Goal: Task Accomplishment & Management: Manage account settings

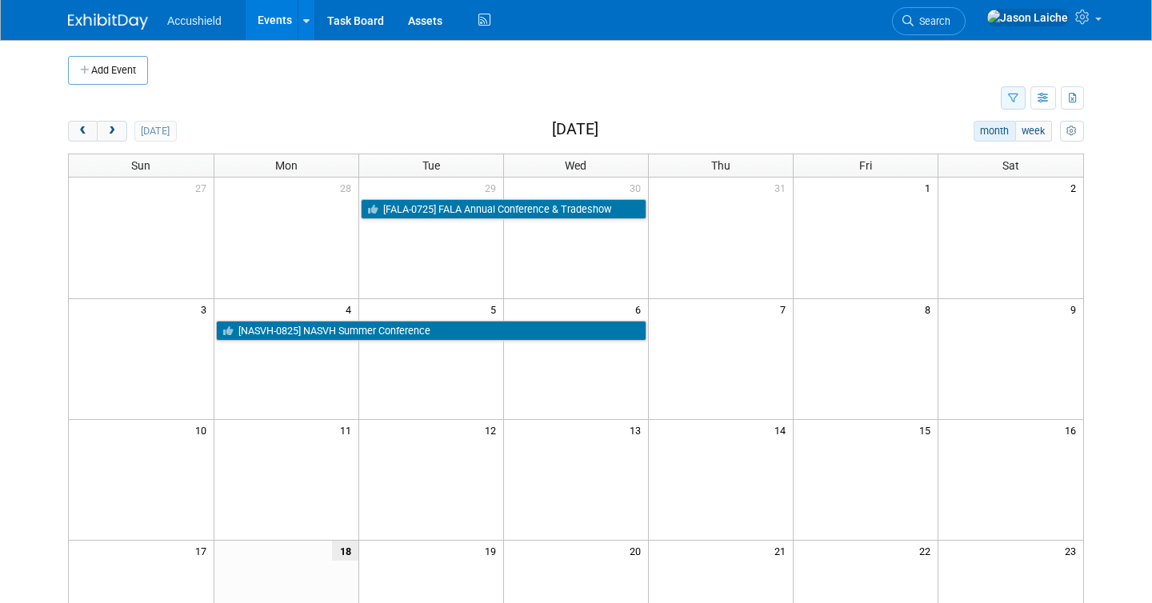
click at [1016, 94] on icon "button" at bounding box center [1013, 99] width 10 height 10
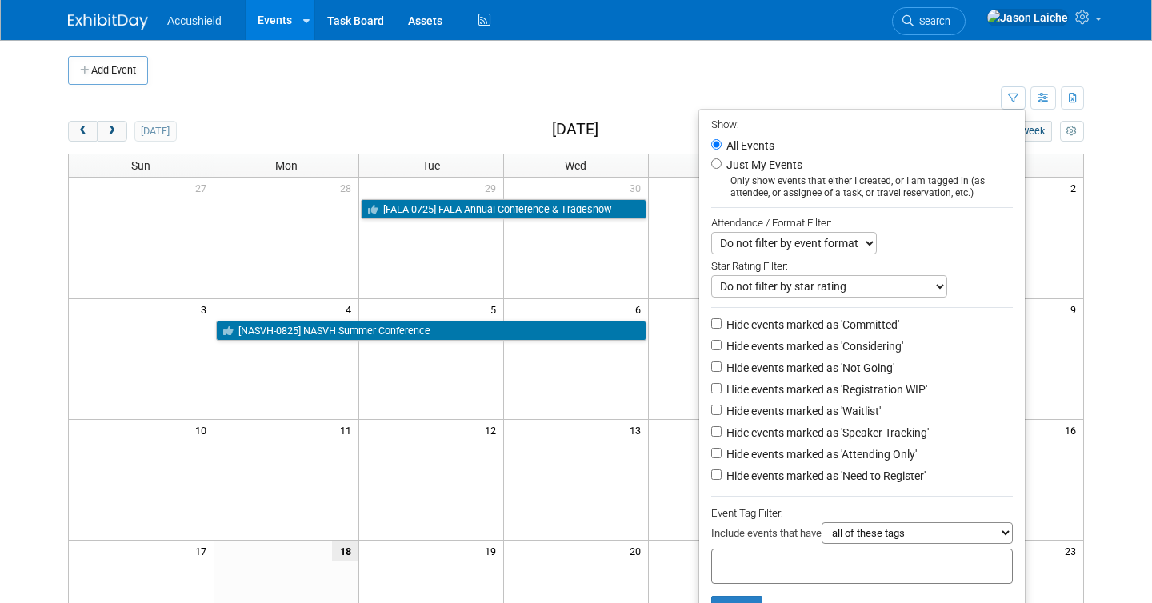
click at [767, 81] on td at bounding box center [591, 70] width 886 height 29
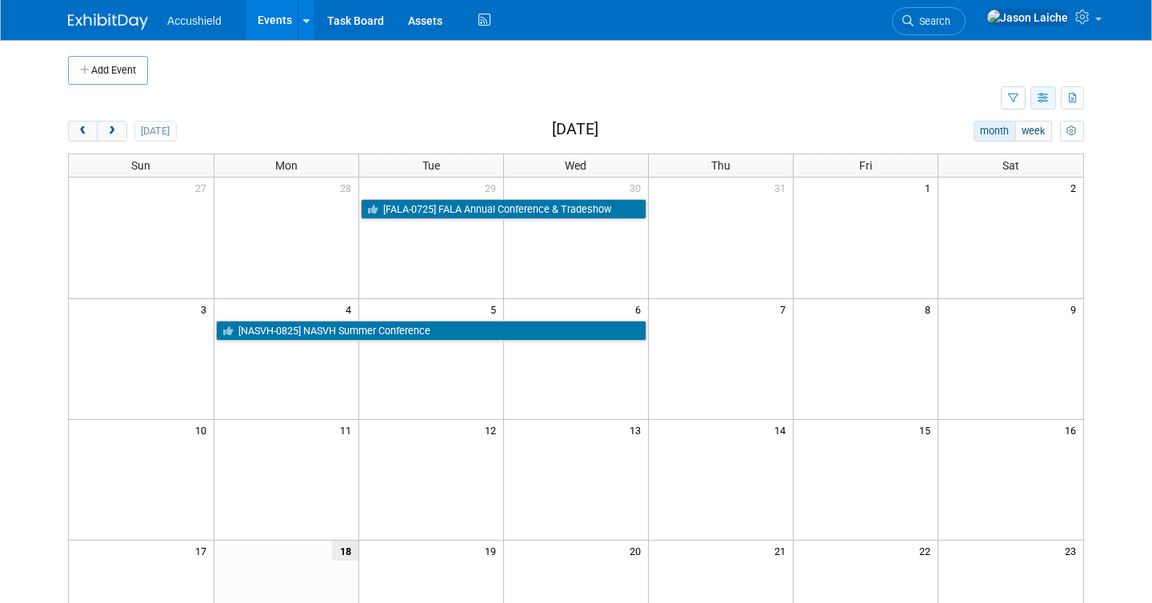
click at [1045, 95] on icon "button" at bounding box center [1043, 99] width 12 height 10
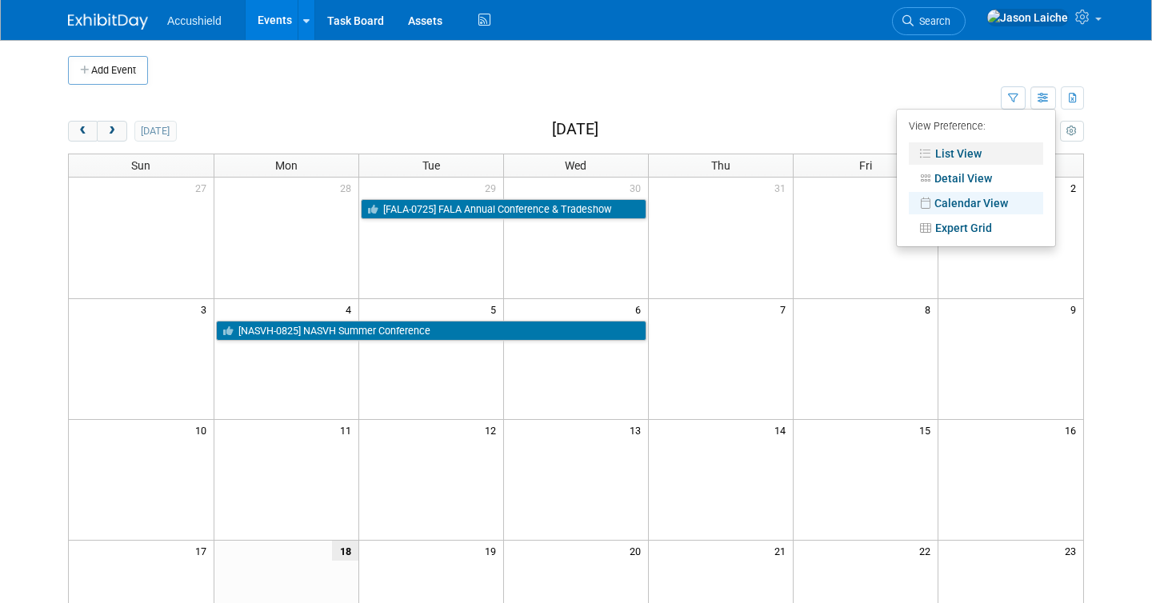
click at [996, 153] on link "List View" at bounding box center [975, 153] width 134 height 22
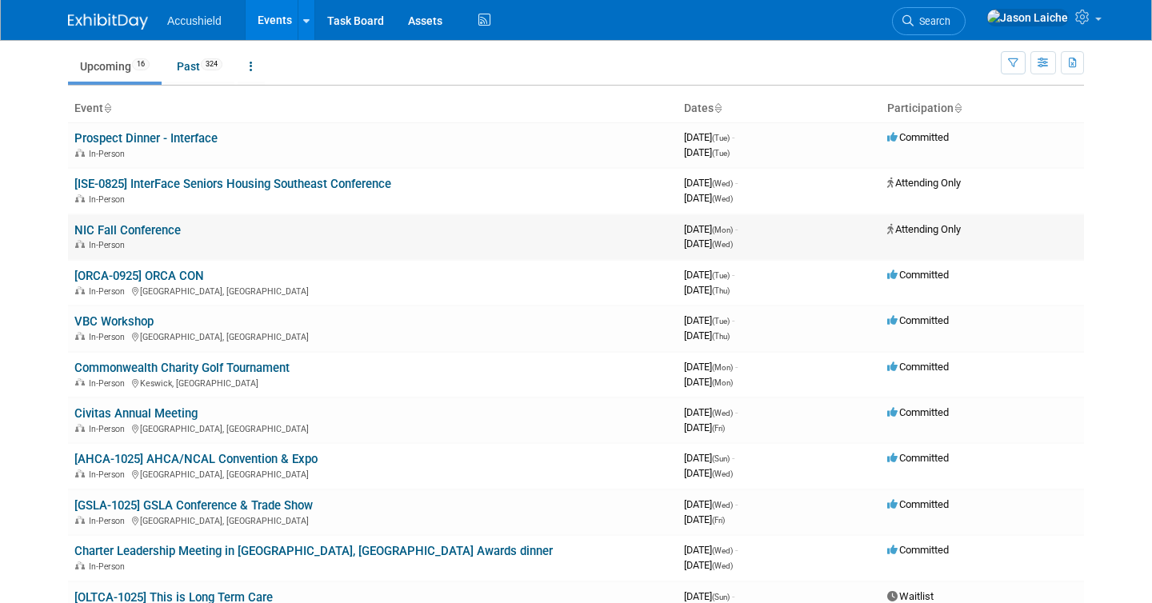
scroll to position [48, 0]
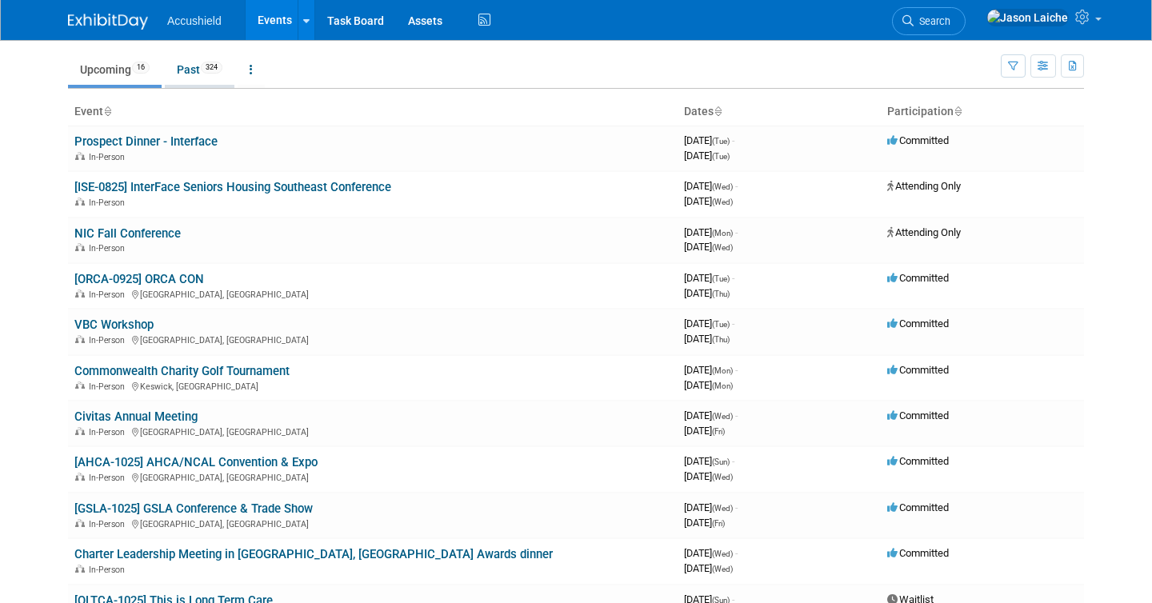
click at [191, 69] on link "Past 324" at bounding box center [200, 69] width 70 height 30
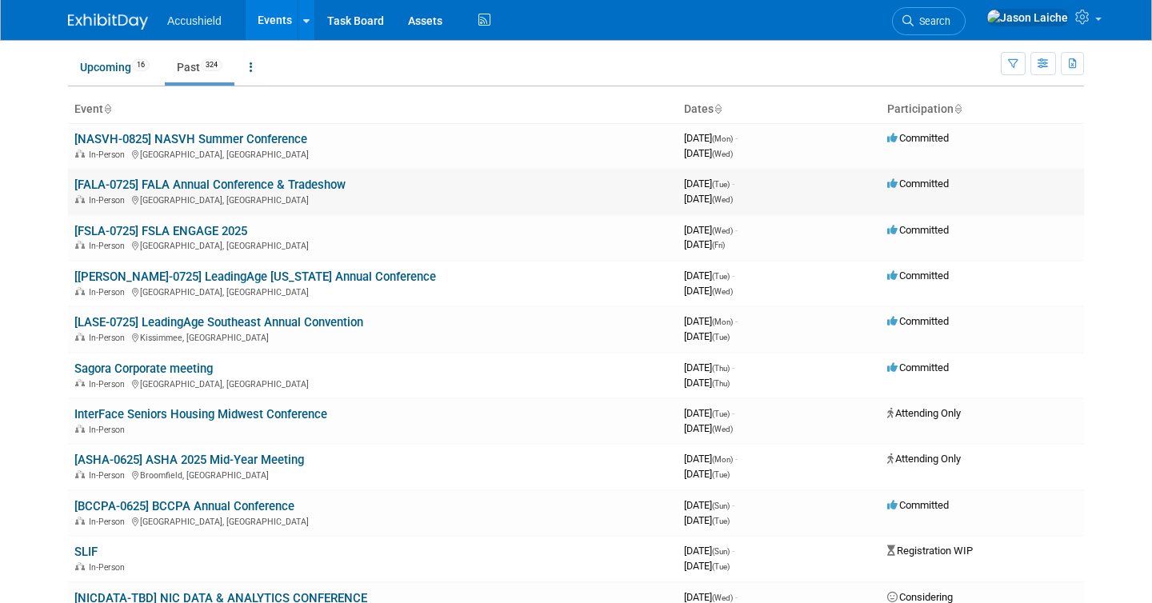
scroll to position [44, 0]
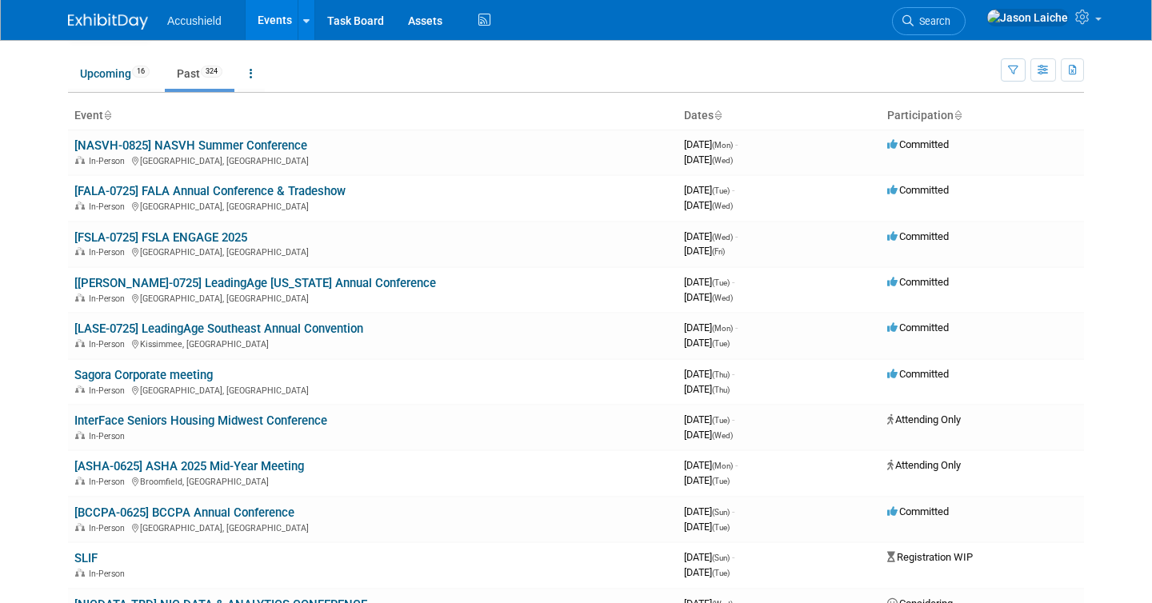
drag, startPoint x: 238, startPoint y: 148, endPoint x: 865, endPoint y: 1, distance: 644.8
click at [0, 0] on body "Accushield Events Add Event Bulk Upload Events Shareable Event Boards Recently …" at bounding box center [576, 257] width 1152 height 603
drag, startPoint x: 202, startPoint y: 191, endPoint x: 748, endPoint y: 1, distance: 577.7
click at [0, 0] on body "Accushield Events Add Event Bulk Upload Events Shareable Event Boards Recently …" at bounding box center [576, 257] width 1152 height 603
drag, startPoint x: 130, startPoint y: 234, endPoint x: 831, endPoint y: 0, distance: 739.5
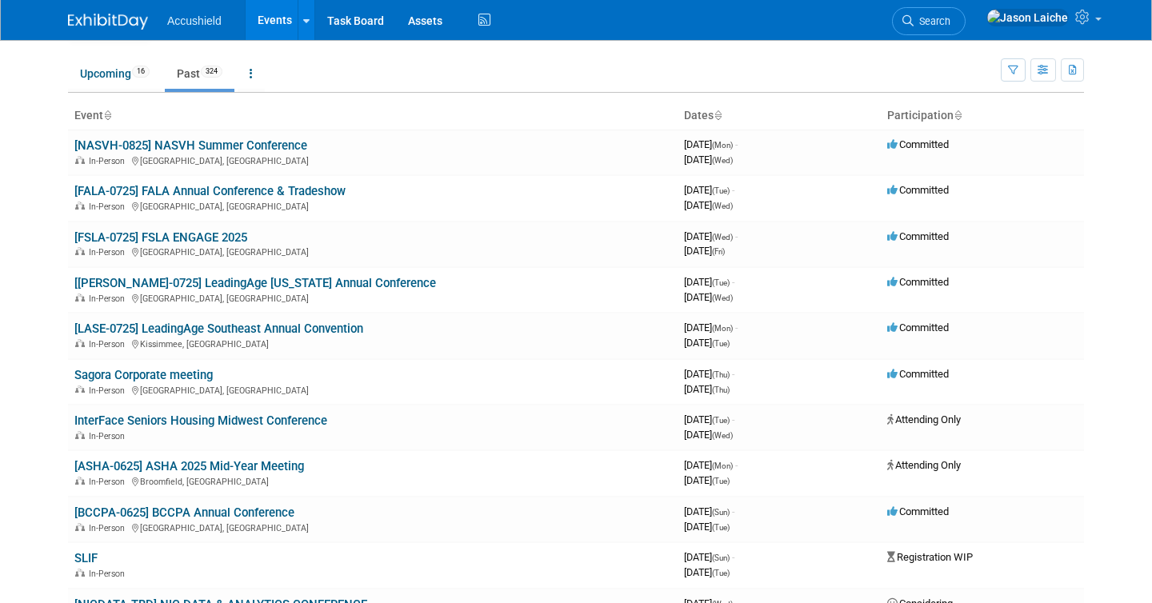
click at [0, 0] on body "Accushield Events Add Event Bulk Upload Events Shareable Event Boards Recently …" at bounding box center [576, 257] width 1152 height 603
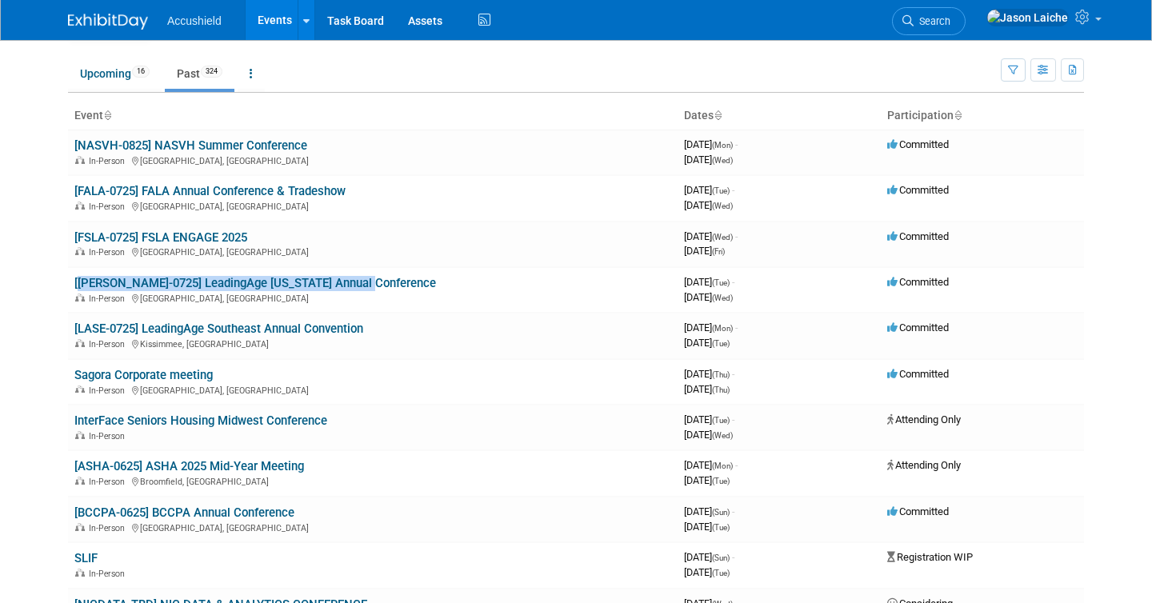
drag, startPoint x: 185, startPoint y: 284, endPoint x: 706, endPoint y: 0, distance: 593.7
click at [0, 0] on body "Accushield Events Add Event Bulk Upload Events Shareable Event Boards Recently …" at bounding box center [576, 257] width 1152 height 603
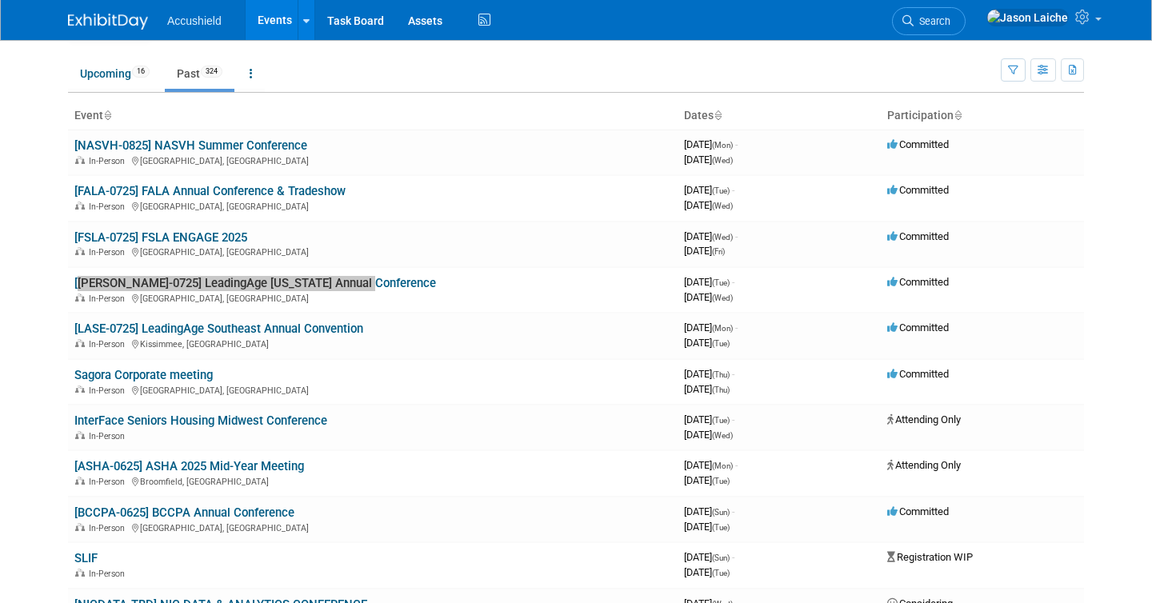
drag, startPoint x: 170, startPoint y: 330, endPoint x: 821, endPoint y: 3, distance: 729.2
click at [0, 0] on body "Accushield Events Add Event Bulk Upload Events Shareable Event Boards Recently …" at bounding box center [576, 257] width 1152 height 603
drag, startPoint x: 168, startPoint y: 379, endPoint x: 854, endPoint y: 2, distance: 783.1
click at [0, 0] on body "Accushield Events Add Event Bulk Upload Events Shareable Event Boards Recently …" at bounding box center [576, 257] width 1152 height 603
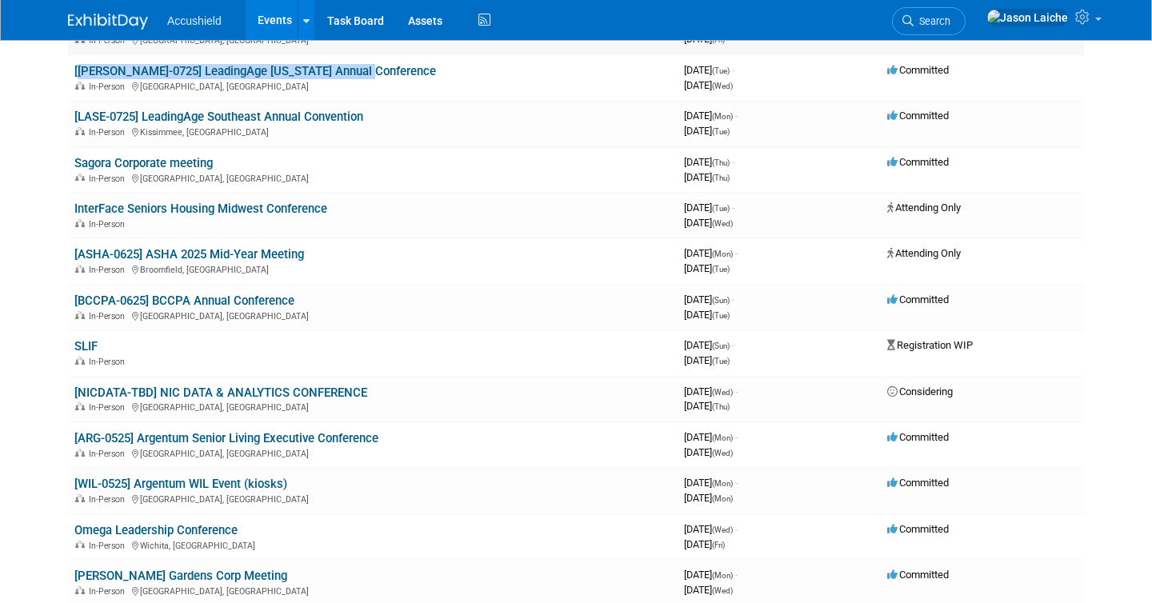
scroll to position [275, 0]
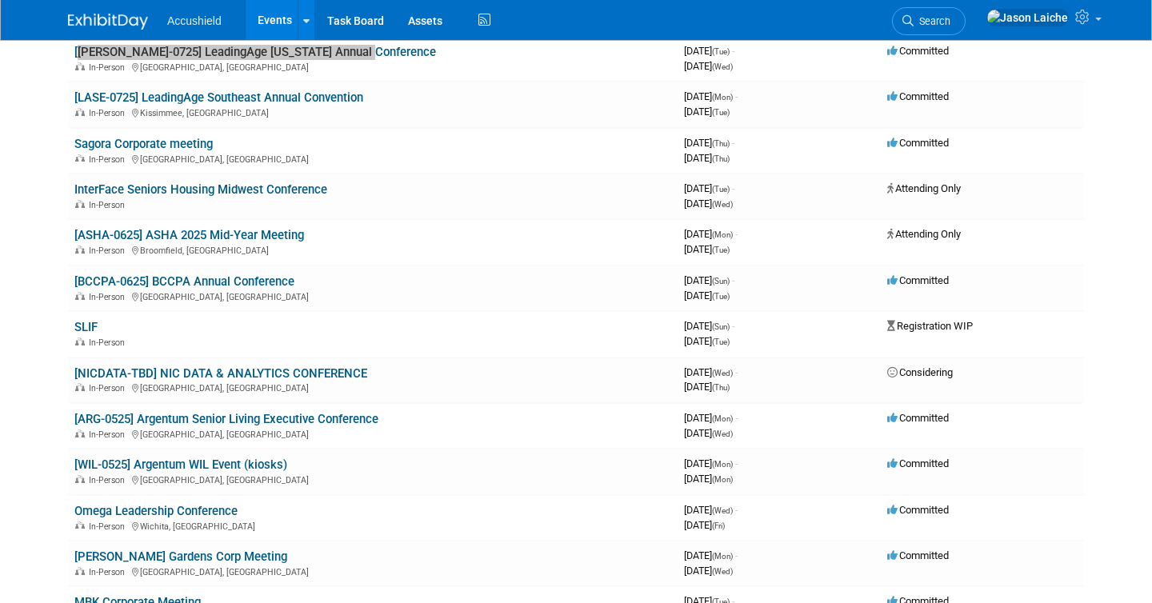
drag, startPoint x: 239, startPoint y: 238, endPoint x: 832, endPoint y: 2, distance: 638.9
click at [0, 0] on body "Accushield Events Add Event Bulk Upload Events Shareable Event Boards Recently …" at bounding box center [576, 26] width 1152 height 603
drag, startPoint x: 228, startPoint y: 281, endPoint x: 685, endPoint y: 6, distance: 533.4
click at [0, 0] on body "Accushield Events Add Event Bulk Upload Events Shareable Event Boards Recently …" at bounding box center [576, 26] width 1152 height 603
drag, startPoint x: 93, startPoint y: 325, endPoint x: 750, endPoint y: 6, distance: 730.7
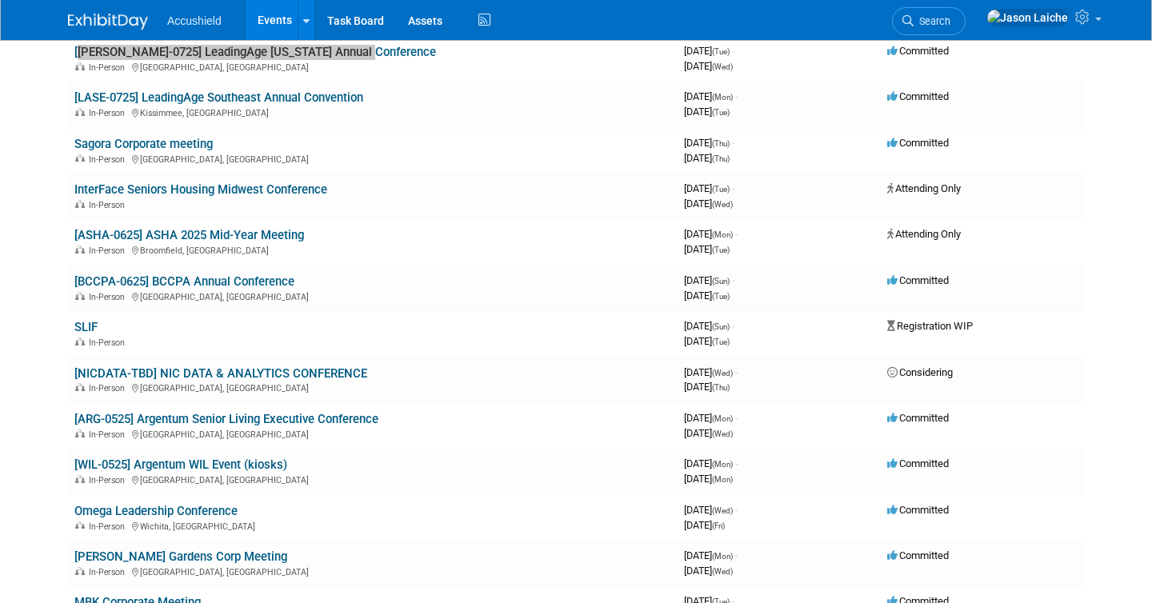
click at [0, 0] on body "Accushield Events Add Event Bulk Upload Events Shareable Event Boards Recently …" at bounding box center [576, 26] width 1152 height 603
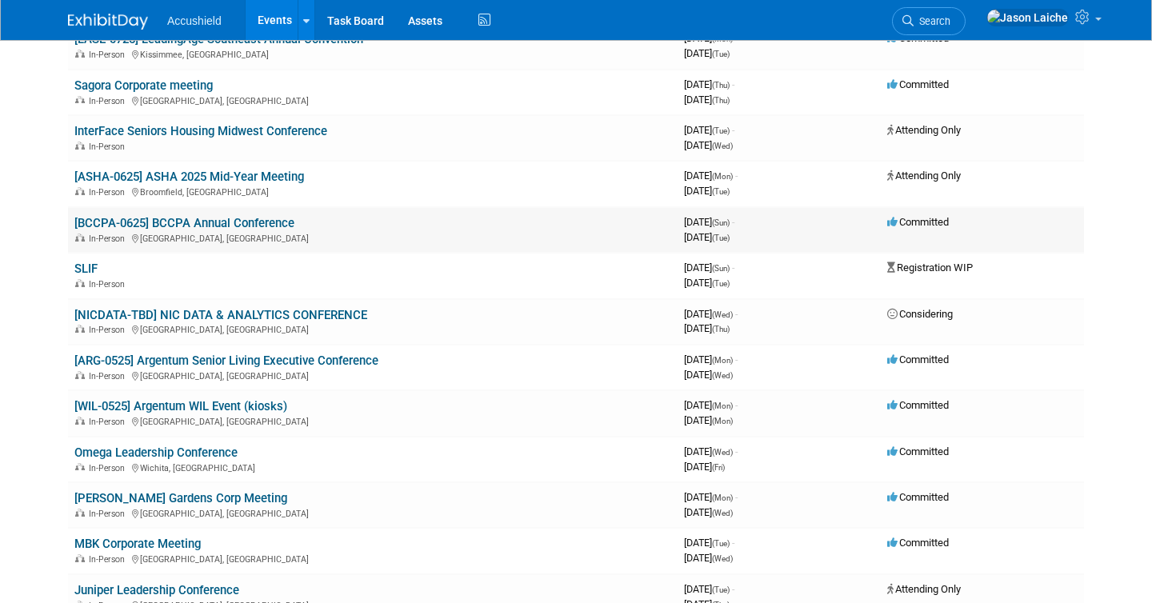
scroll to position [362, 0]
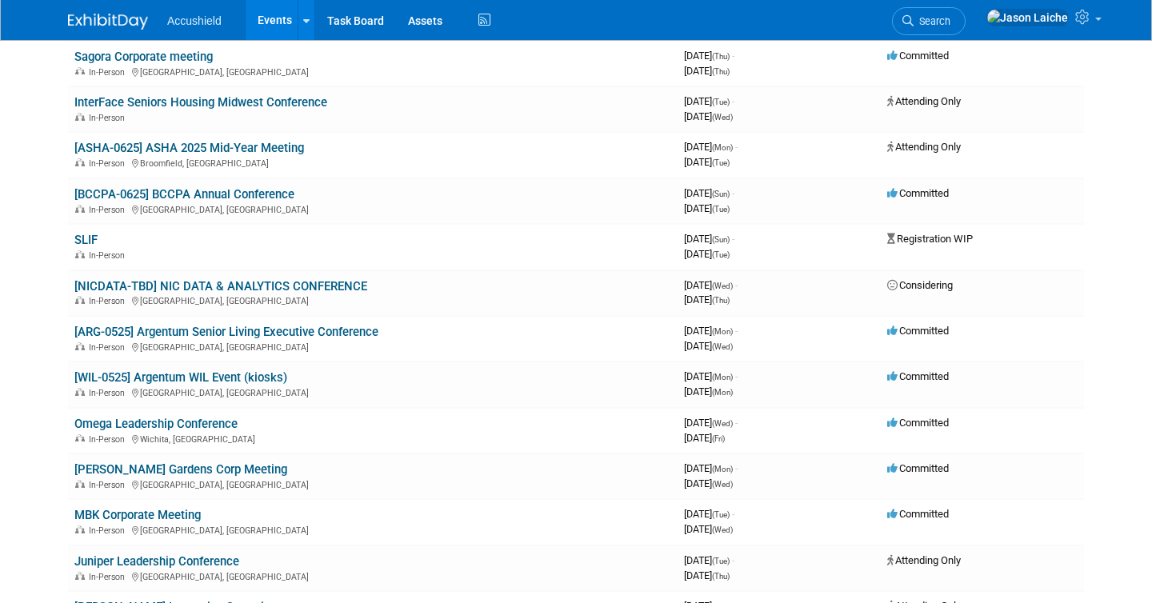
drag, startPoint x: 234, startPoint y: 285, endPoint x: 798, endPoint y: 2, distance: 631.6
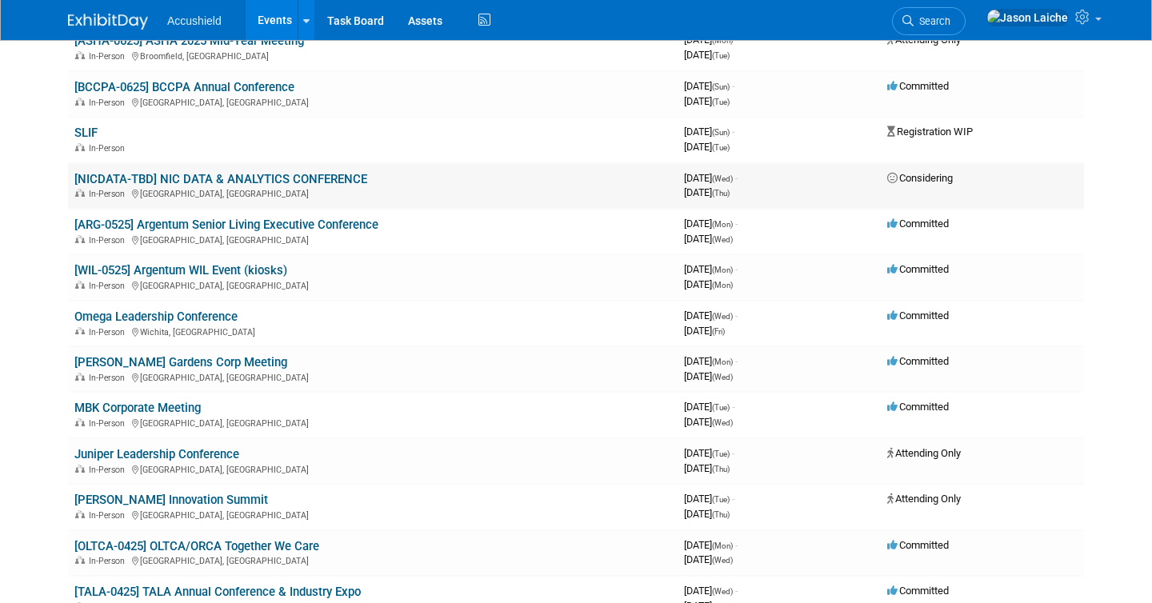
scroll to position [518, 0]
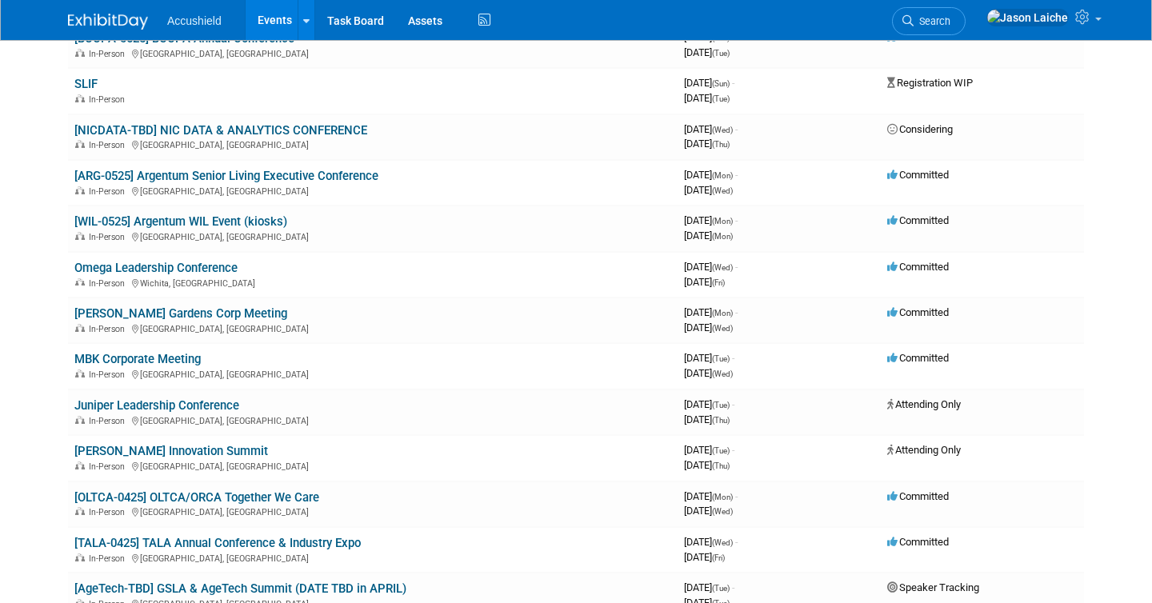
drag, startPoint x: 295, startPoint y: 178, endPoint x: 800, endPoint y: 2, distance: 534.4
drag, startPoint x: 187, startPoint y: 224, endPoint x: 749, endPoint y: 2, distance: 604.6
drag, startPoint x: 152, startPoint y: 271, endPoint x: 757, endPoint y: 2, distance: 661.6
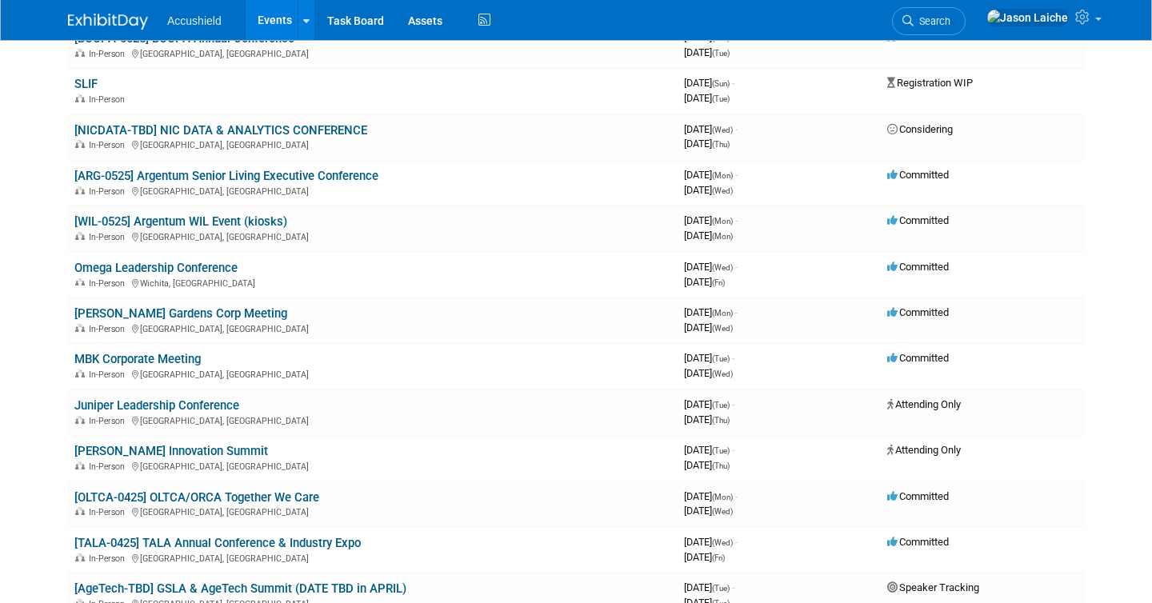
drag, startPoint x: 173, startPoint y: 313, endPoint x: 781, endPoint y: 1, distance: 684.2
drag, startPoint x: 170, startPoint y: 363, endPoint x: 818, endPoint y: 4, distance: 741.3
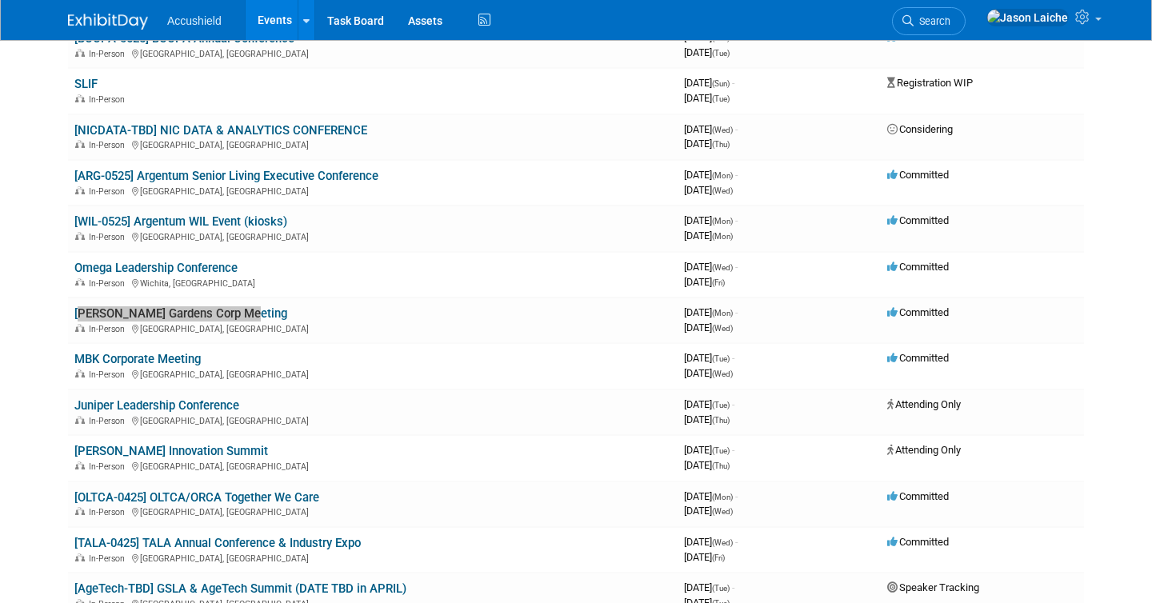
drag, startPoint x: 201, startPoint y: 406, endPoint x: 767, endPoint y: 6, distance: 693.6
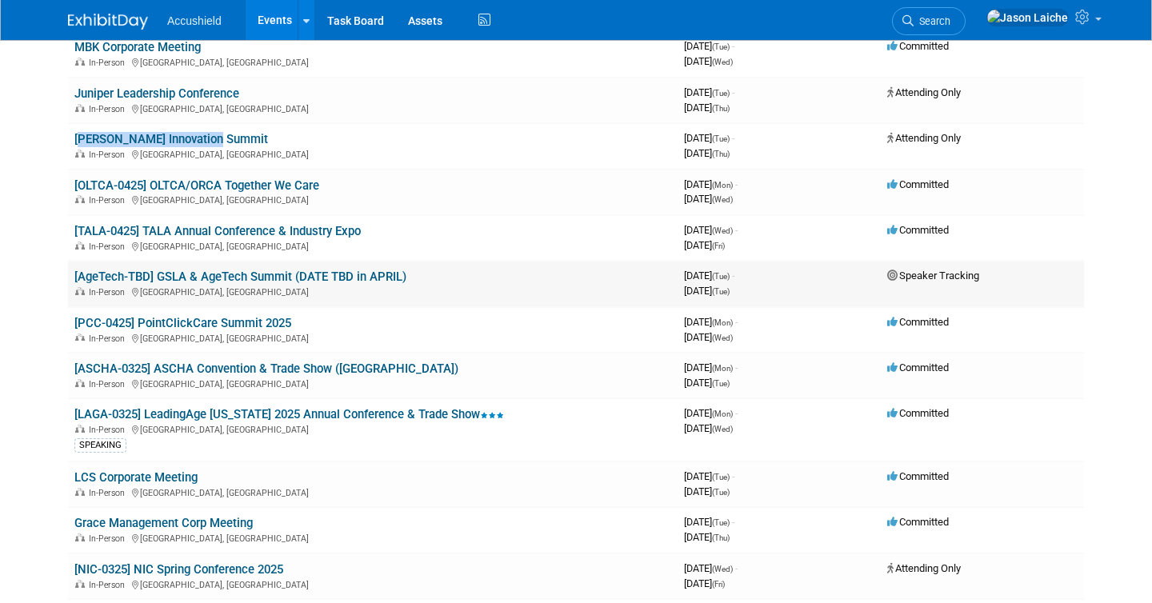
scroll to position [832, 0]
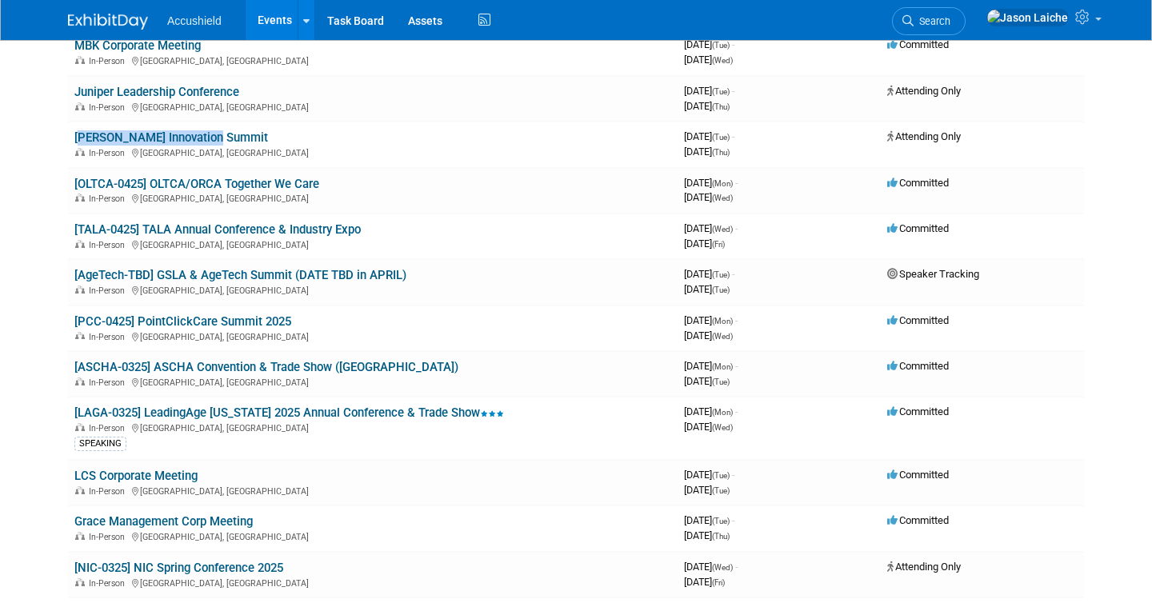
drag, startPoint x: 250, startPoint y: 186, endPoint x: 709, endPoint y: 2, distance: 494.8
drag, startPoint x: 194, startPoint y: 229, endPoint x: 729, endPoint y: 1, distance: 580.8
drag, startPoint x: 203, startPoint y: 274, endPoint x: 800, endPoint y: 3, distance: 655.0
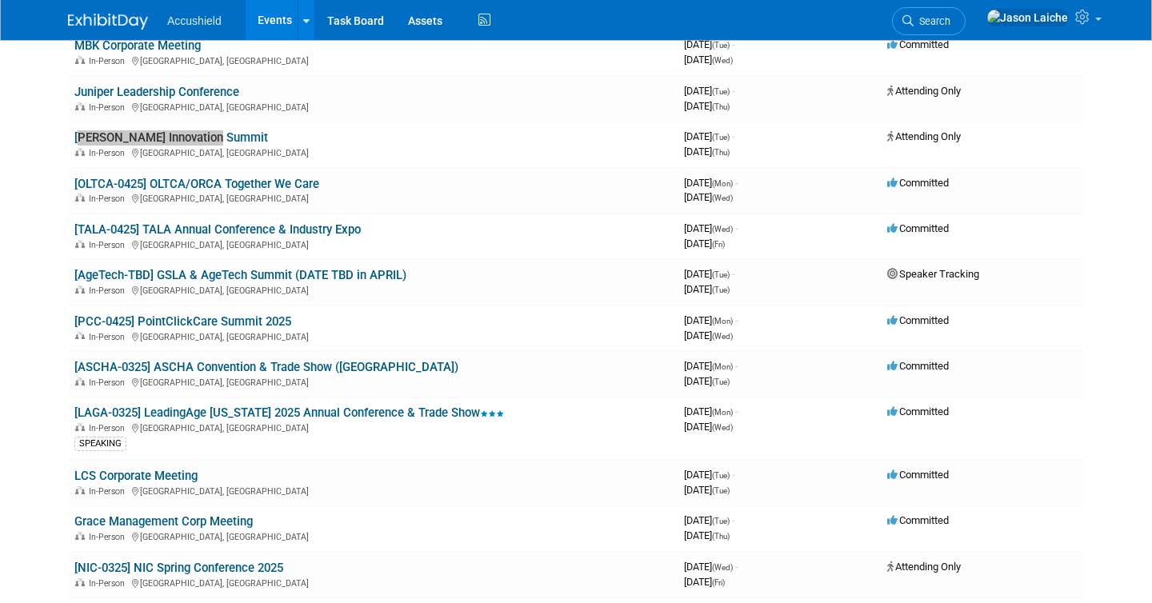
drag, startPoint x: 172, startPoint y: 321, endPoint x: 751, endPoint y: 6, distance: 658.8
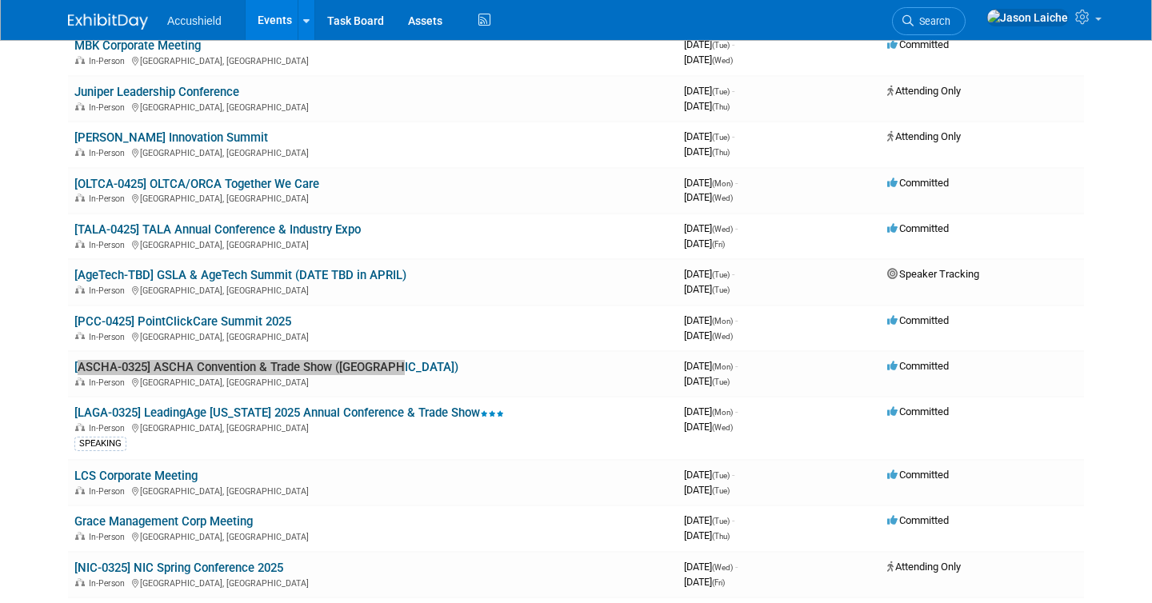
drag, startPoint x: 215, startPoint y: 367, endPoint x: 565, endPoint y: 4, distance: 504.5
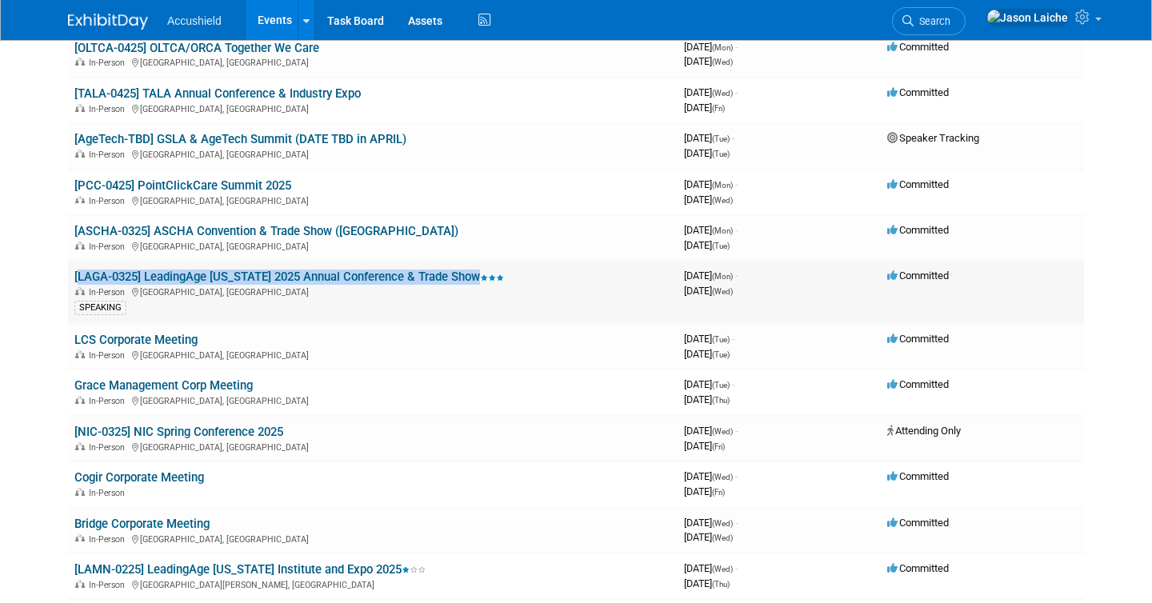
scroll to position [976, 0]
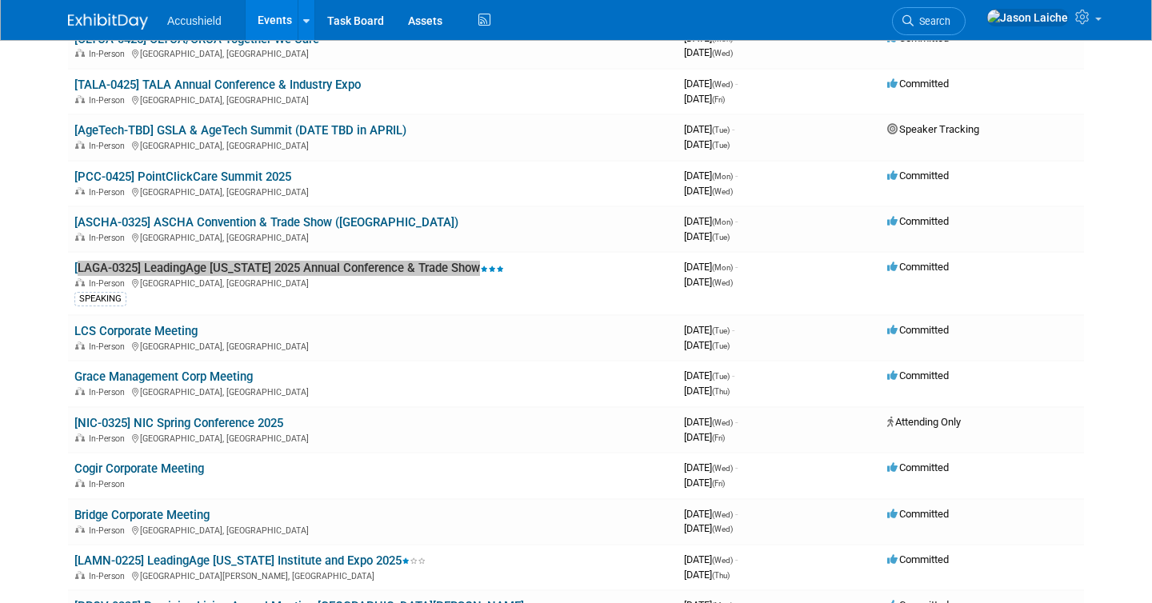
drag, startPoint x: 173, startPoint y: 334, endPoint x: 791, endPoint y: 1, distance: 702.4
drag, startPoint x: 184, startPoint y: 381, endPoint x: 761, endPoint y: 0, distance: 692.0
drag, startPoint x: 222, startPoint y: 421, endPoint x: 819, endPoint y: 2, distance: 730.2
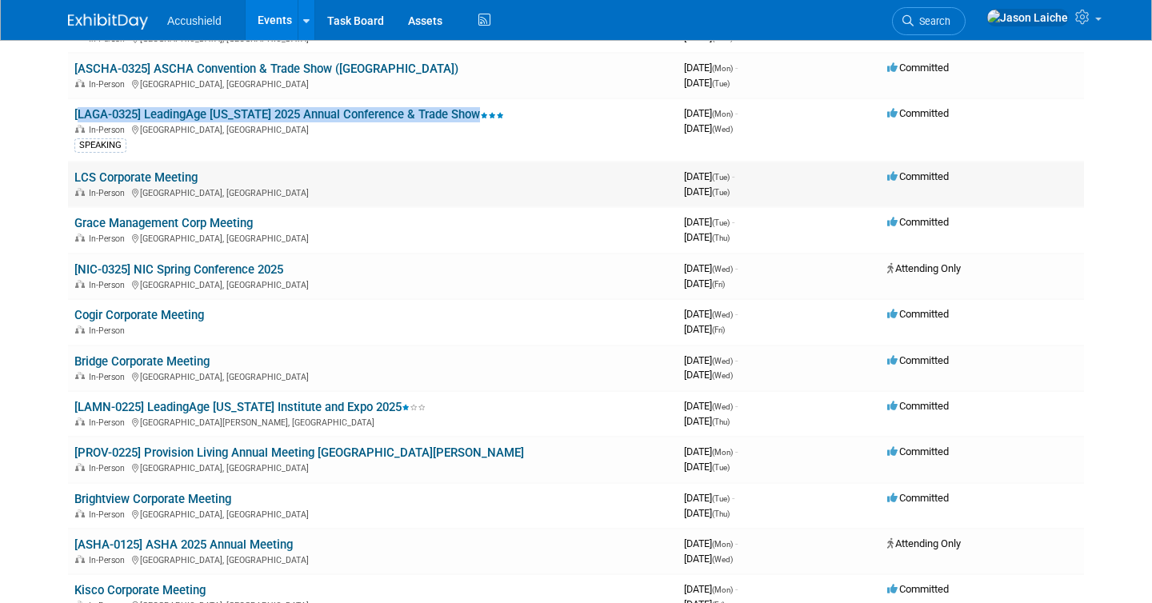
scroll to position [1137, 0]
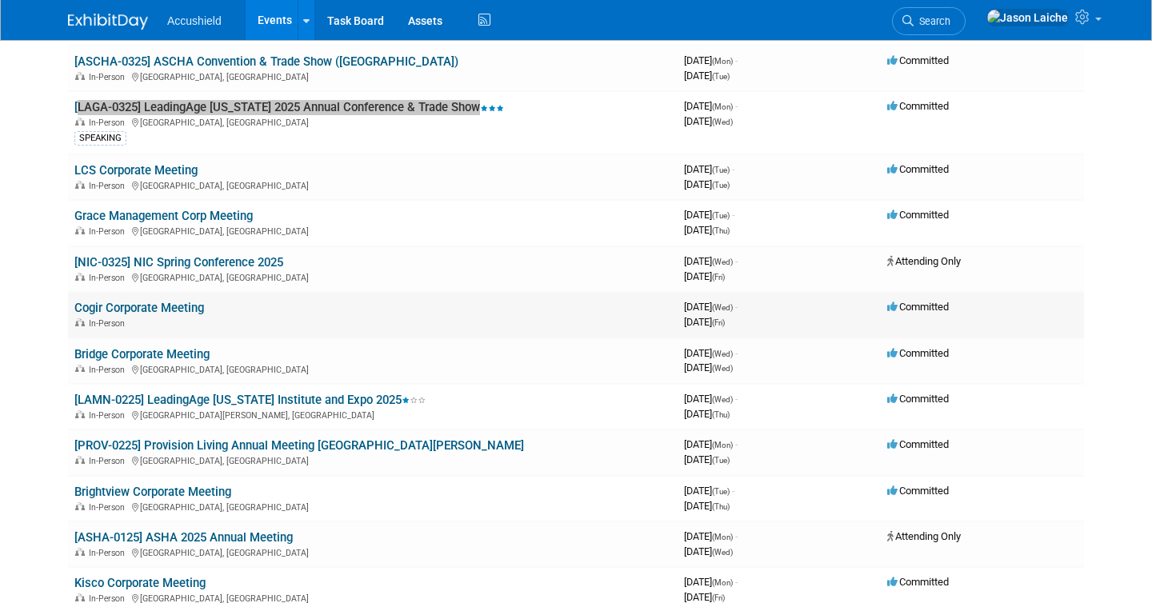
drag, startPoint x: 184, startPoint y: 308, endPoint x: 212, endPoint y: 308, distance: 28.0
drag, startPoint x: 173, startPoint y: 353, endPoint x: 848, endPoint y: 0, distance: 762.2
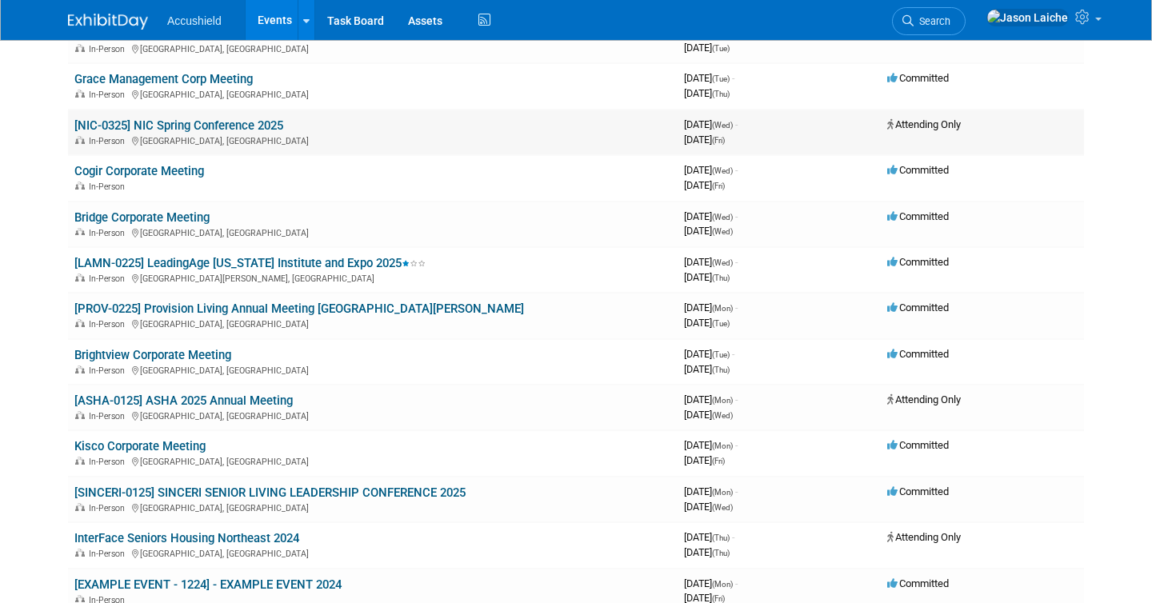
scroll to position [1279, 0]
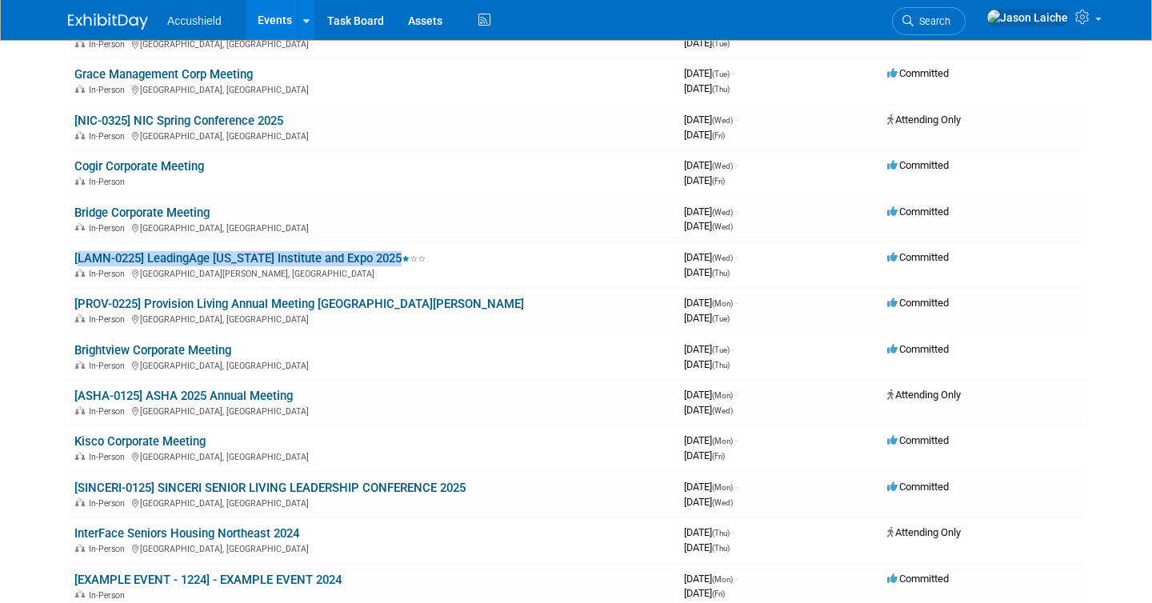
drag, startPoint x: 336, startPoint y: 258, endPoint x: 785, endPoint y: 6, distance: 515.2
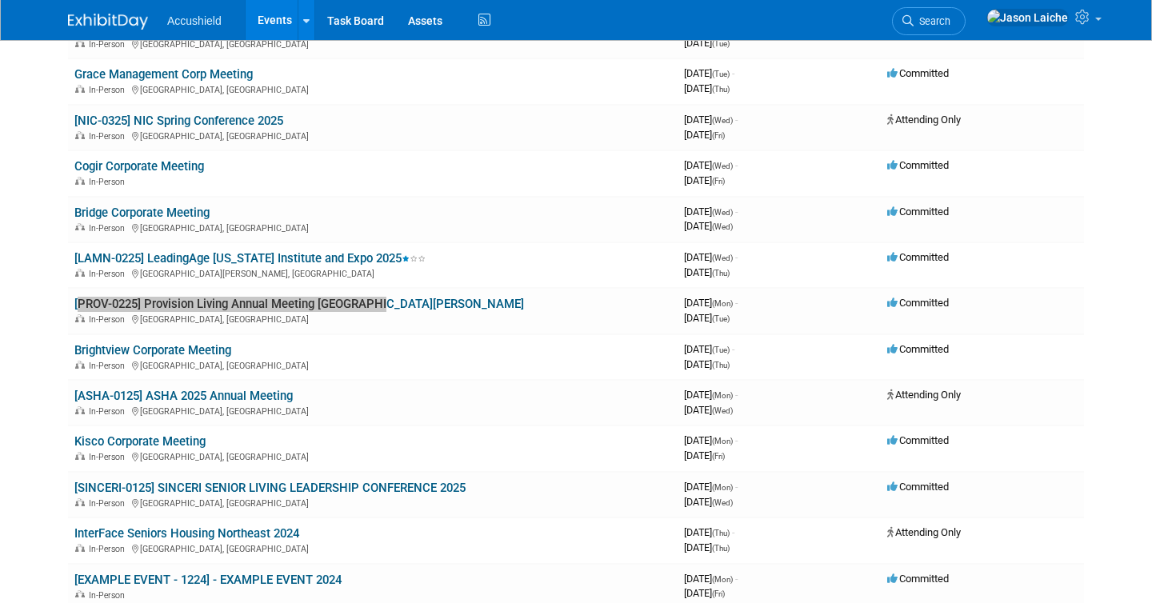
drag, startPoint x: 245, startPoint y: 305, endPoint x: 722, endPoint y: 1, distance: 565.9
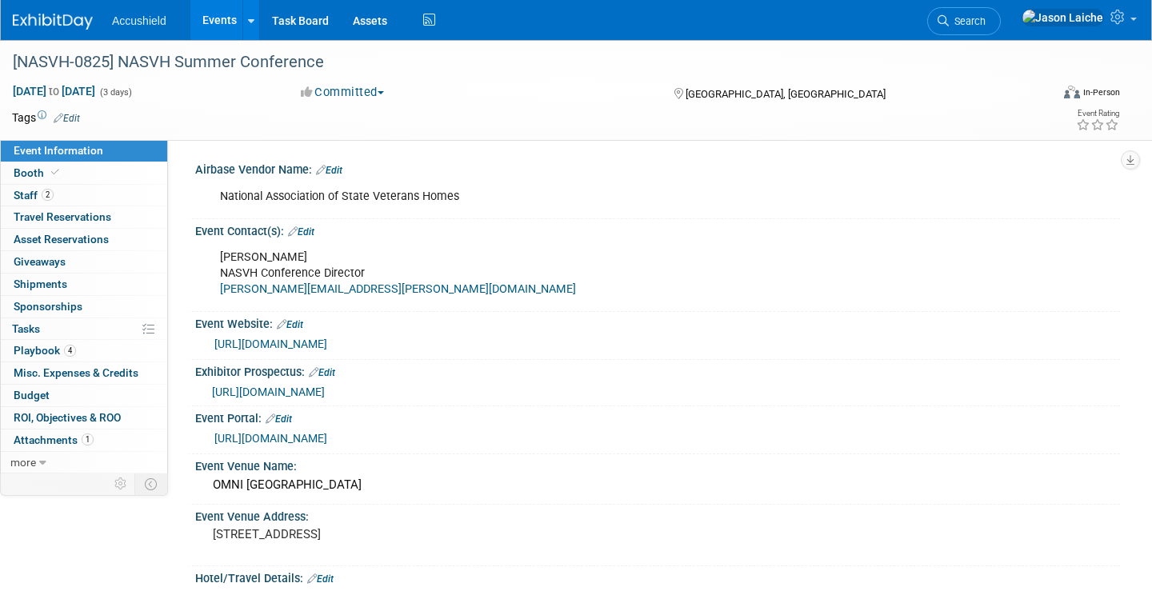
select select "Yes"
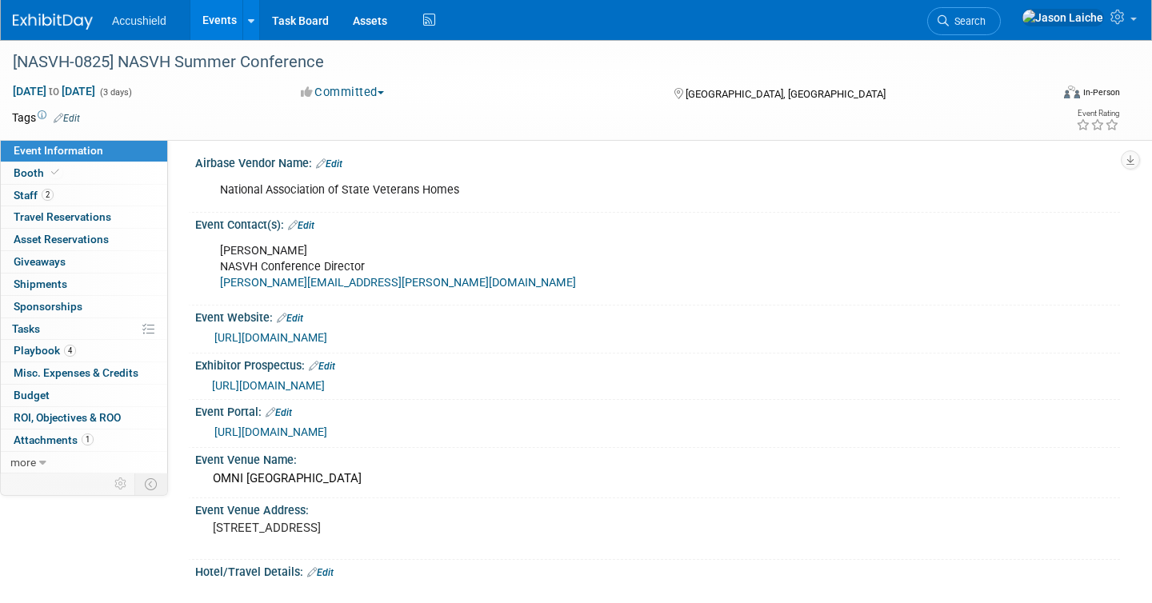
scroll to position [9, 0]
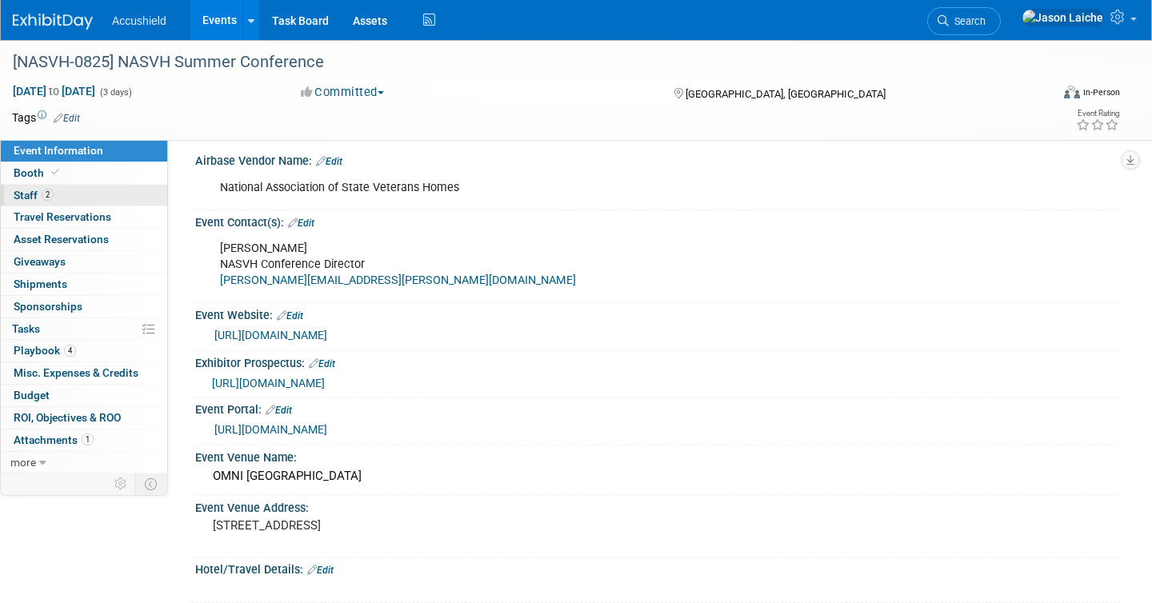
click at [94, 194] on link "2 Staff 2" at bounding box center [84, 196] width 166 height 22
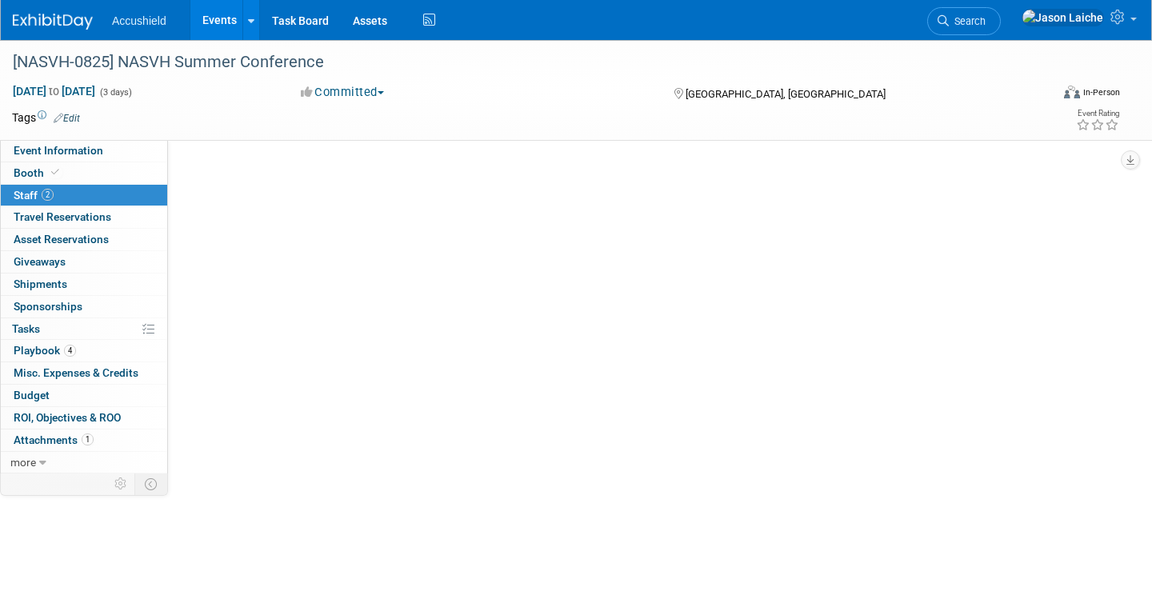
scroll to position [0, 0]
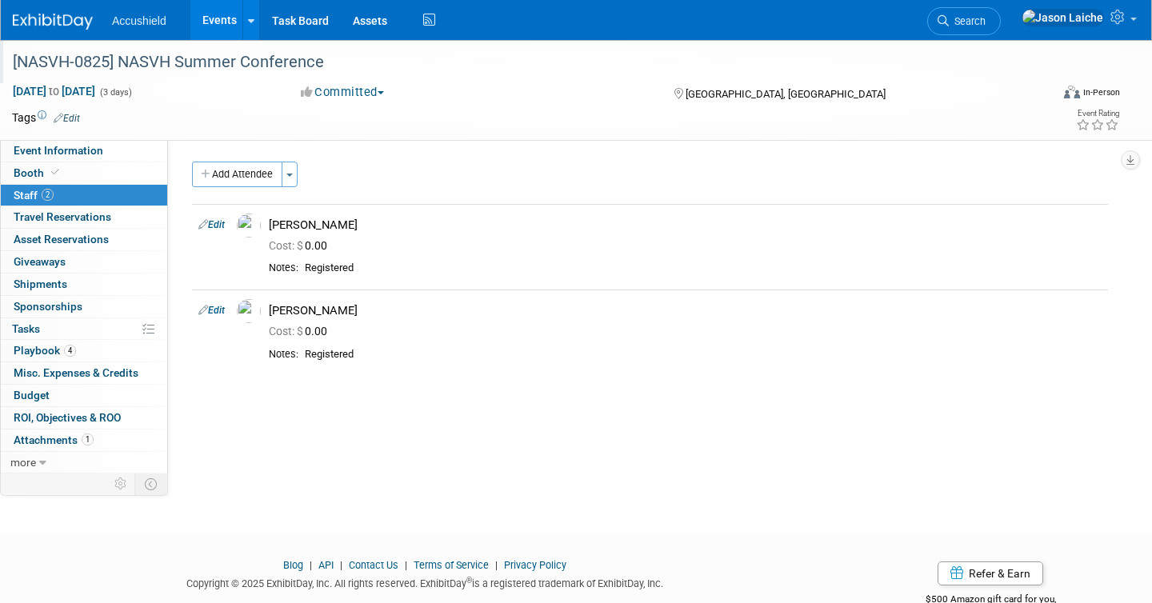
click at [195, 62] on div "[NASVH-0825] NASVH Summer Conference" at bounding box center [516, 62] width 1018 height 29
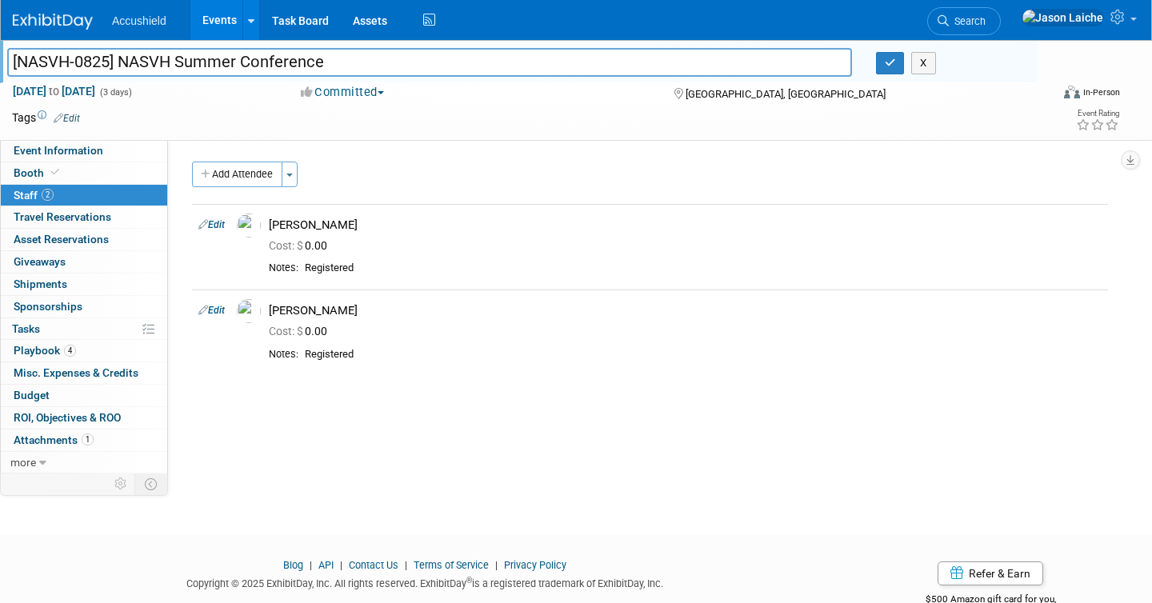
click at [195, 62] on input "[NASVH-0825] NASVH Summer Conference" at bounding box center [429, 62] width 844 height 28
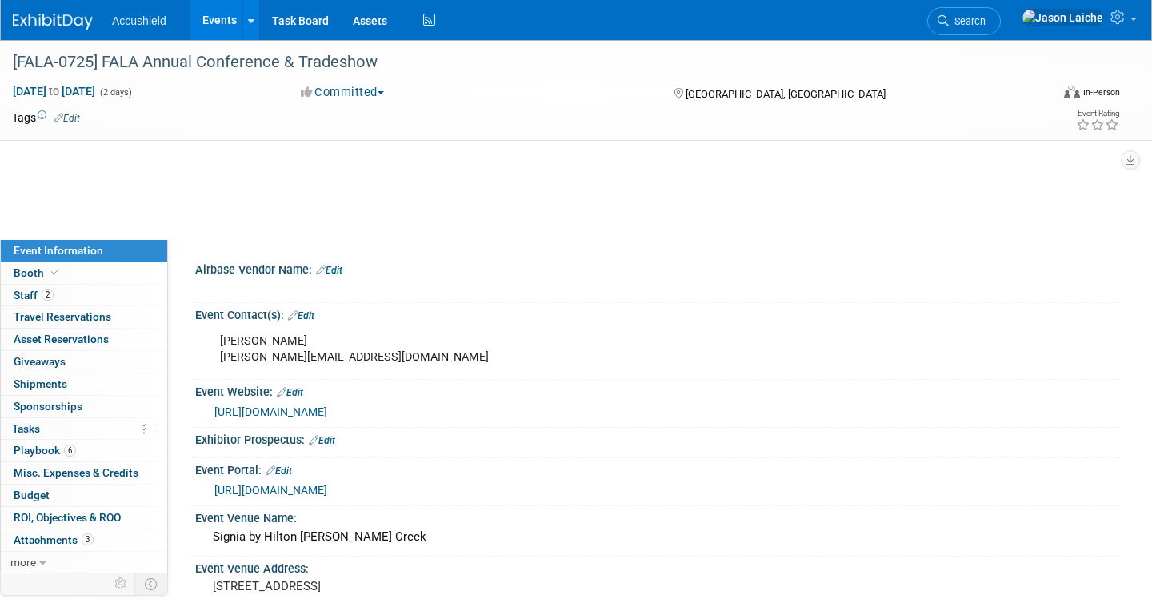
select select "Yes"
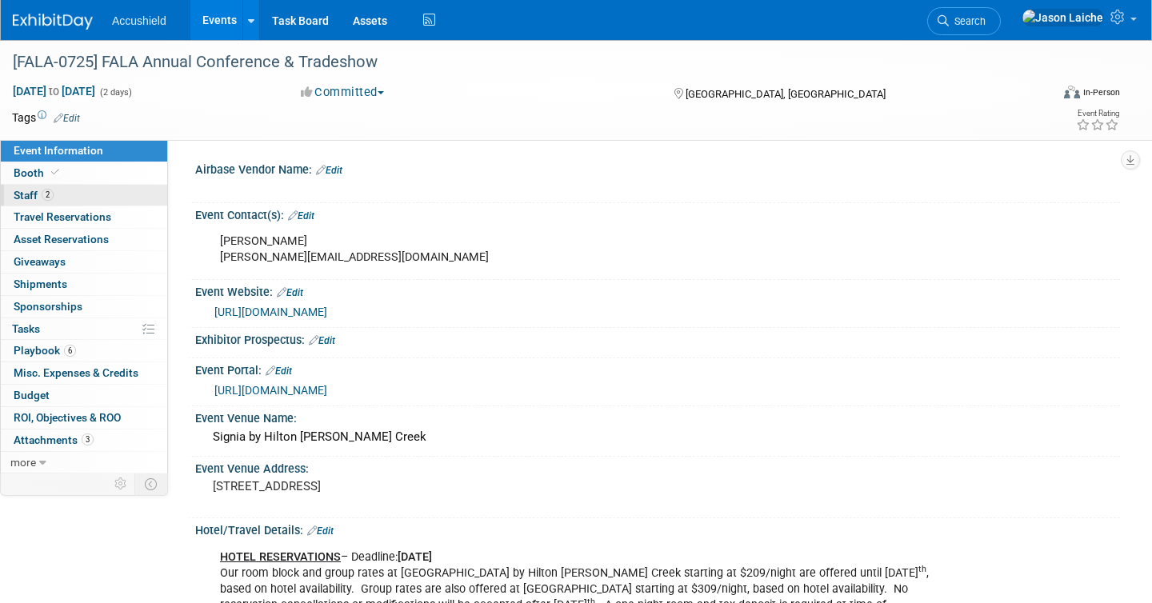
click at [75, 193] on link "2 Staff 2" at bounding box center [84, 196] width 166 height 22
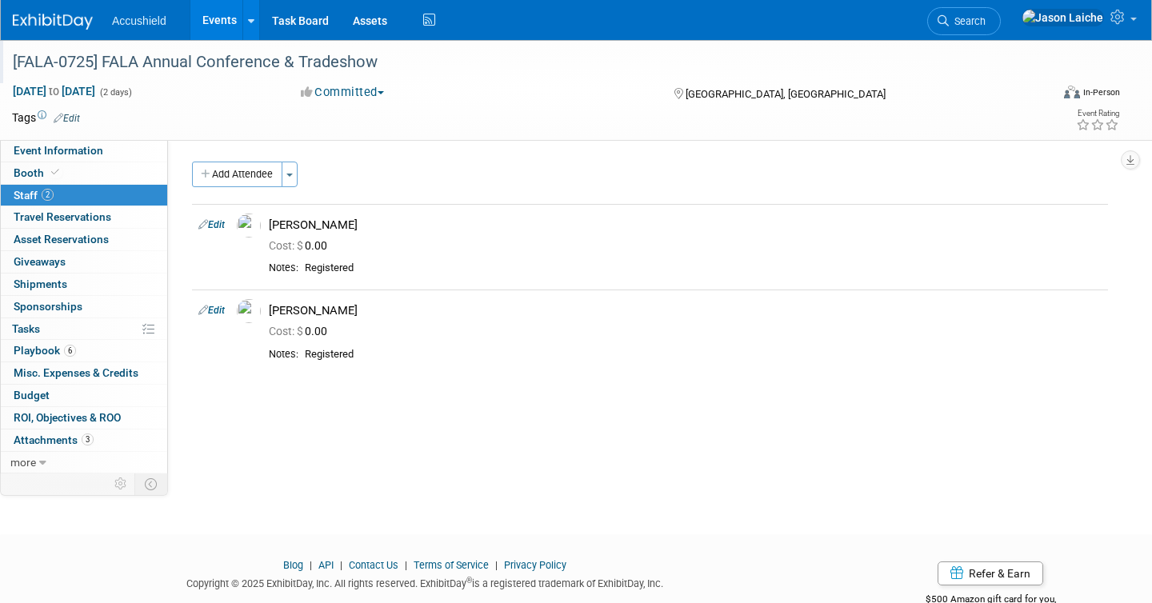
drag, startPoint x: 14, startPoint y: 63, endPoint x: 376, endPoint y: 59, distance: 361.5
click at [376, 59] on div "[FALA-0725] FALA Annual Conference & Tradeshow" at bounding box center [516, 62] width 1018 height 29
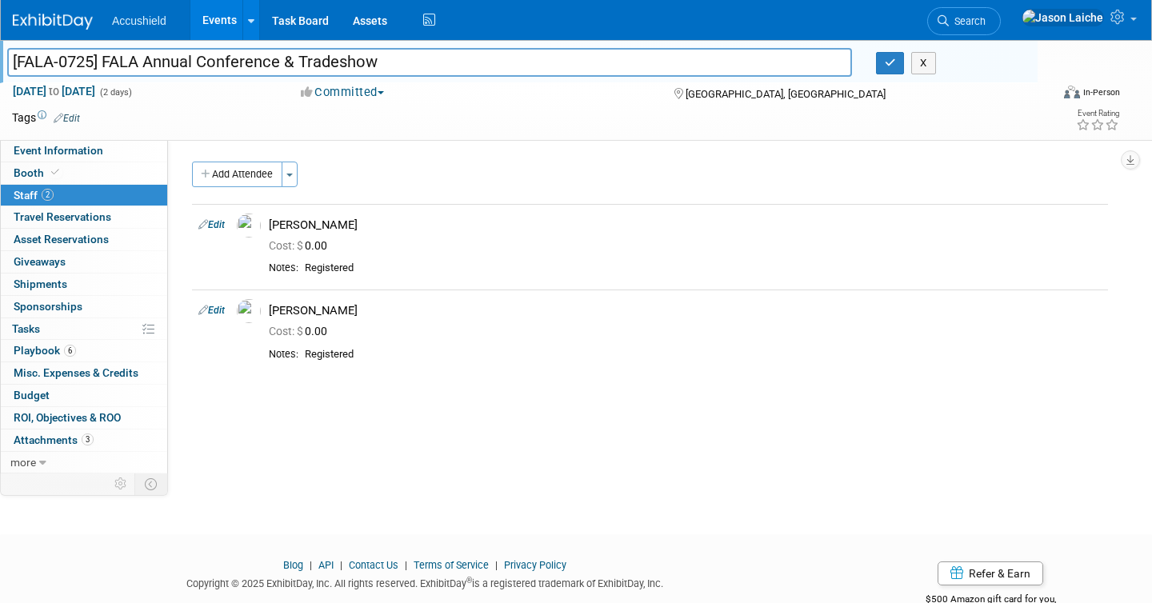
click at [307, 50] on input "[FALA-0725] FALA Annual Conference & Tradeshow" at bounding box center [429, 62] width 844 height 28
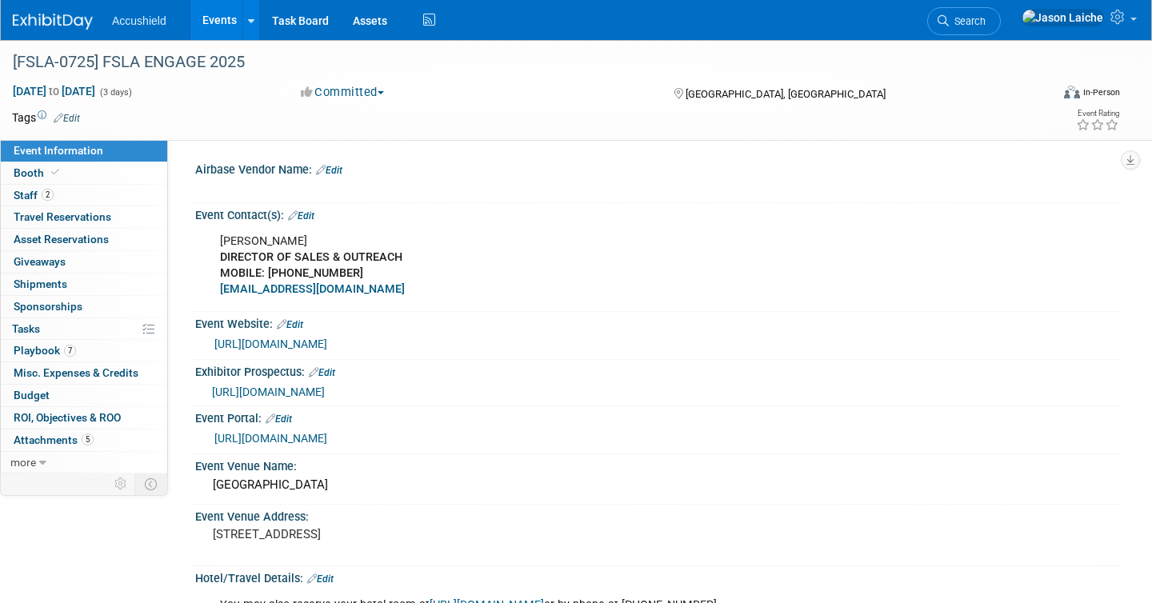
select select "Yes"
click at [127, 57] on div "[FSLA-0725] FSLA ENGAGE 2025" at bounding box center [516, 62] width 1018 height 29
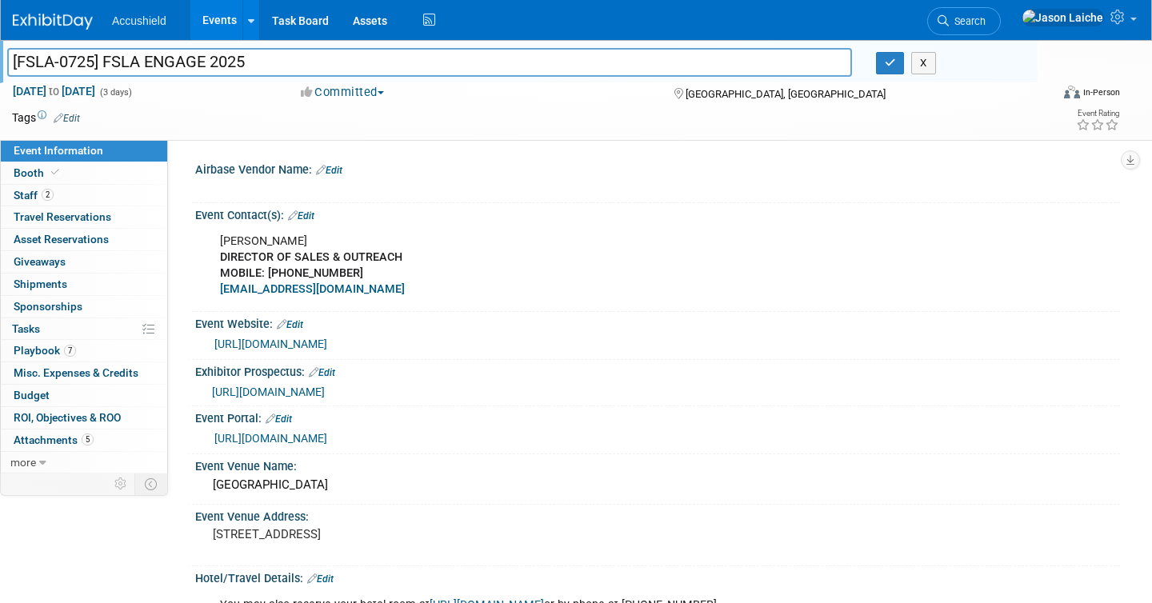
click at [127, 57] on input "[FSLA-0725] FSLA ENGAGE 2025" at bounding box center [429, 62] width 844 height 28
click at [81, 191] on link "2 Staff 2" at bounding box center [84, 196] width 166 height 22
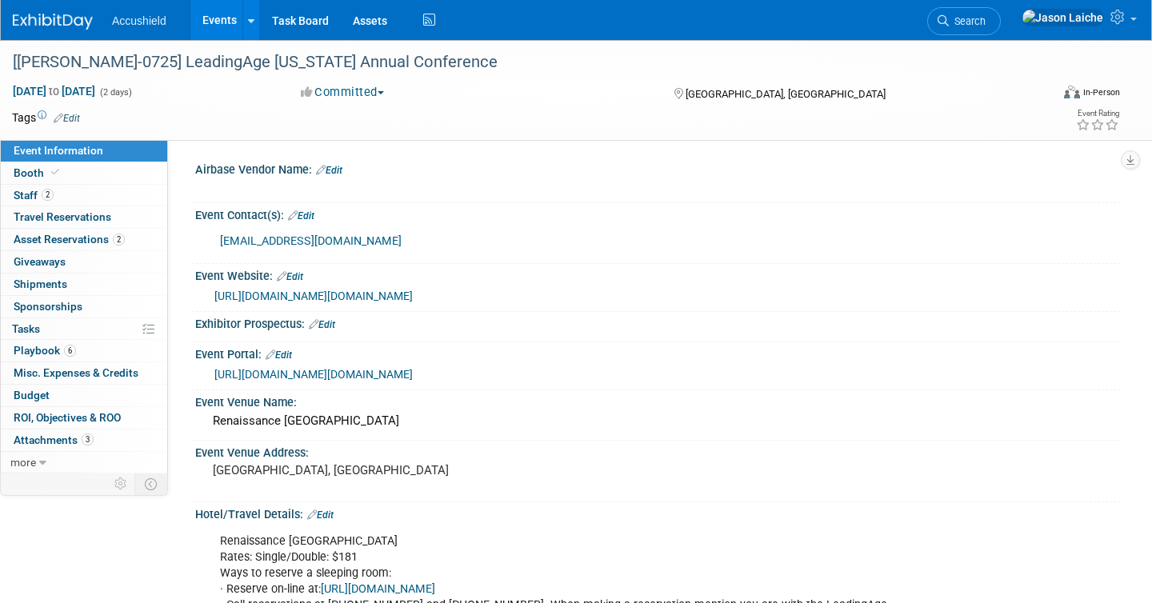
select select "Yes"
click at [80, 66] on div "[[PERSON_NAME]-0725] LeadingAge [US_STATE] Annual Conference" at bounding box center [516, 62] width 1018 height 29
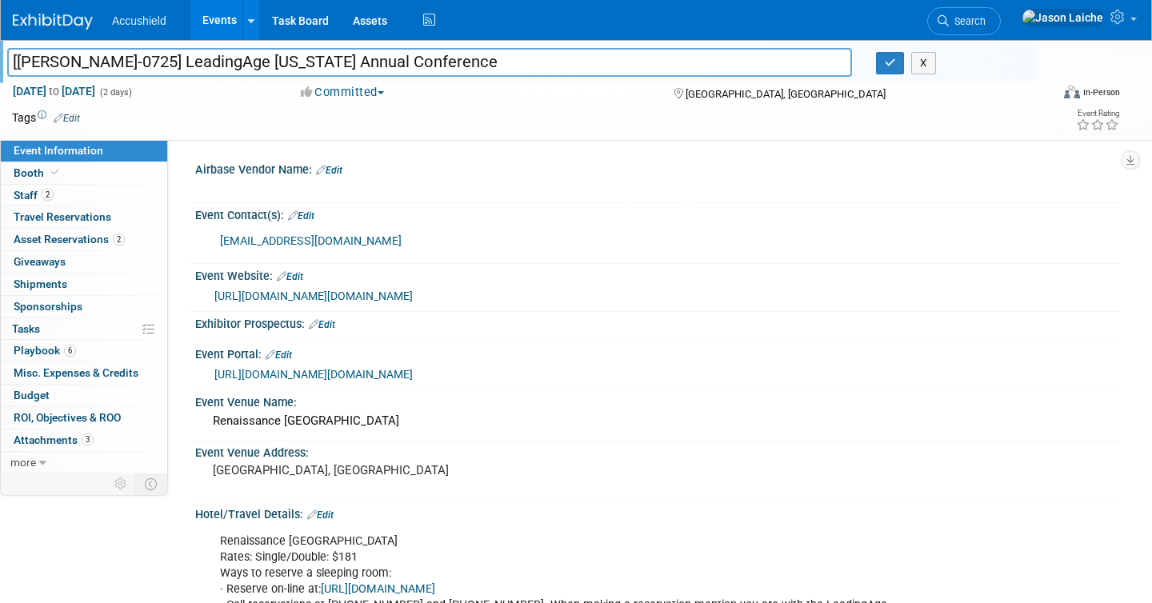
click at [80, 66] on input "[[PERSON_NAME]-0725] LeadingAge [US_STATE] Annual Conference" at bounding box center [429, 62] width 844 height 28
click at [83, 193] on link "2 Staff 2" at bounding box center [84, 196] width 166 height 22
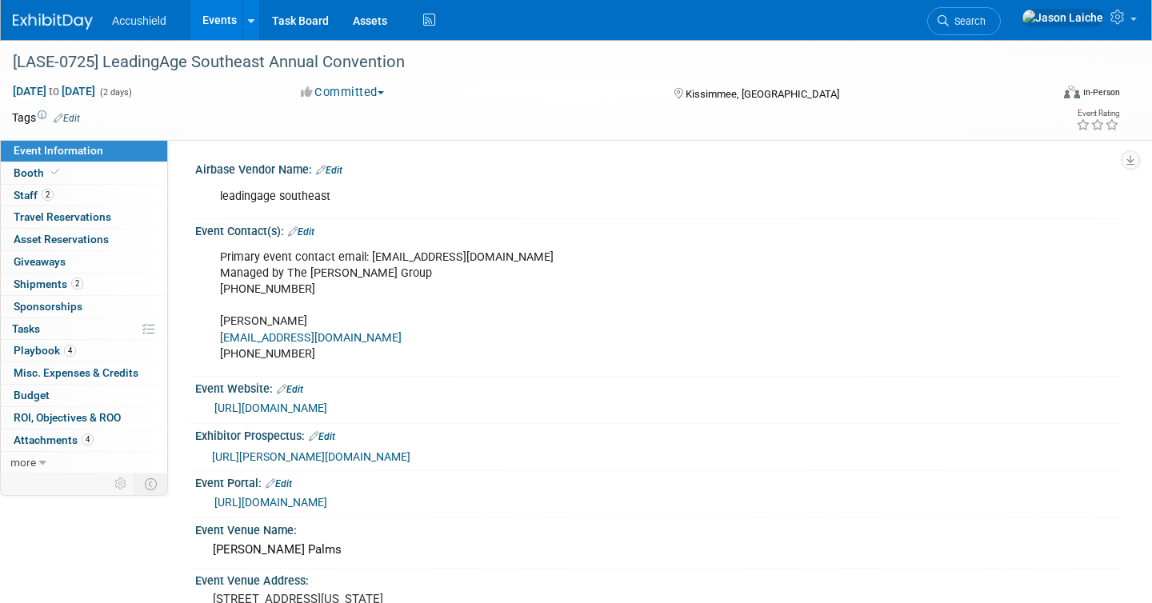
select select "Yes"
click at [88, 58] on div "[LASE-0725] LeadingAge Southeast Annual Convention" at bounding box center [516, 62] width 1018 height 29
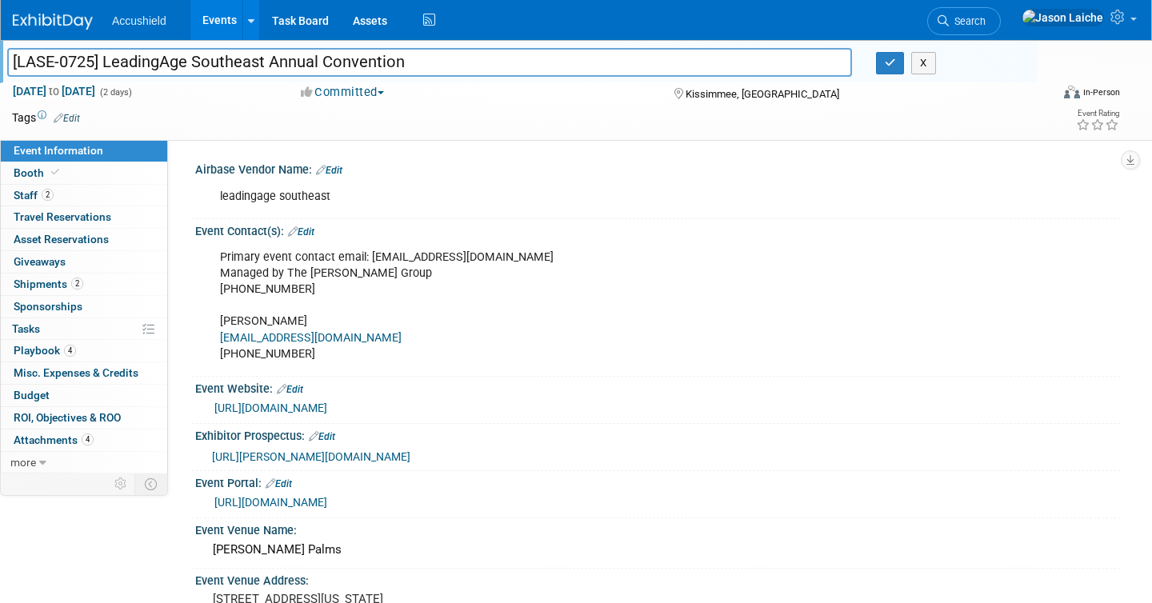
click at [88, 58] on input "[LASE-0725] LeadingAge Southeast Annual Convention" at bounding box center [429, 62] width 844 height 28
click at [89, 197] on link "2 Staff 2" at bounding box center [84, 196] width 166 height 22
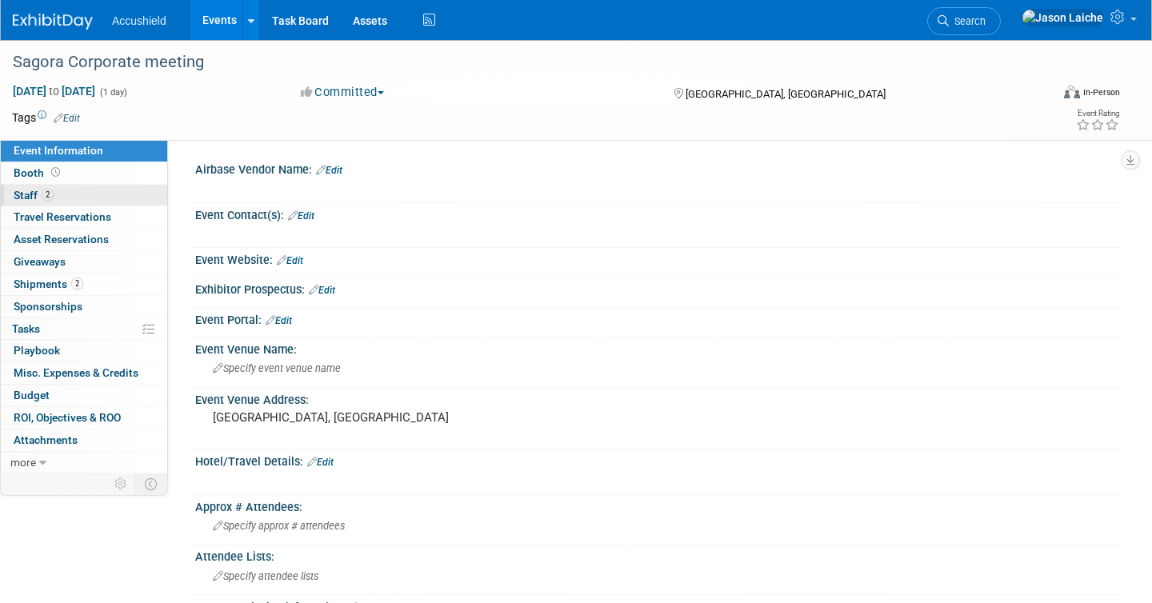
click at [70, 193] on link "2 Staff 2" at bounding box center [84, 196] width 166 height 22
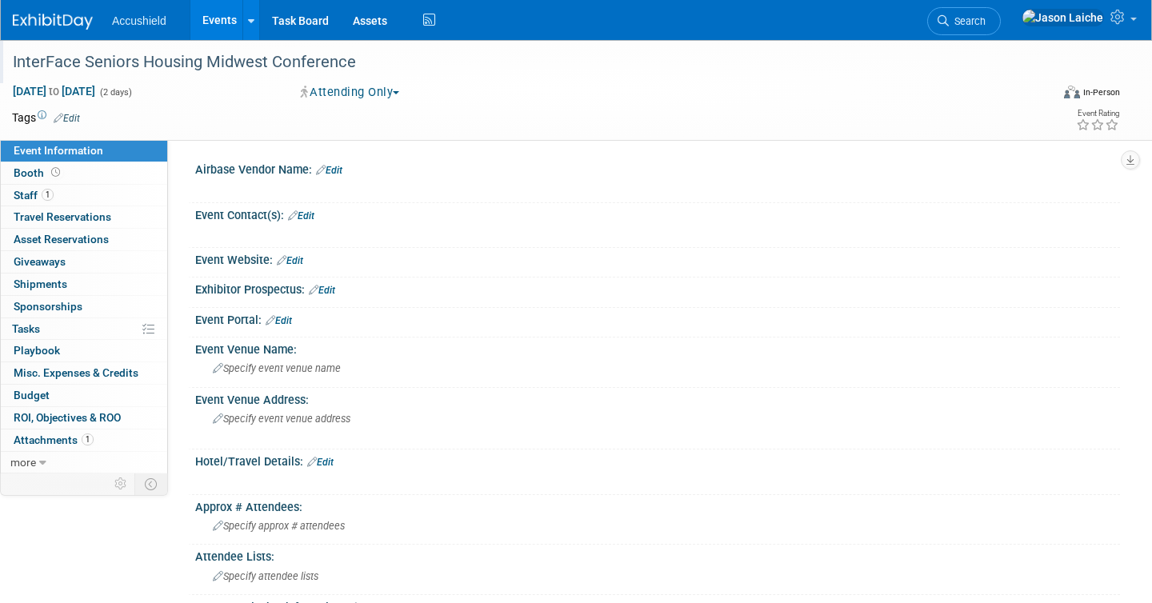
click at [128, 62] on div "InterFace Seniors Housing Midwest Conference" at bounding box center [516, 62] width 1018 height 29
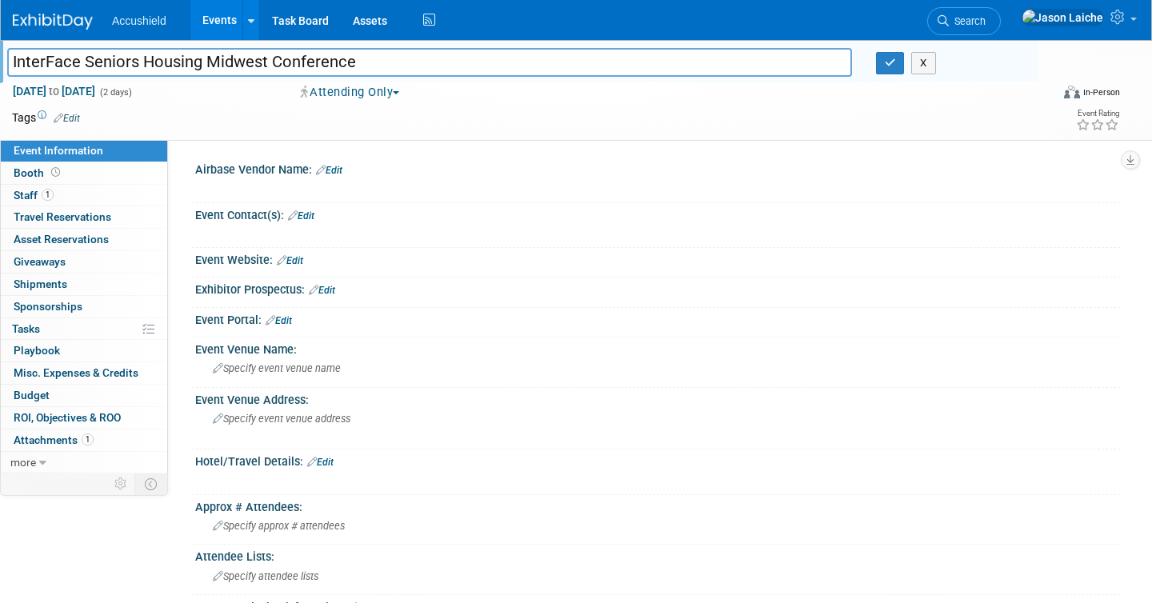
click at [128, 62] on input "InterFace Seniors Housing Midwest Conference" at bounding box center [429, 62] width 844 height 28
click at [106, 194] on link "1 Staff 1" at bounding box center [84, 196] width 166 height 22
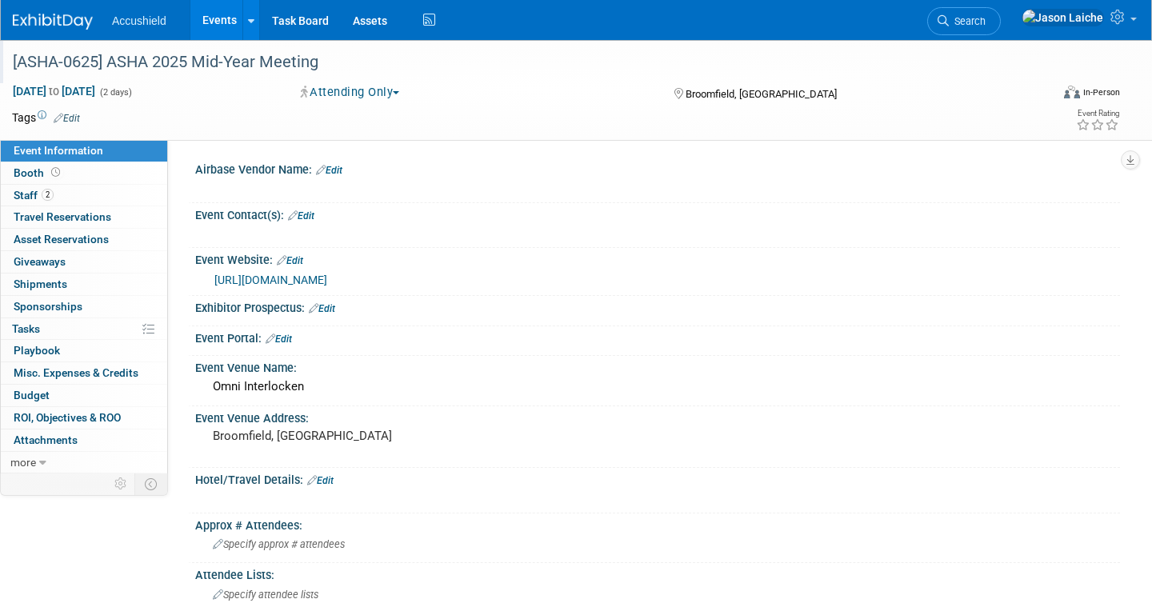
click at [74, 56] on div "[ASHA-0625] ASHA 2025 Mid-Year Meeting" at bounding box center [516, 62] width 1018 height 29
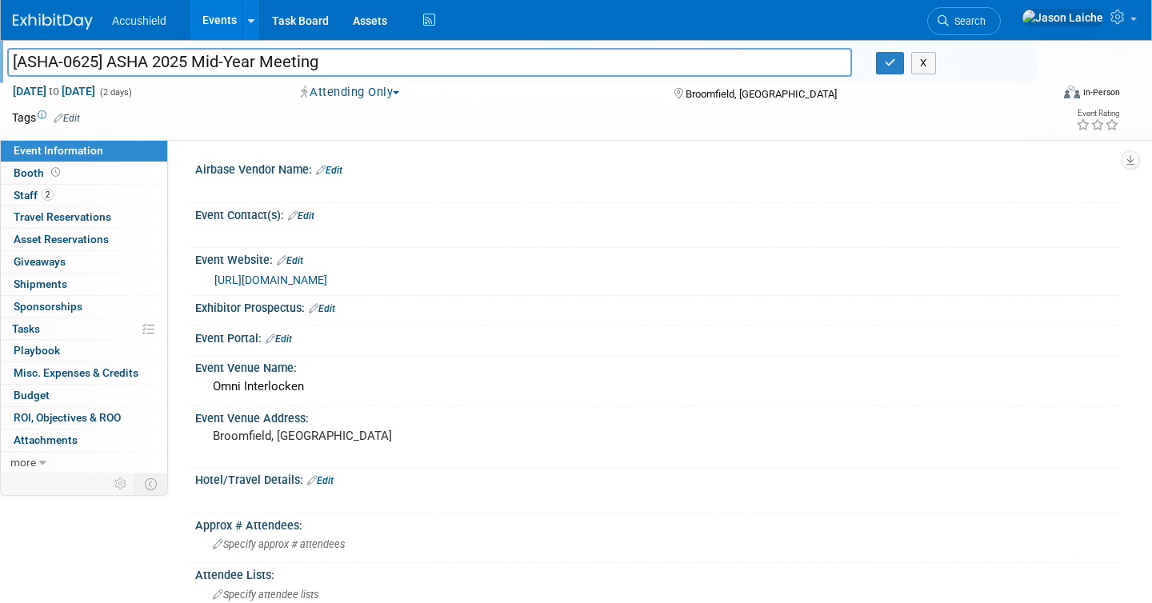
click at [74, 56] on input "[ASHA-0625] ASHA 2025 Mid-Year Meeting" at bounding box center [429, 62] width 844 height 28
click at [84, 194] on link "2 Staff 2" at bounding box center [84, 196] width 166 height 22
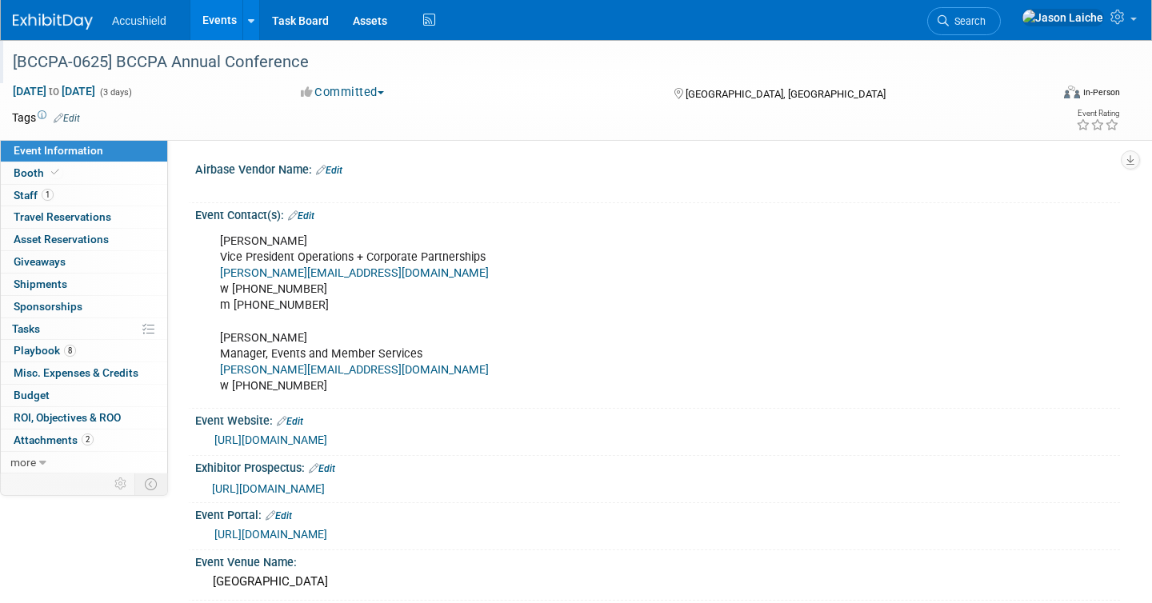
click at [146, 58] on div "[BCCPA-0625] BCCPA Annual Conference" at bounding box center [516, 62] width 1018 height 29
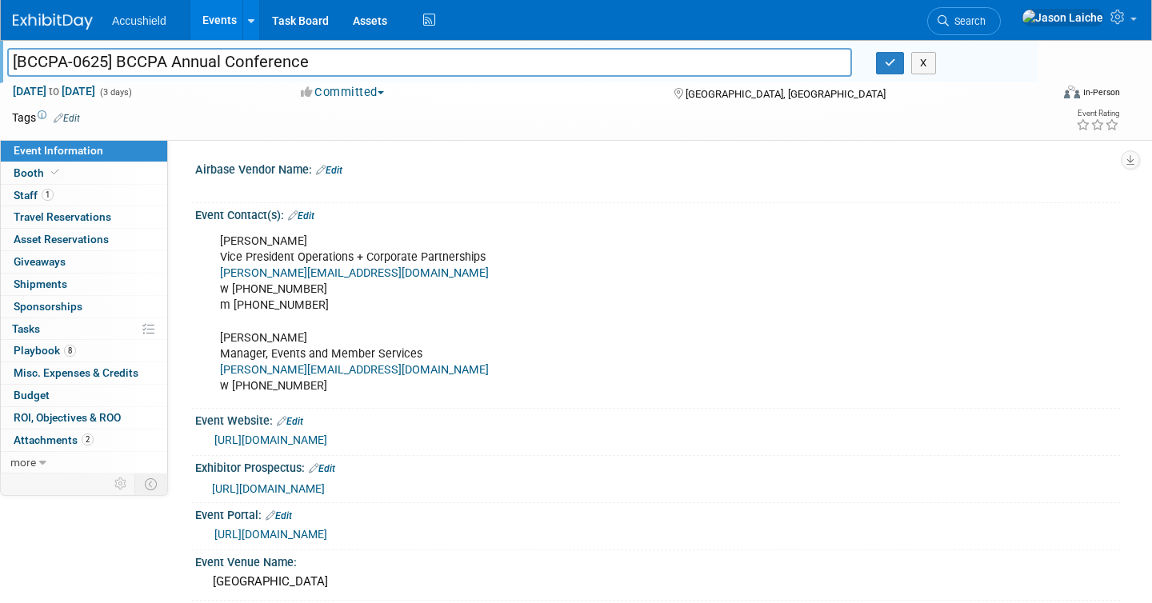
click at [146, 58] on input "[BCCPA-0625] BCCPA Annual Conference" at bounding box center [429, 62] width 844 height 28
click at [87, 191] on link "1 Staff 1" at bounding box center [84, 196] width 166 height 22
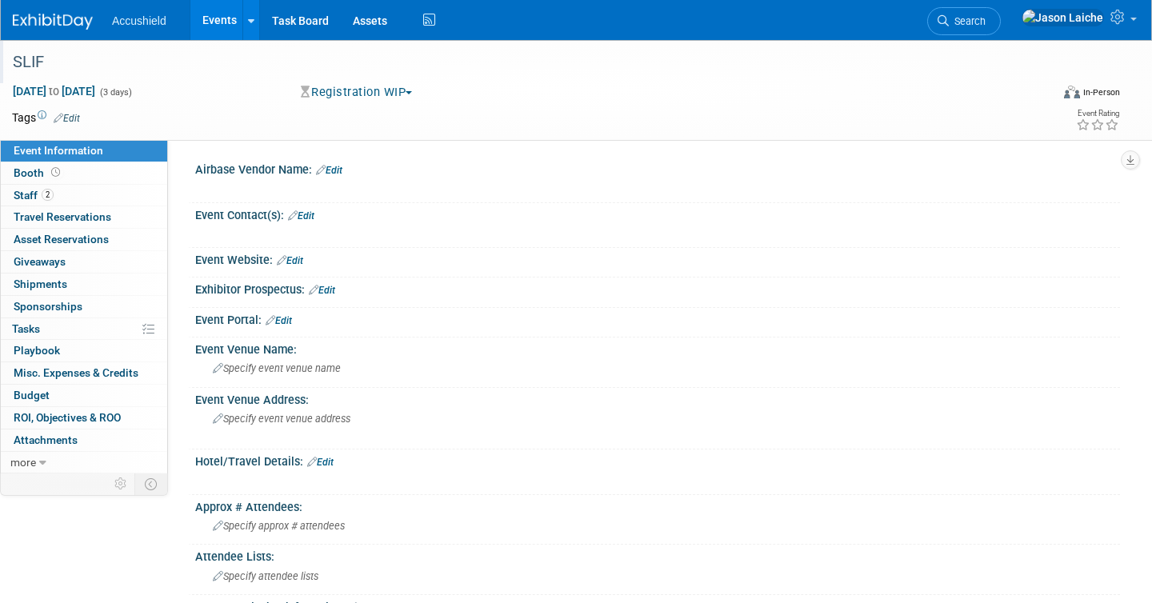
click at [36, 68] on div "SLIF" at bounding box center [516, 62] width 1018 height 29
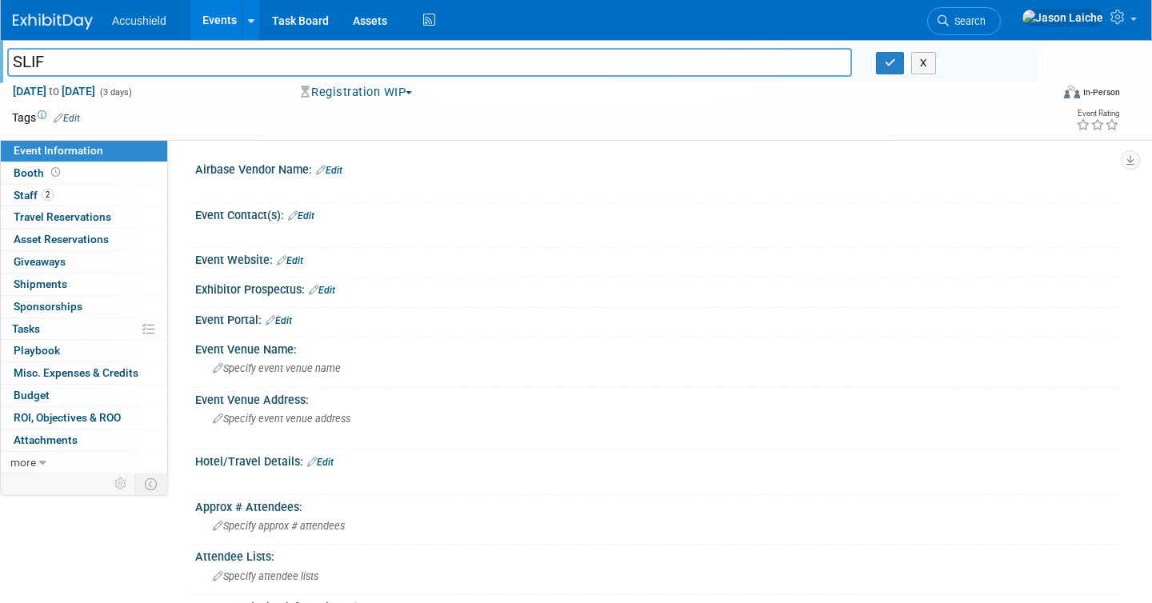
click at [36, 68] on input "SLIF" at bounding box center [429, 62] width 844 height 28
click at [67, 194] on link "2 Staff 2" at bounding box center [84, 196] width 166 height 22
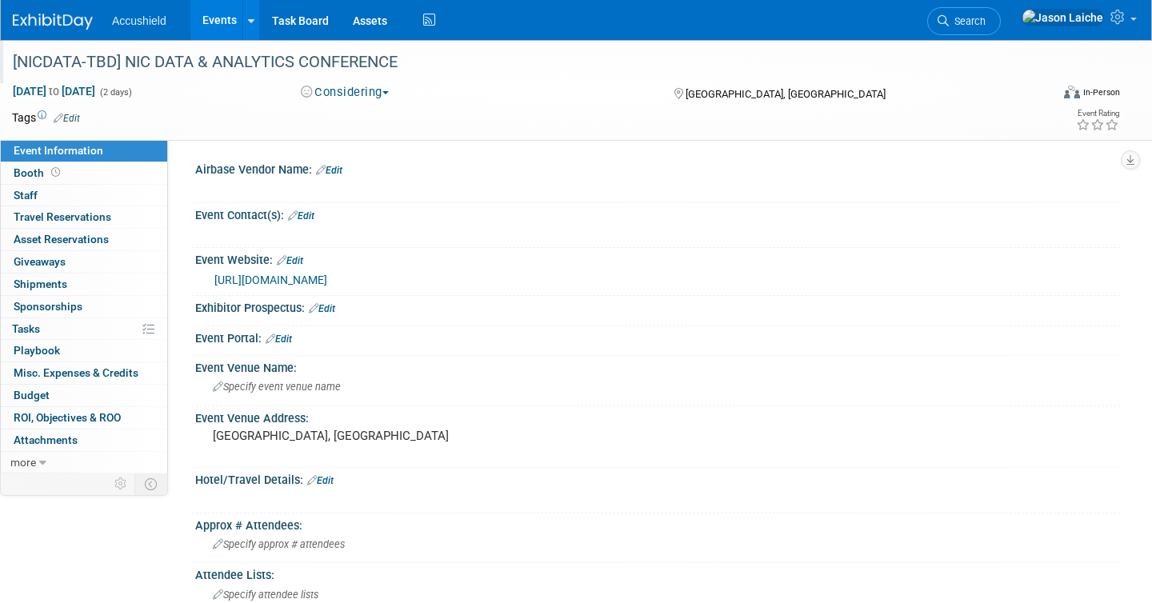
click at [175, 60] on div "[NICDATA-TBD] NIC DATA & ANALYTICS CONFERENCE" at bounding box center [516, 62] width 1018 height 29
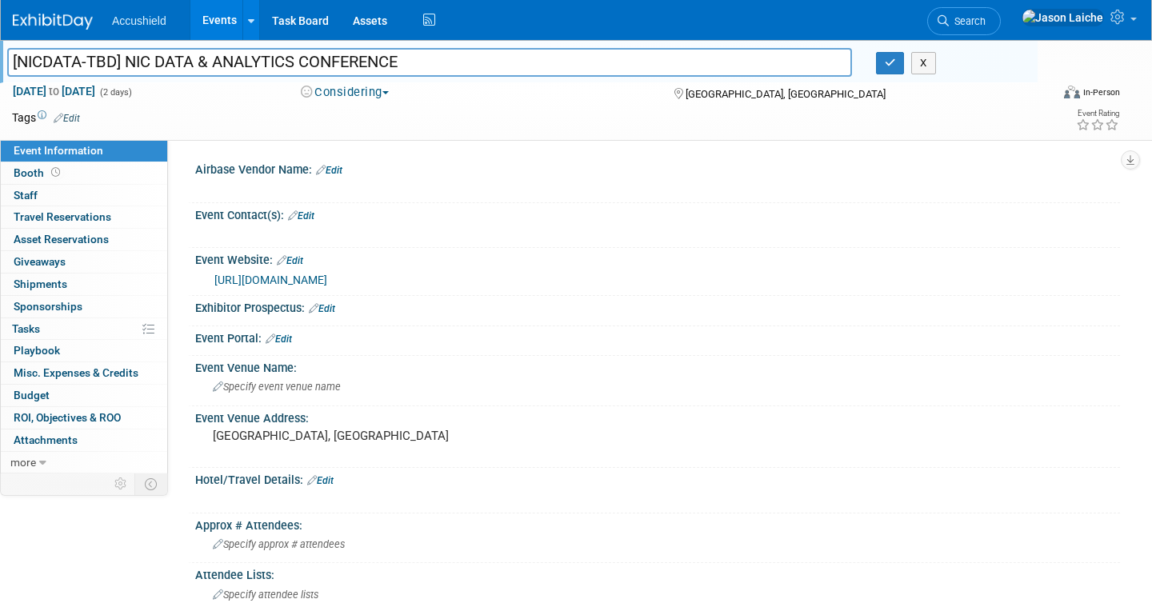
click at [175, 60] on input "[NICDATA-TBD] NIC DATA & ANALYTICS CONFERENCE" at bounding box center [429, 62] width 844 height 28
click at [137, 195] on link "0 Staff 0" at bounding box center [84, 196] width 166 height 22
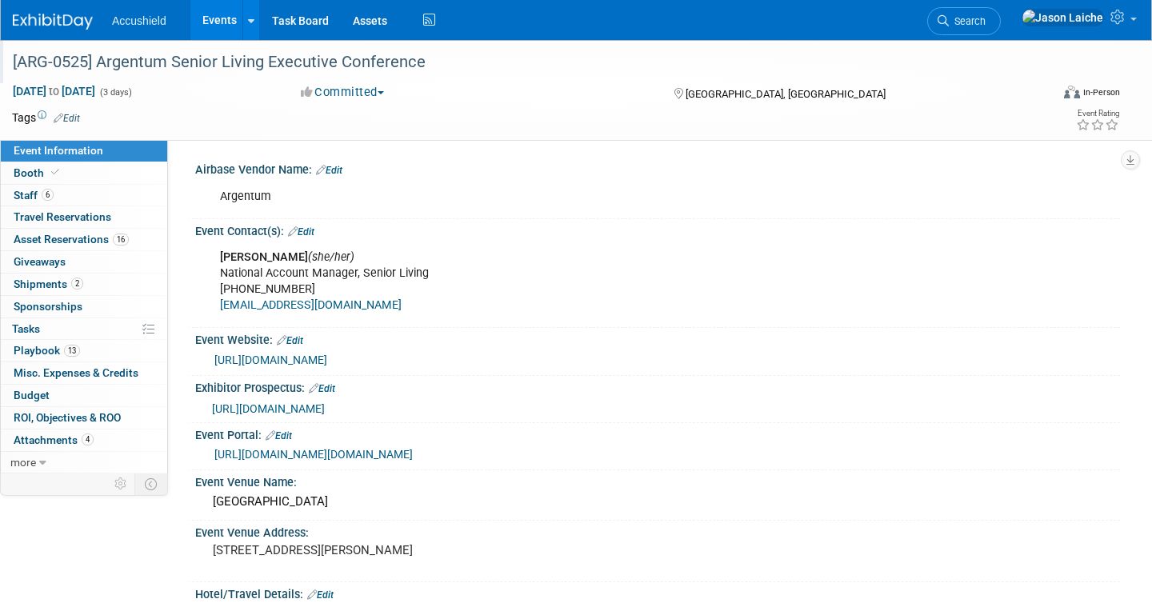
click at [210, 57] on div "[ARG-0525] Argentum Senior Living Executive Conference" at bounding box center [516, 62] width 1018 height 29
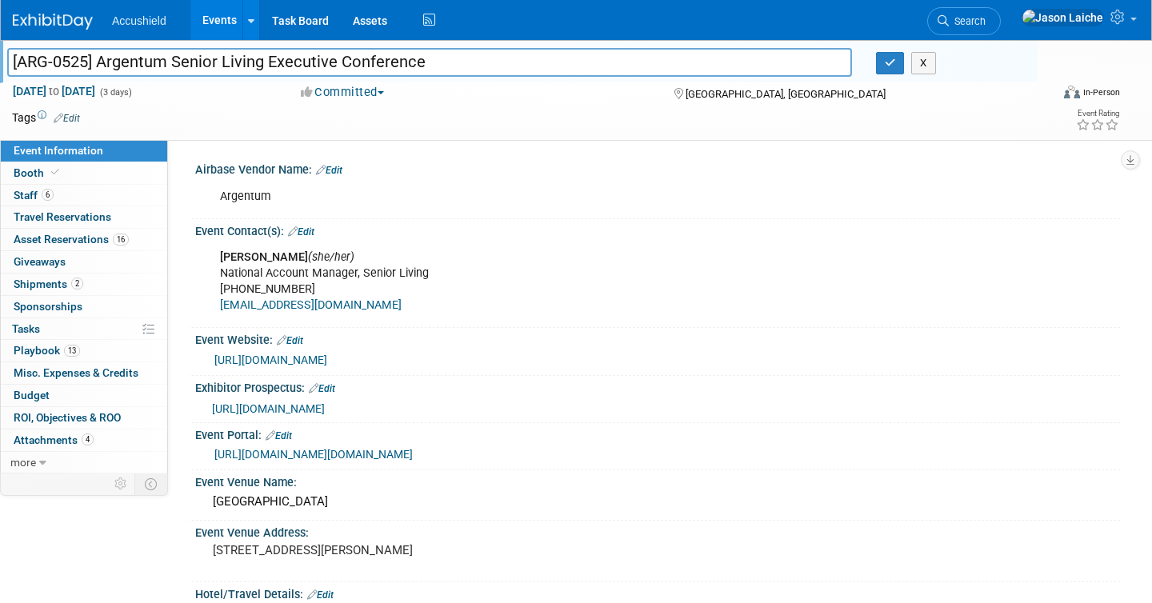
click at [210, 57] on input "[ARG-0525] Argentum Senior Living Executive Conference" at bounding box center [429, 62] width 844 height 28
click at [118, 193] on link "6 Staff 6" at bounding box center [84, 196] width 166 height 22
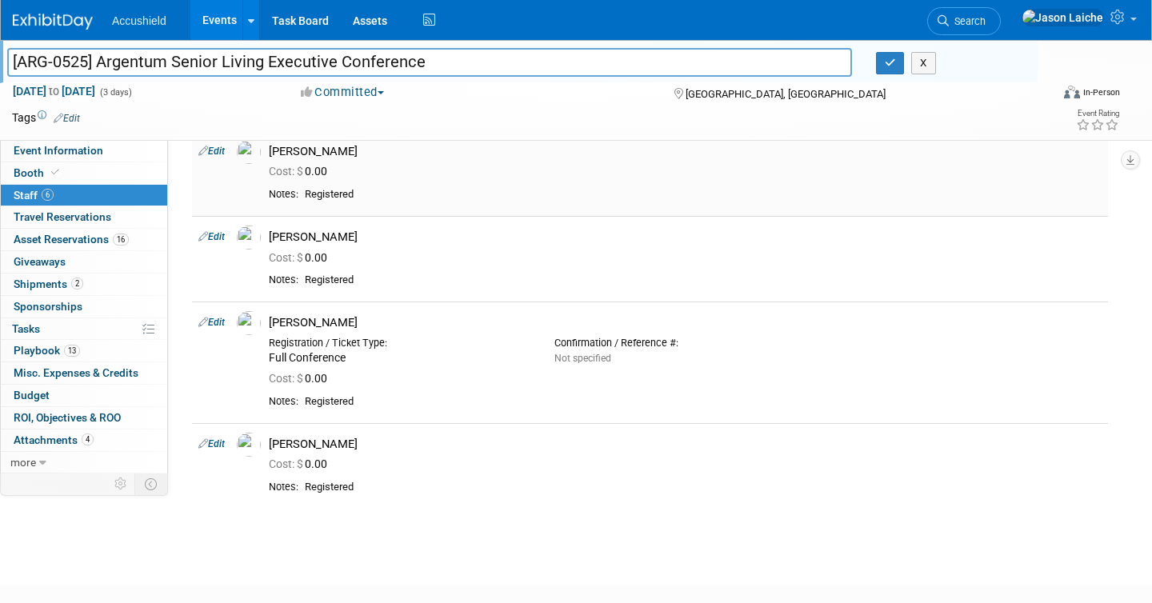
scroll to position [301, 0]
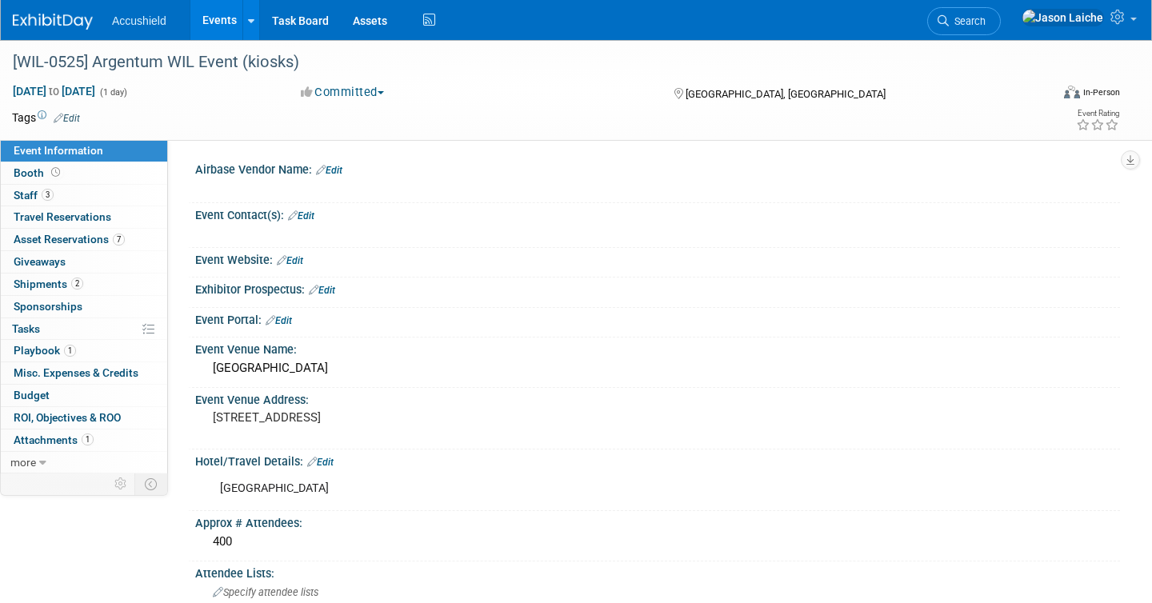
select select "Yes"
click at [160, 60] on div "[WIL-0525] Argentum WIL Event (kiosks)" at bounding box center [516, 62] width 1018 height 29
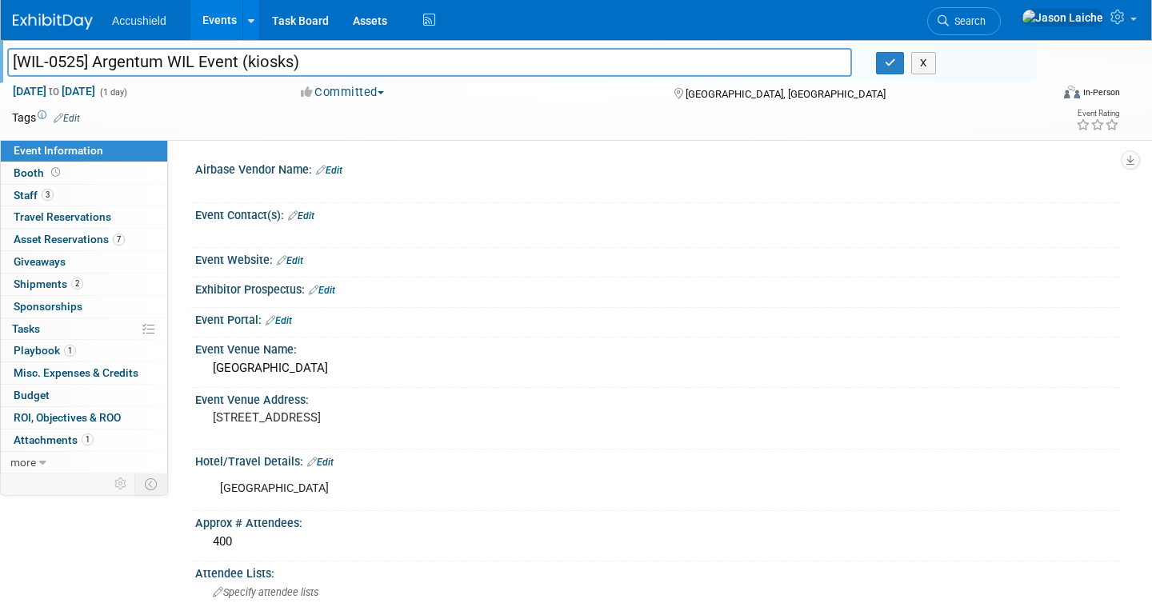
click at [160, 60] on input "[WIL-0525] Argentum WIL Event (kiosks)" at bounding box center [429, 62] width 844 height 28
click at [128, 198] on link "3 Staff 3" at bounding box center [84, 196] width 166 height 22
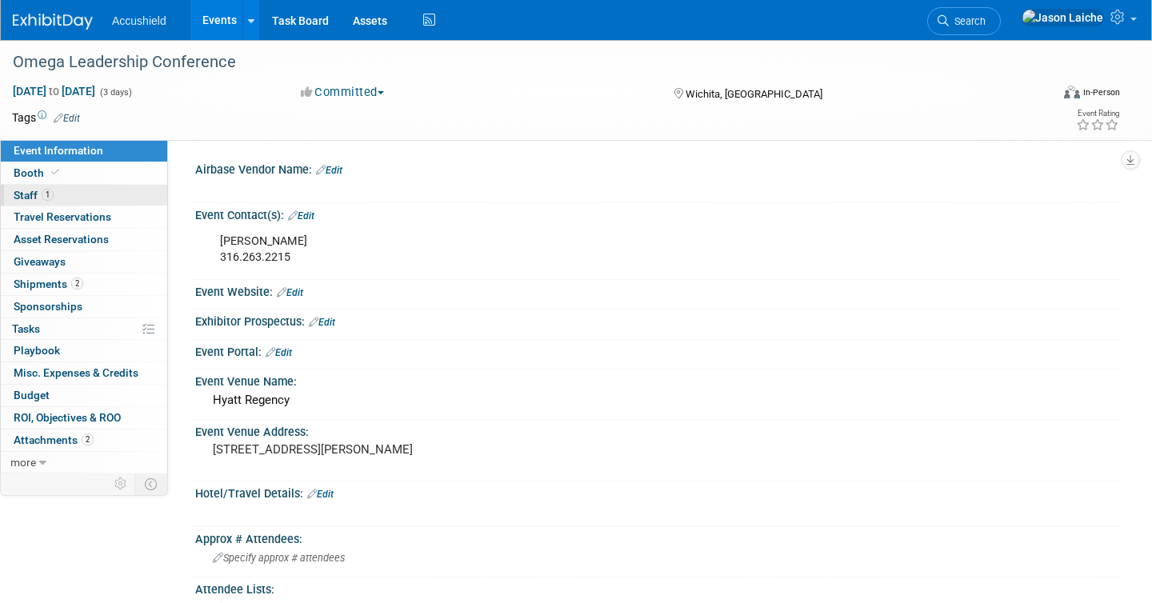
click at [115, 198] on link "1 Staff 1" at bounding box center [84, 196] width 166 height 22
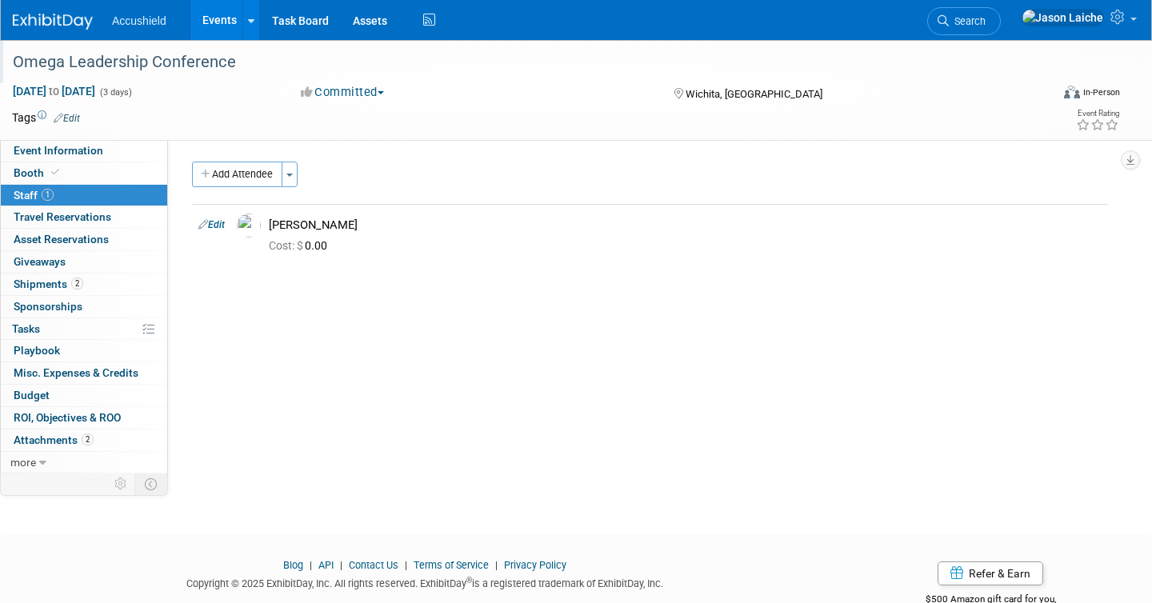
click at [171, 62] on div "Omega Leadership Conference" at bounding box center [516, 62] width 1018 height 29
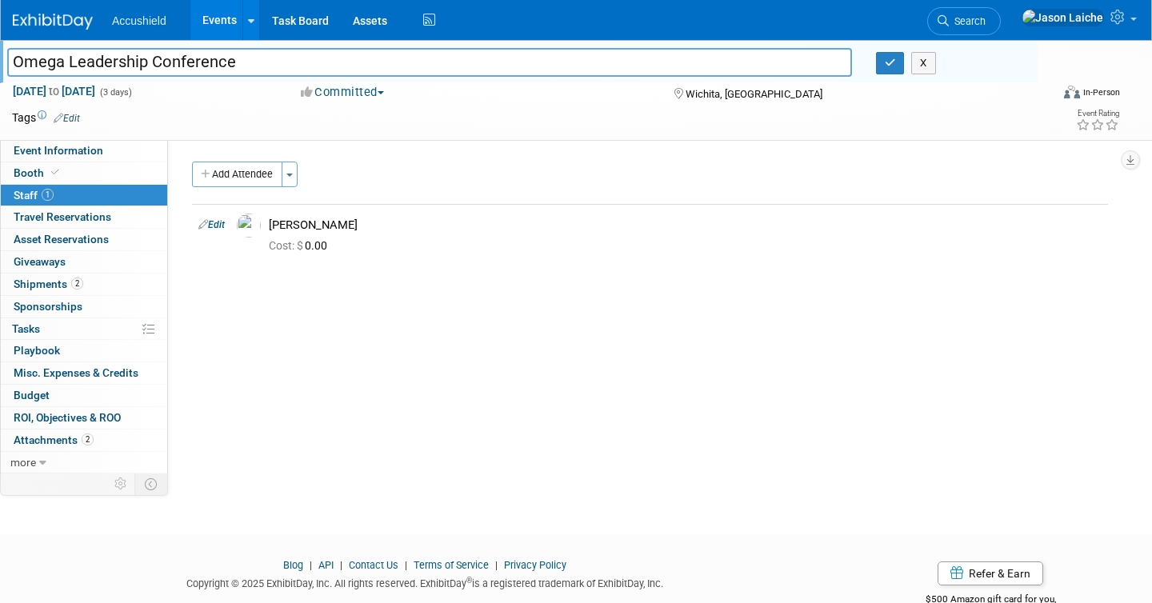
click at [171, 62] on input "Omega Leadership Conference" at bounding box center [429, 62] width 844 height 28
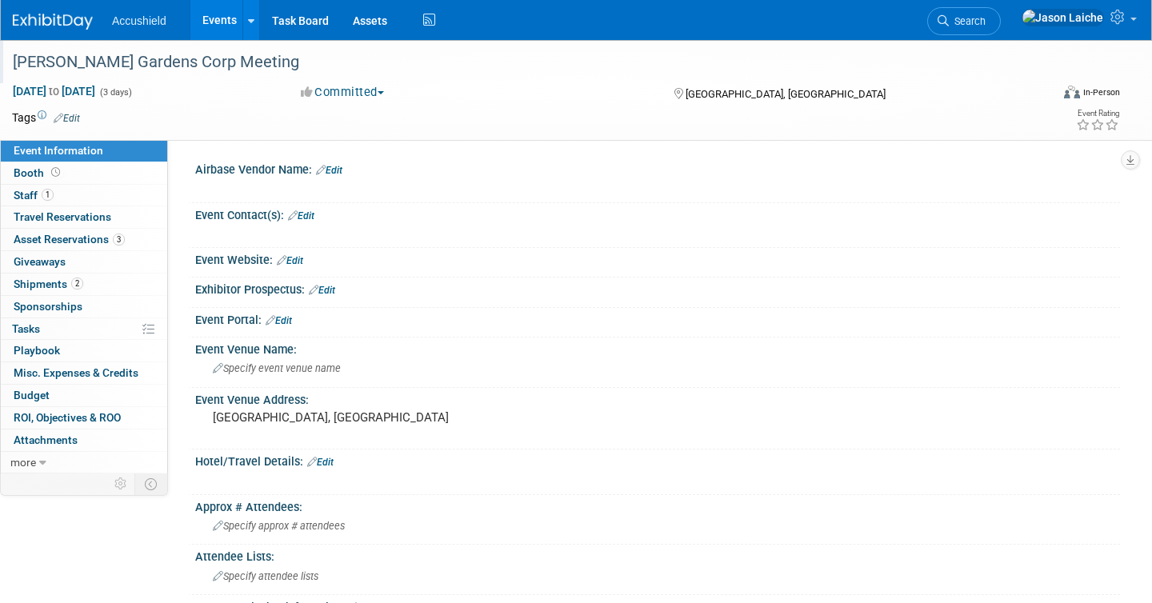
click at [117, 58] on div "[PERSON_NAME] Gardens Corp Meeting" at bounding box center [516, 62] width 1018 height 29
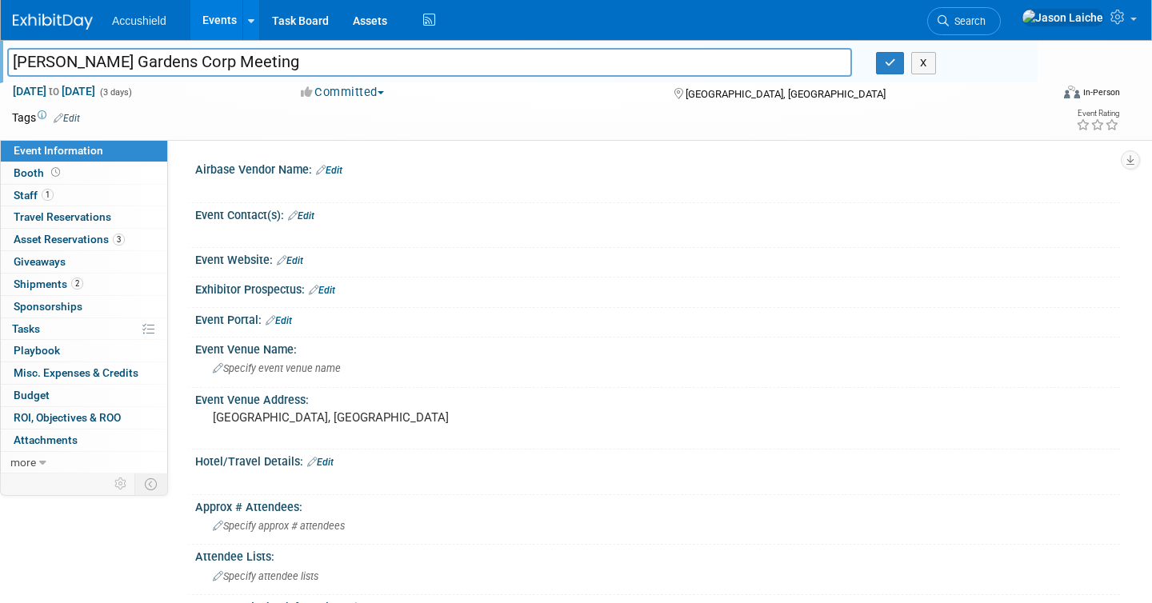
click at [117, 58] on input "[PERSON_NAME] Gardens Corp Meeting" at bounding box center [429, 62] width 844 height 28
click at [99, 194] on link "1 Staff 1" at bounding box center [84, 196] width 166 height 22
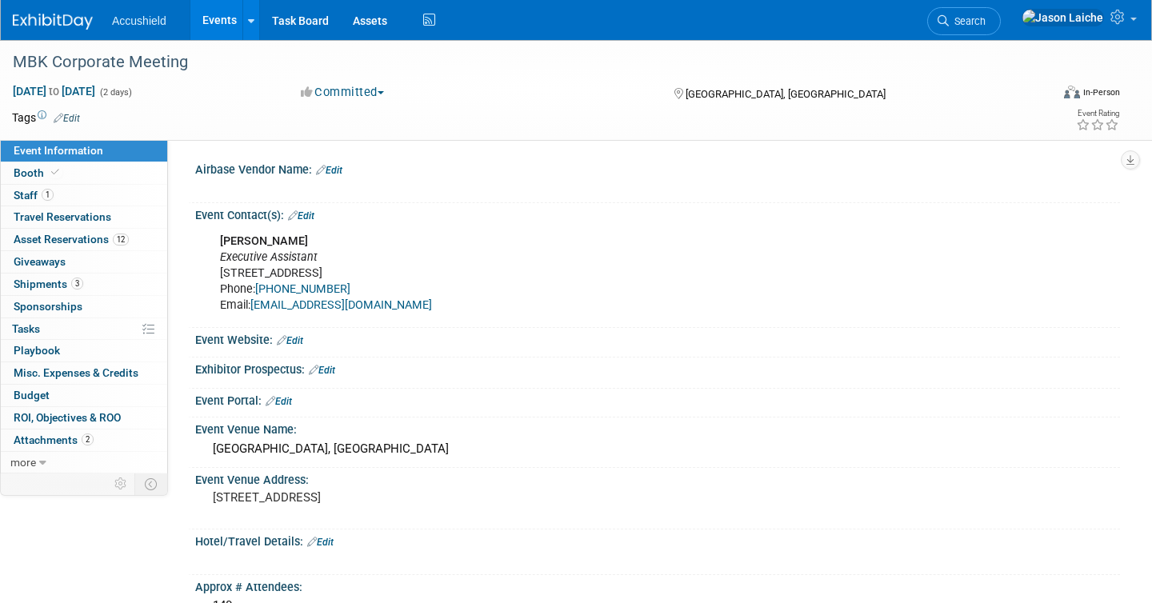
select select "Yes"
click at [150, 64] on div "MBK Corporate Meeting" at bounding box center [516, 62] width 1018 height 29
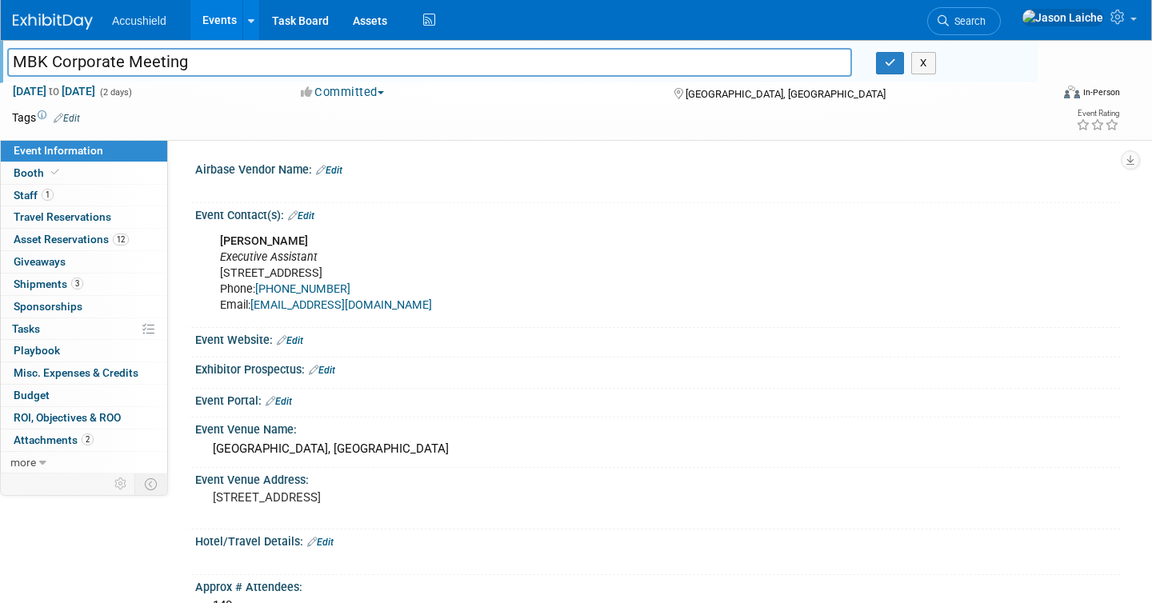
click at [150, 64] on input "MBK Corporate Meeting" at bounding box center [429, 62] width 844 height 28
click at [122, 189] on link "1 Staff 1" at bounding box center [84, 196] width 166 height 22
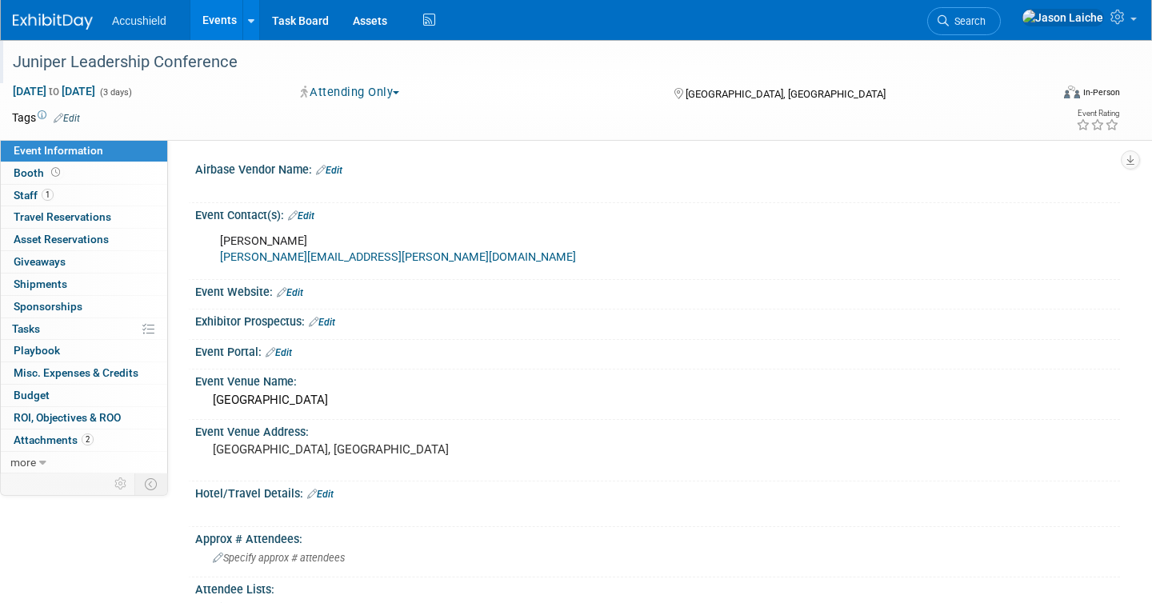
click at [138, 58] on div "Juniper Leadership Conference" at bounding box center [516, 62] width 1018 height 29
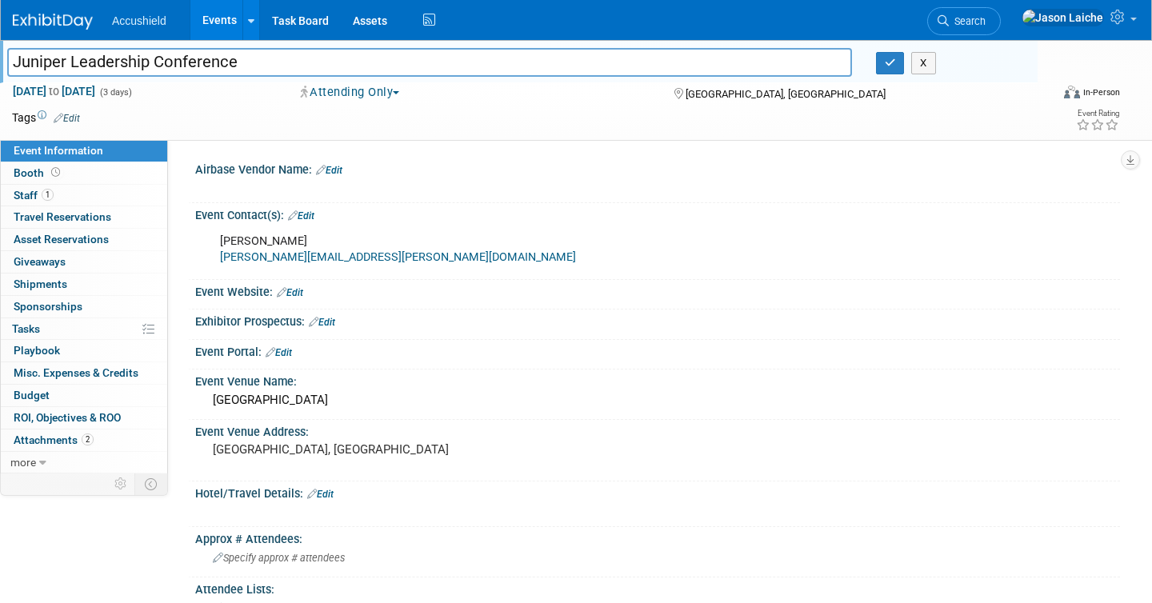
click at [138, 58] on input "Juniper Leadership Conference" at bounding box center [429, 62] width 844 height 28
click at [99, 197] on link "1 Staff 1" at bounding box center [84, 196] width 166 height 22
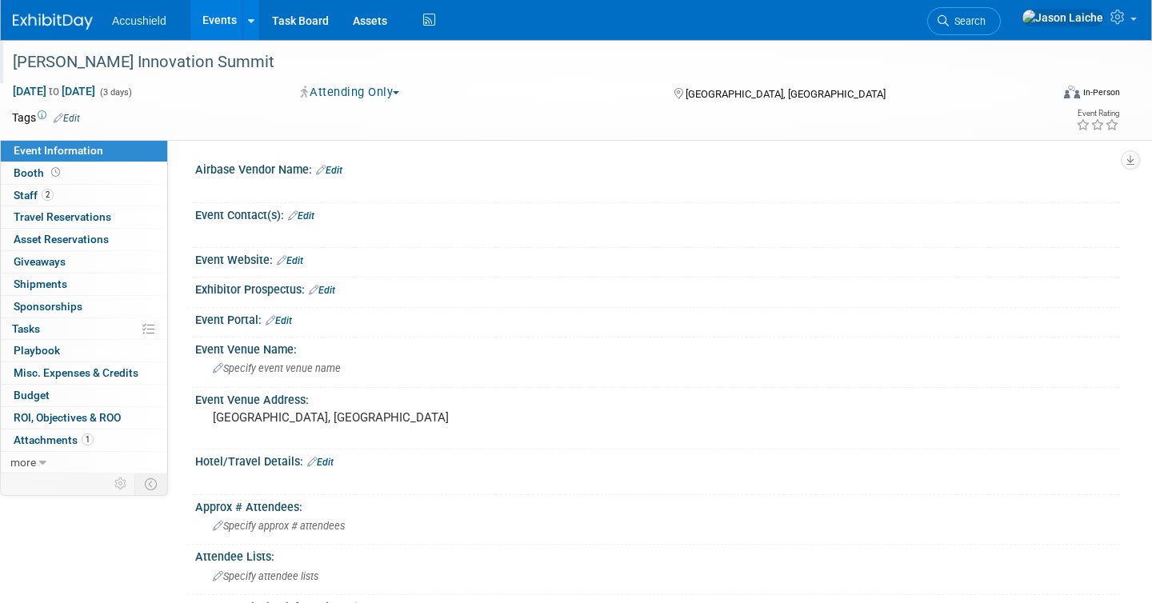
click at [123, 65] on div "[PERSON_NAME] Innovation Summit" at bounding box center [516, 62] width 1018 height 29
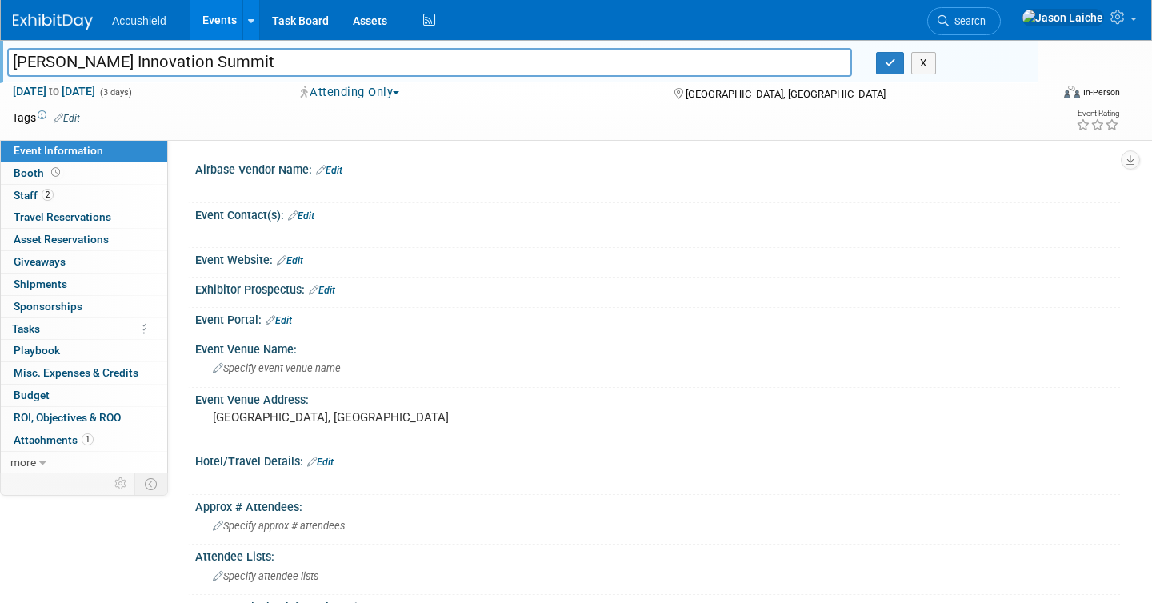
click at [123, 65] on input "[PERSON_NAME] Innovation Summit" at bounding box center [429, 62] width 844 height 28
click at [71, 195] on link "2 Staff 2" at bounding box center [84, 196] width 166 height 22
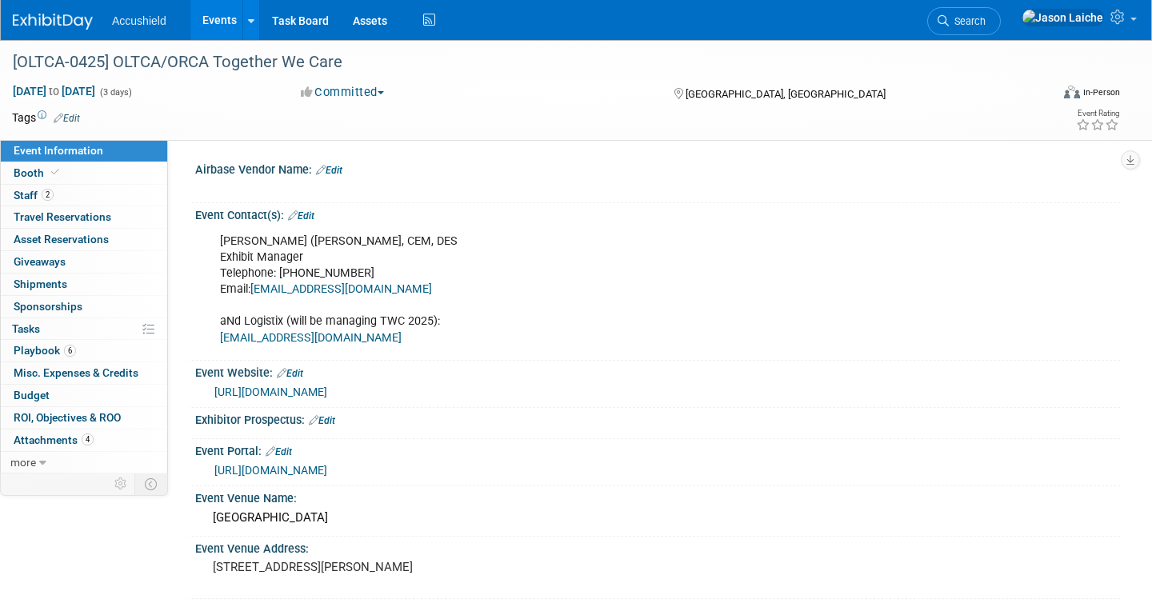
select select "Yes"
click at [142, 60] on div "[OLTCA-0425] OLTCA/ORCA Together We Care" at bounding box center [516, 62] width 1018 height 29
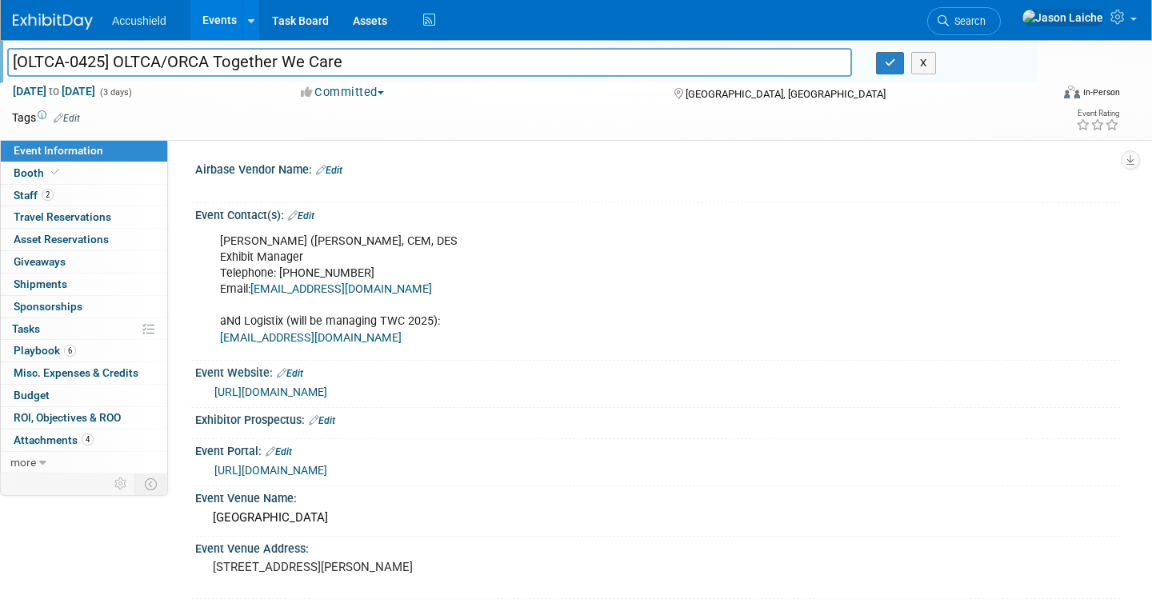
click at [142, 60] on input "[OLTCA-0425] OLTCA/ORCA Together We Care" at bounding box center [429, 62] width 844 height 28
click at [90, 196] on link "2 Staff 2" at bounding box center [84, 196] width 166 height 22
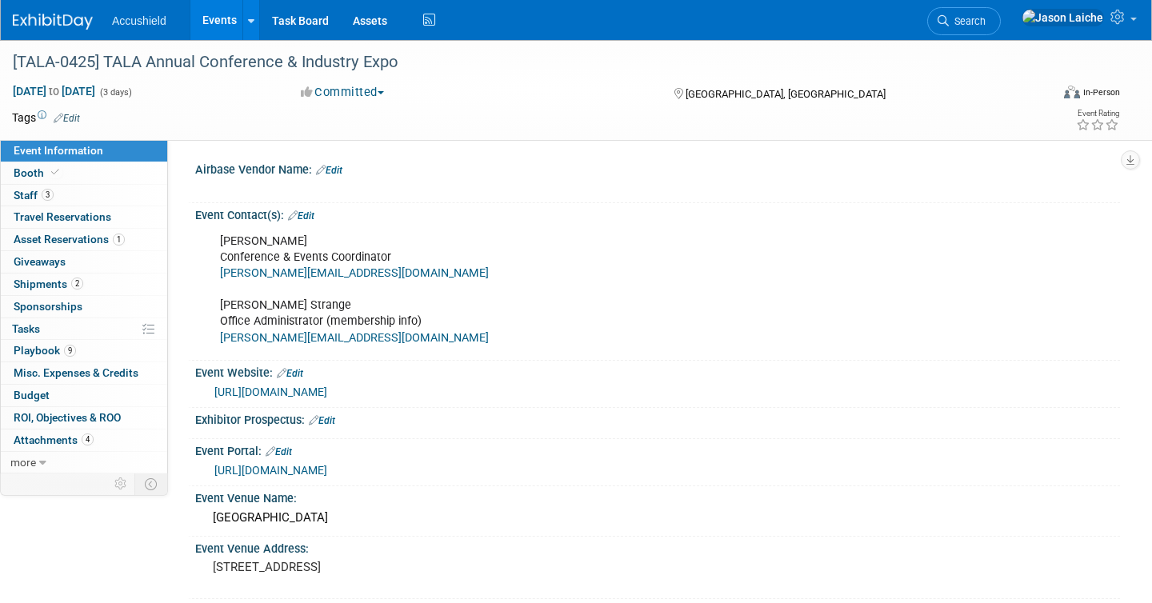
select select "Yes"
click at [123, 59] on div "[TALA-0425] TALA Annual Conference & Industry Expo" at bounding box center [516, 62] width 1018 height 29
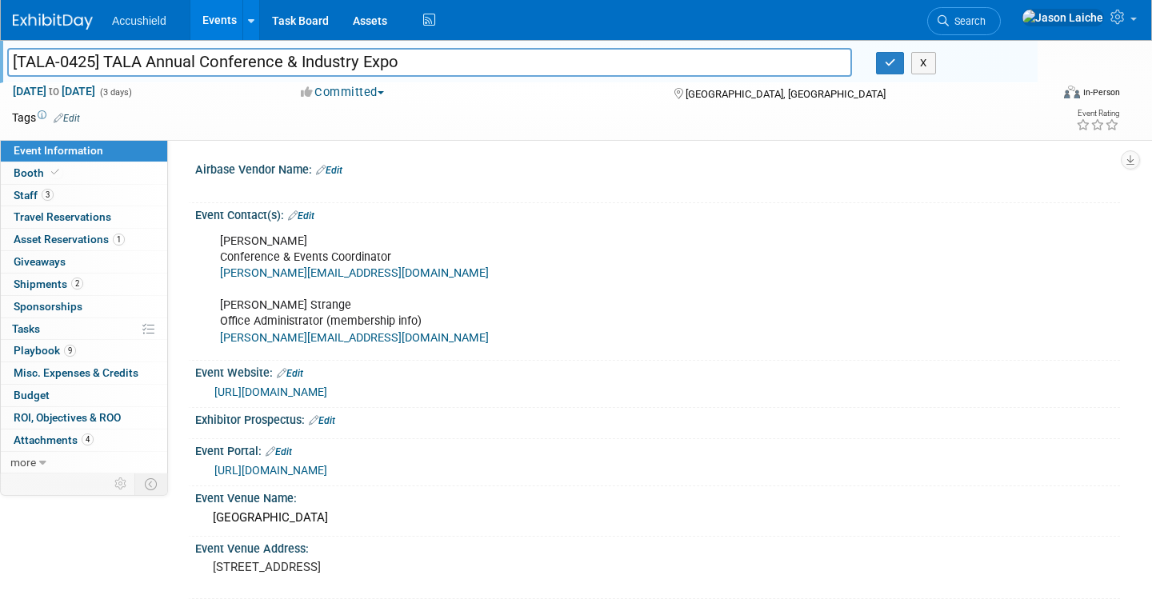
click at [123, 59] on input "[TALA-0425] TALA Annual Conference & Industry Expo" at bounding box center [429, 62] width 844 height 28
click at [74, 190] on link "3 Staff 3" at bounding box center [84, 196] width 166 height 22
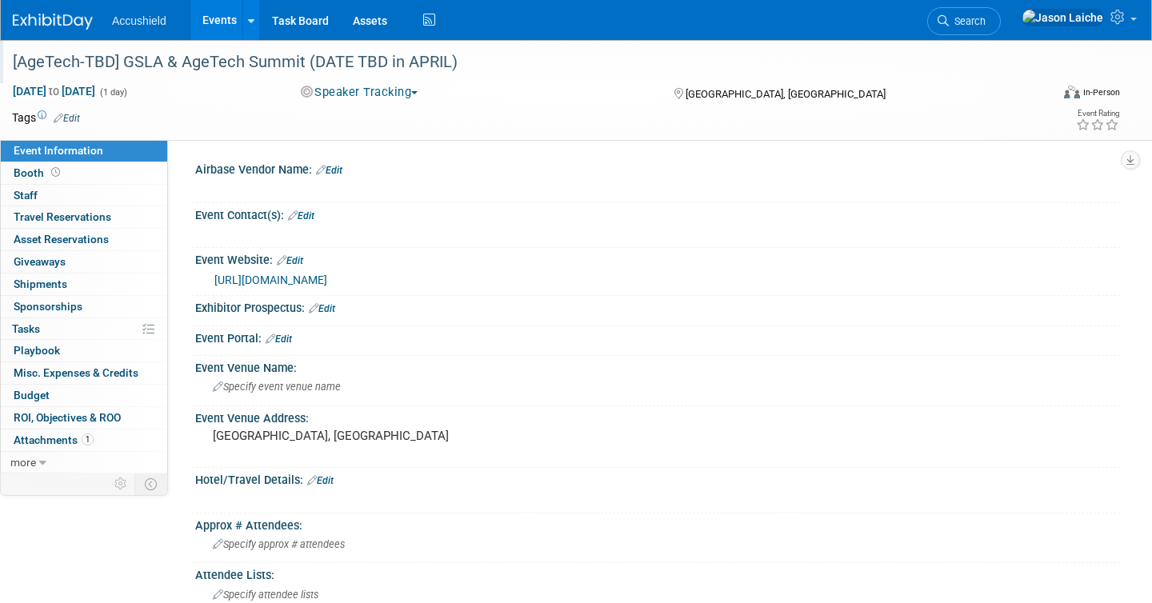
click at [153, 51] on div "[AgeTech-TBD] GSLA & AgeTech Summit (DATE TBD in APRIL)" at bounding box center [516, 62] width 1018 height 29
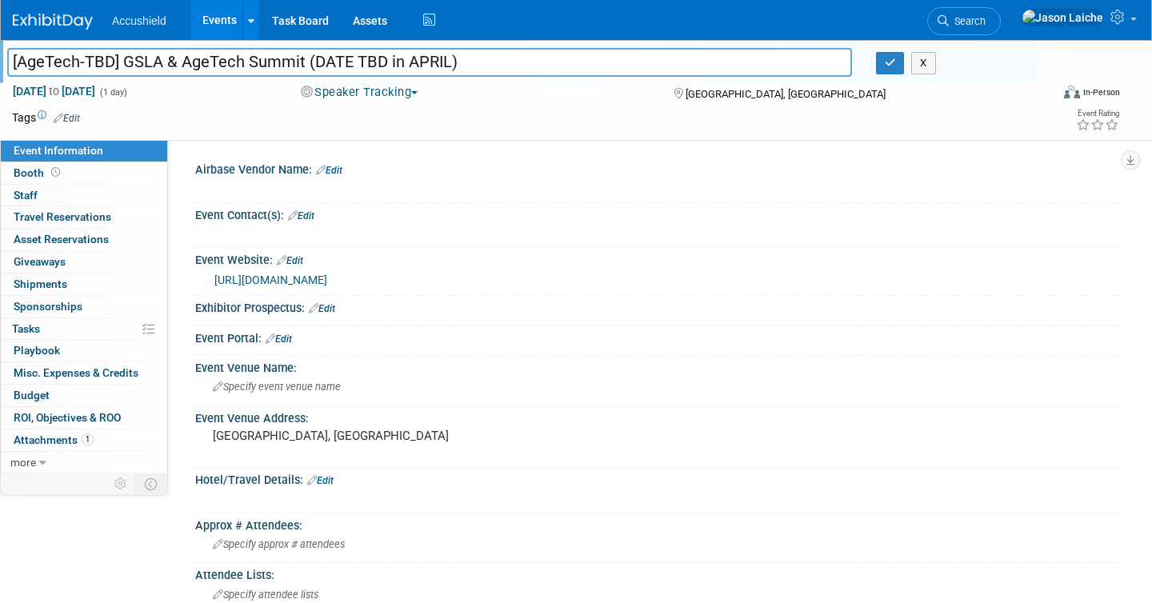
click at [153, 57] on input "[AgeTech-TBD] GSLA & AgeTech Summit (DATE TBD in APRIL)" at bounding box center [429, 62] width 844 height 28
click at [102, 192] on link "0 Staff 0" at bounding box center [84, 196] width 166 height 22
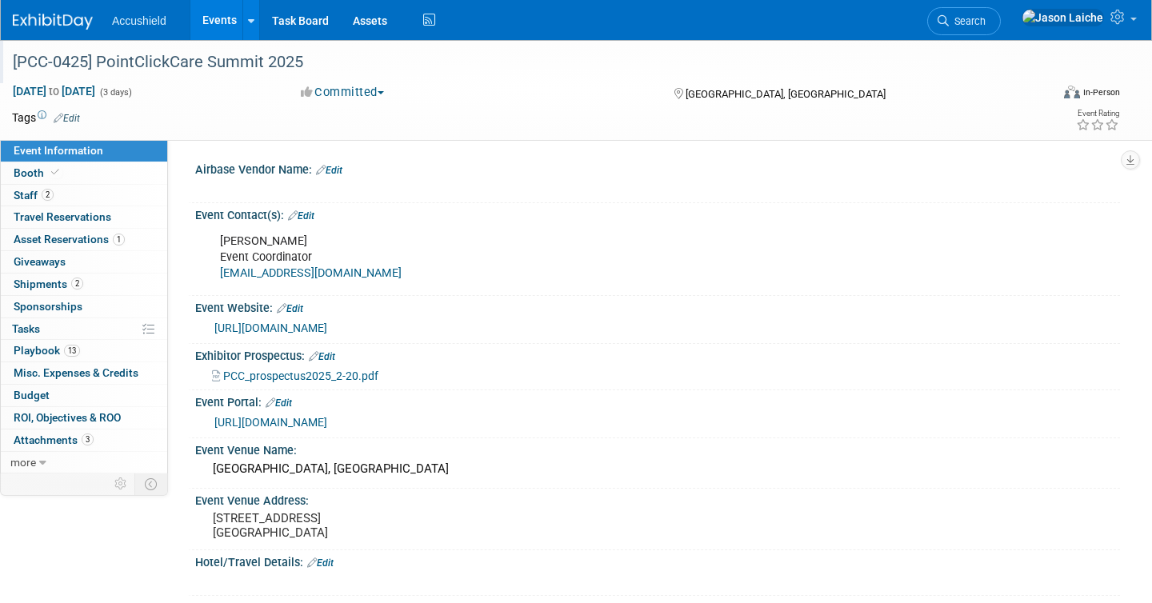
click at [137, 64] on div "[PCC-0425] PointClickCare Summit 2025" at bounding box center [516, 62] width 1018 height 29
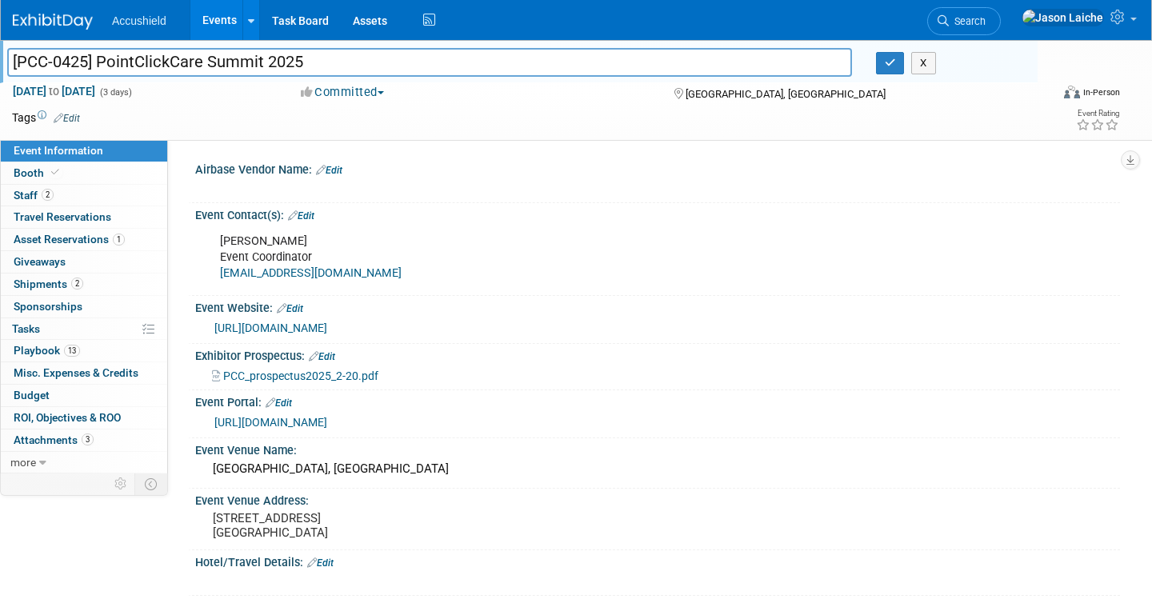
click at [137, 64] on input "[PCC-0425] PointClickCare Summit 2025" at bounding box center [429, 62] width 844 height 28
click at [100, 193] on link "2 Staff 2" at bounding box center [84, 196] width 166 height 22
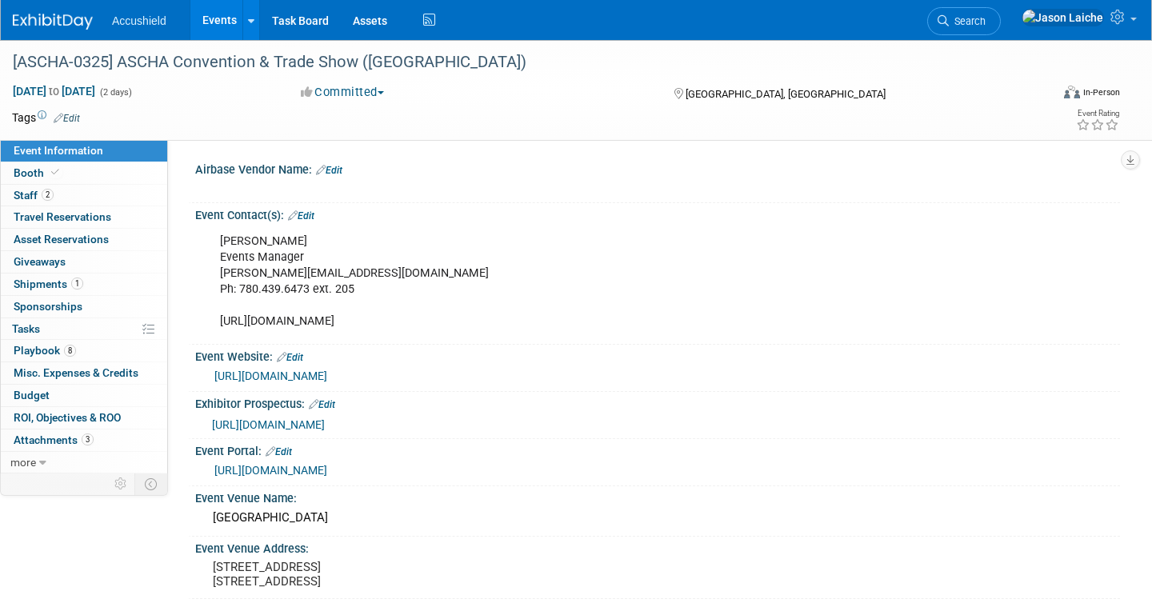
select select "Yes"
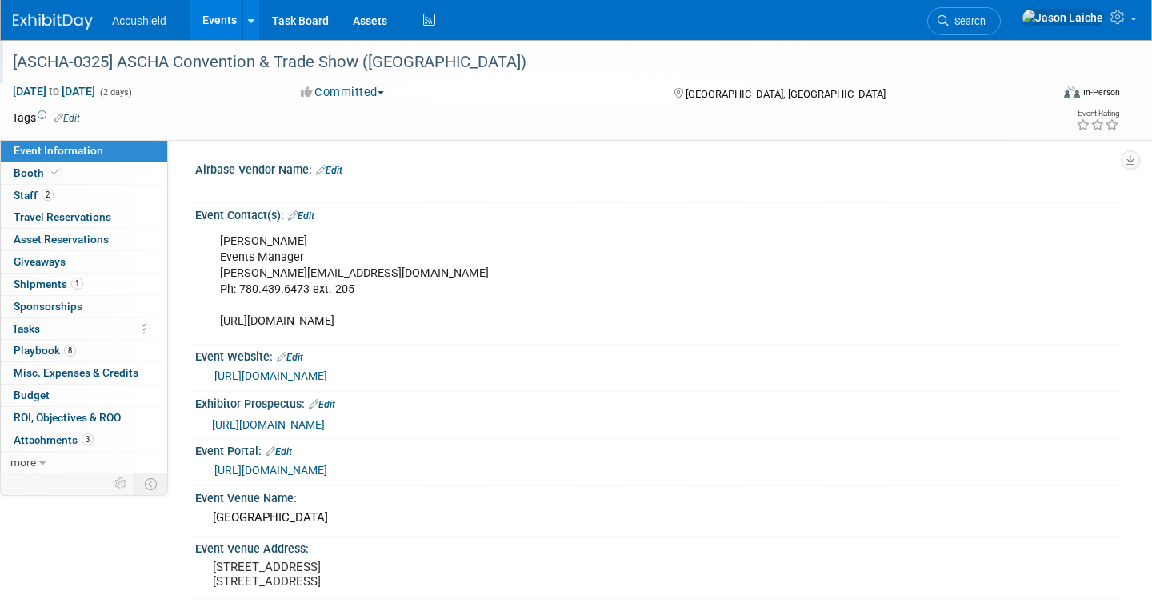
click at [110, 64] on div "[ASCHA-0325] ASCHA Convention & Trade Show ([GEOGRAPHIC_DATA])" at bounding box center [516, 62] width 1018 height 29
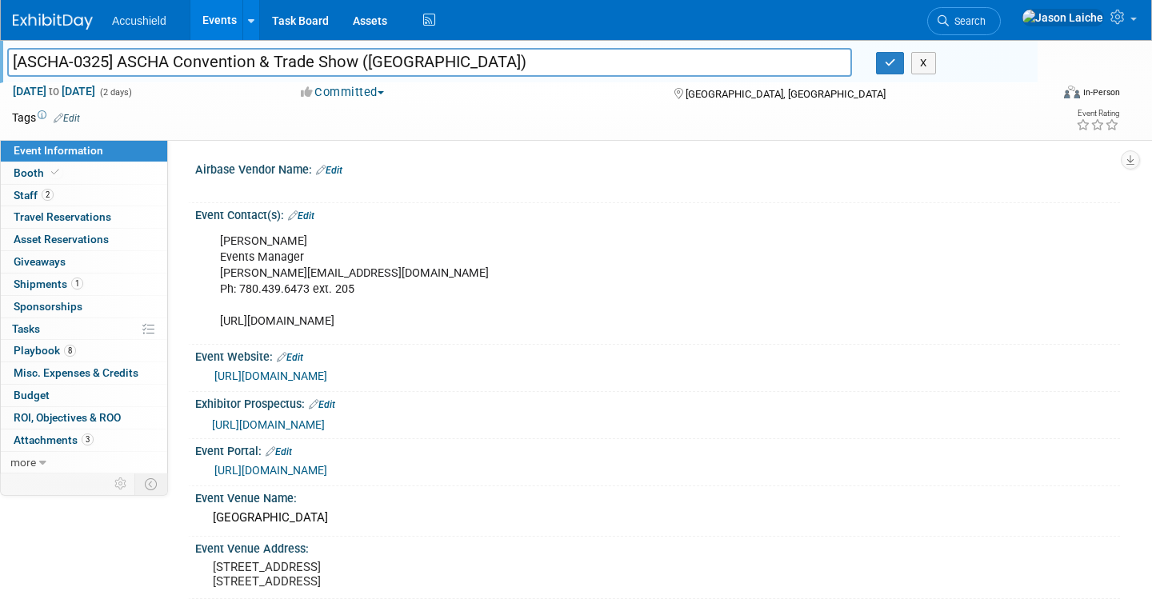
click at [110, 64] on input "[ASCHA-0325] ASCHA Convention & Trade Show ([GEOGRAPHIC_DATA])" at bounding box center [429, 62] width 844 height 28
click at [112, 189] on link "2 Staff 2" at bounding box center [84, 196] width 166 height 22
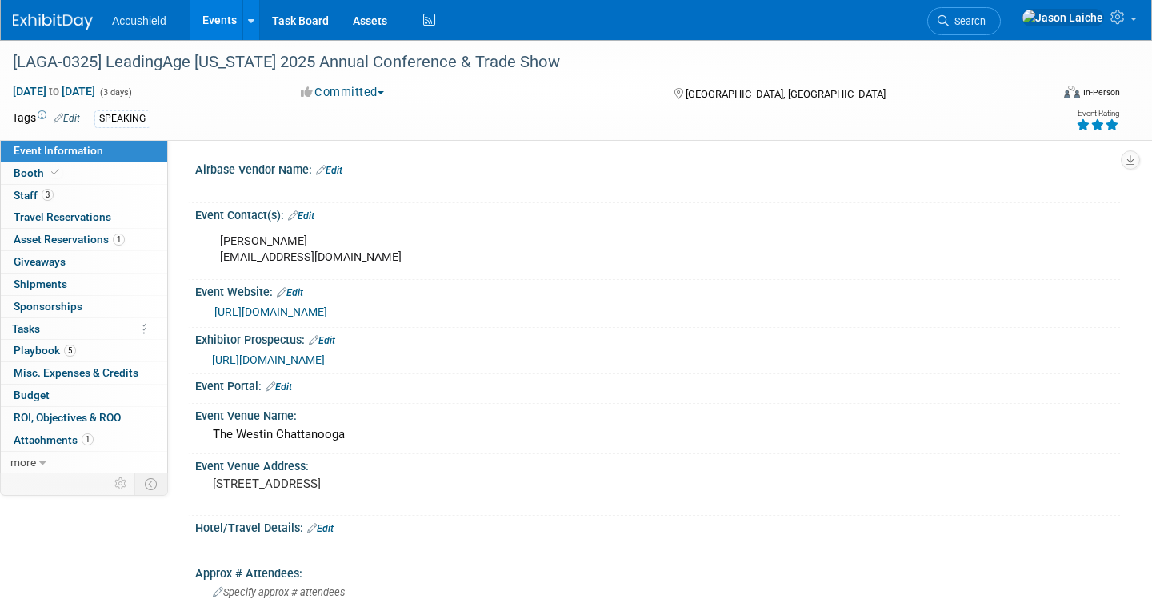
select select "Yes"
click at [160, 62] on div "[LAGA-0325] LeadingAge [US_STATE] 2025 Annual Conference & Trade Show" at bounding box center [516, 62] width 1018 height 29
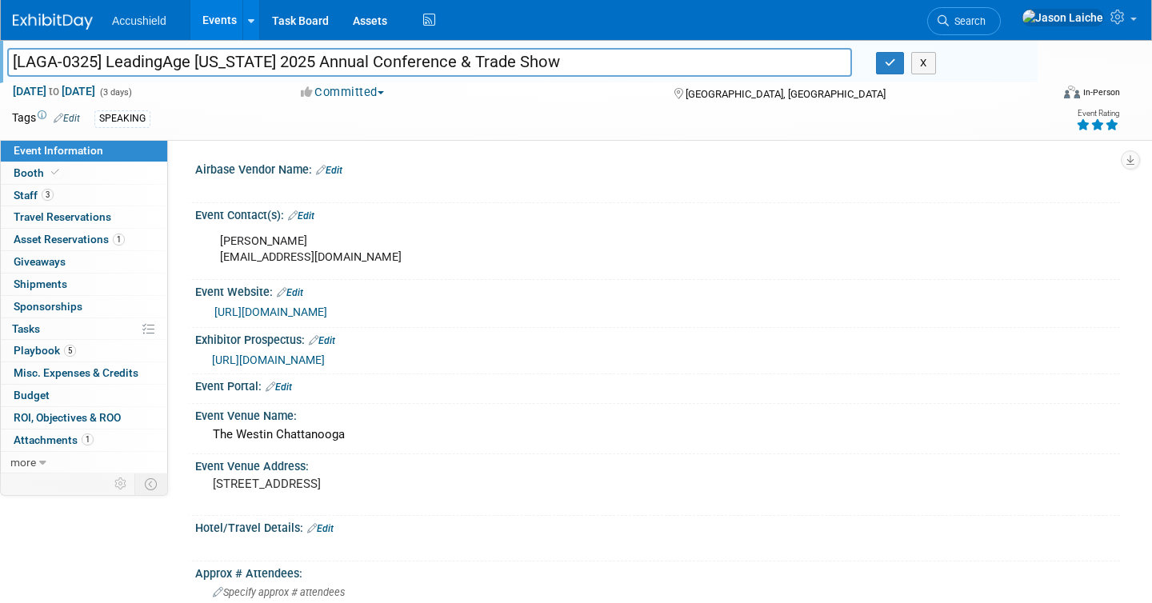
click at [160, 62] on input "[LAGA-0325] LeadingAge [US_STATE] 2025 Annual Conference & Trade Show" at bounding box center [429, 62] width 844 height 28
click at [134, 194] on link "3 Staff 3" at bounding box center [84, 196] width 166 height 22
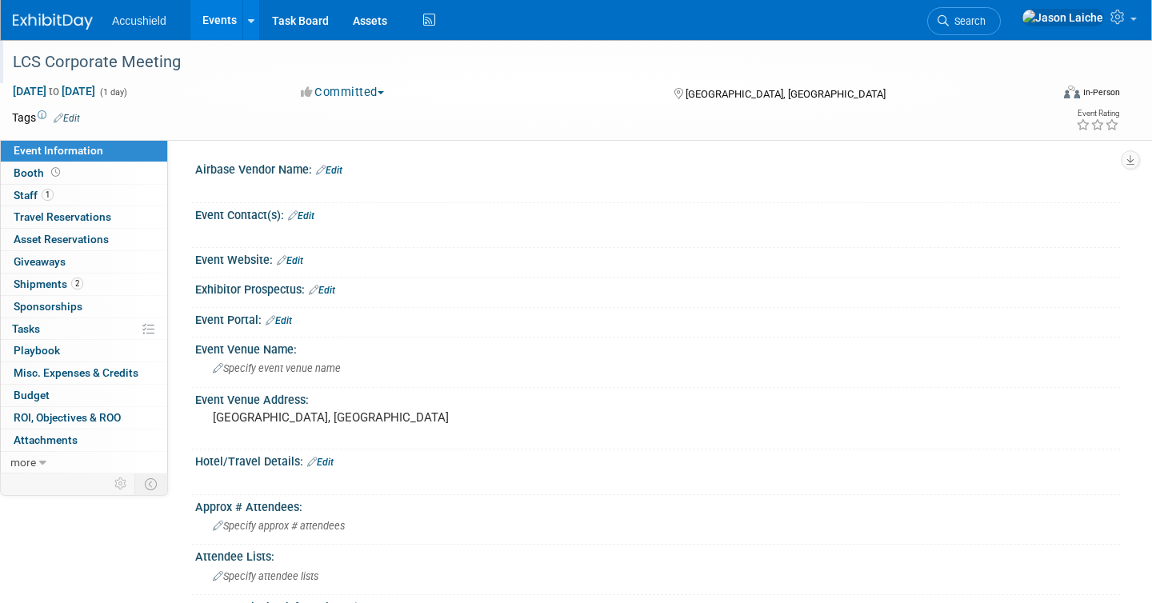
click at [91, 64] on div "LCS Corporate Meeting" at bounding box center [516, 62] width 1018 height 29
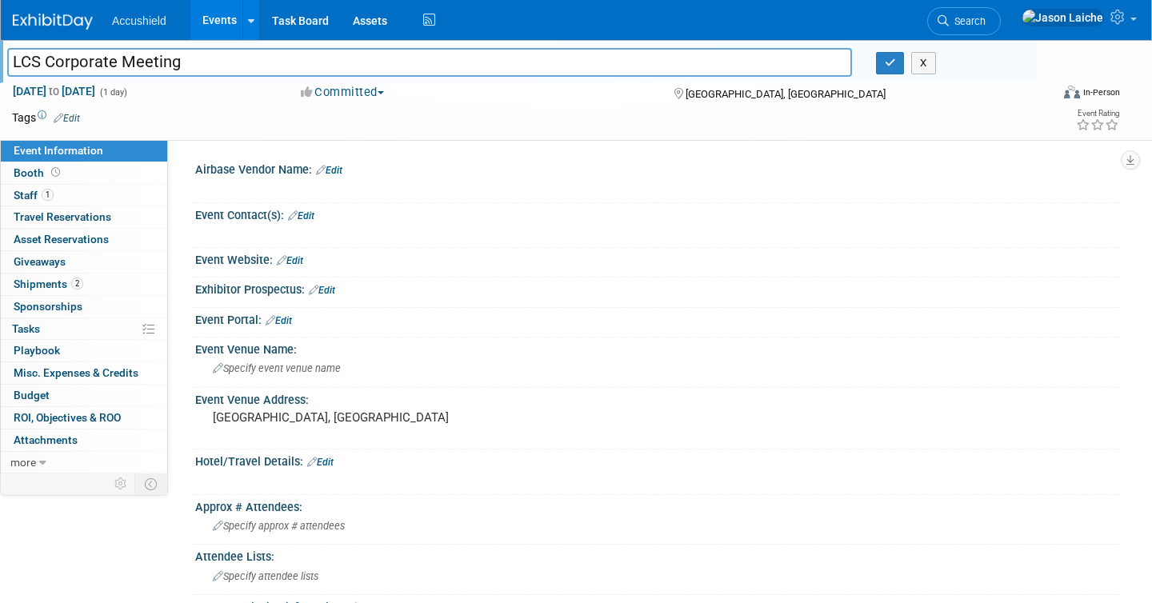
click at [91, 64] on input "LCS Corporate Meeting" at bounding box center [429, 62] width 844 height 28
click at [87, 195] on link "1 Staff 1" at bounding box center [84, 196] width 166 height 22
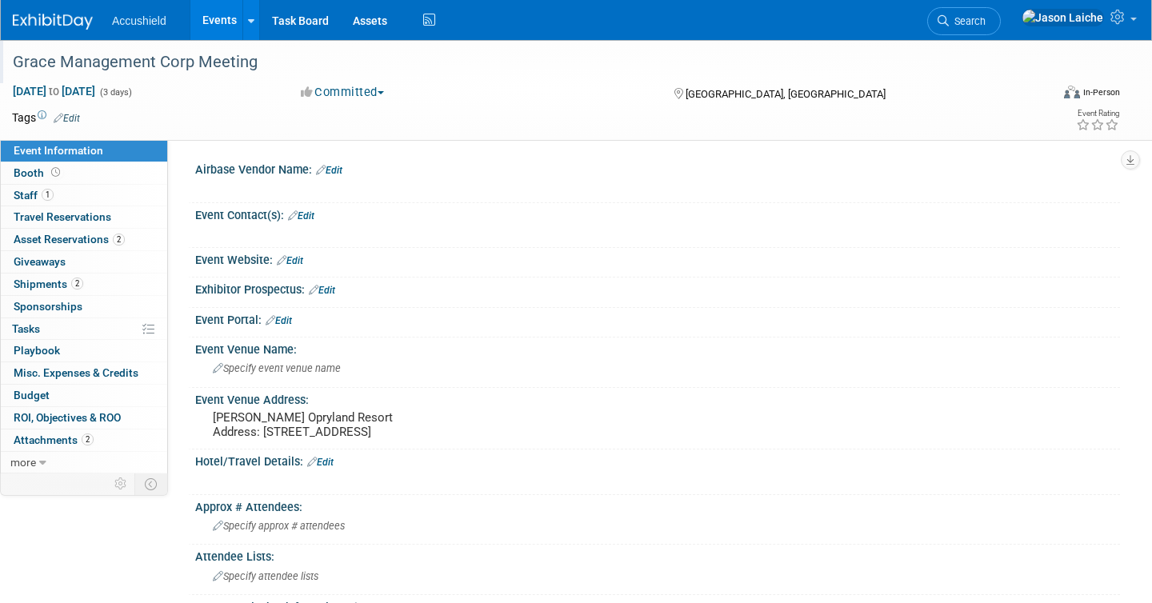
click at [158, 61] on div "Grace Management Corp Meeting" at bounding box center [516, 62] width 1018 height 29
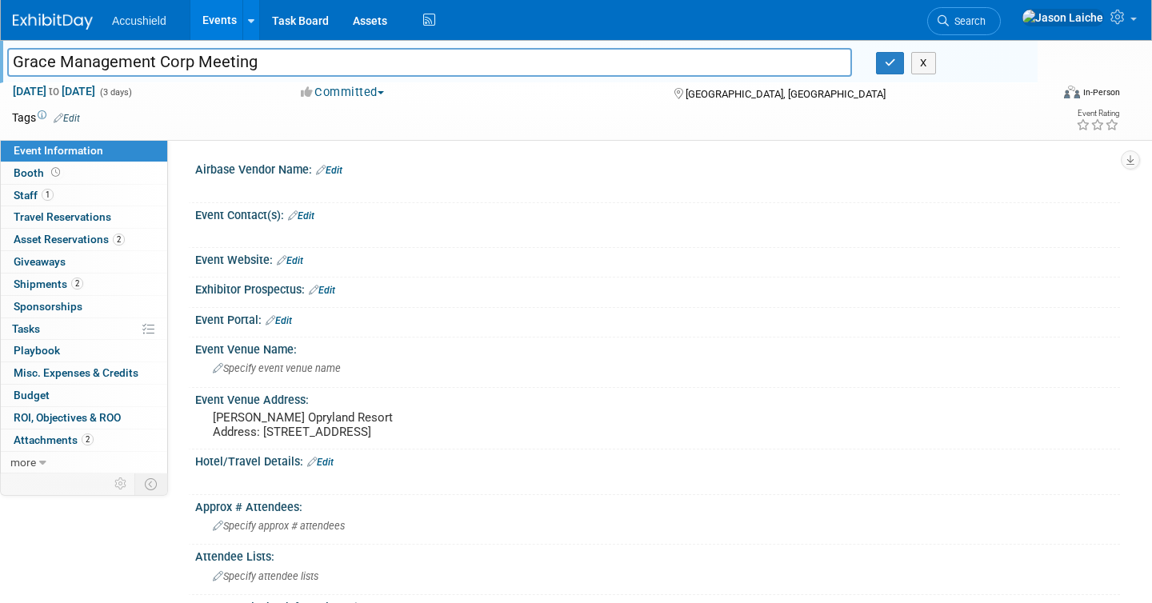
click at [158, 61] on input "Grace Management Corp Meeting" at bounding box center [429, 62] width 844 height 28
click at [94, 190] on link "1 Staff 1" at bounding box center [84, 196] width 166 height 22
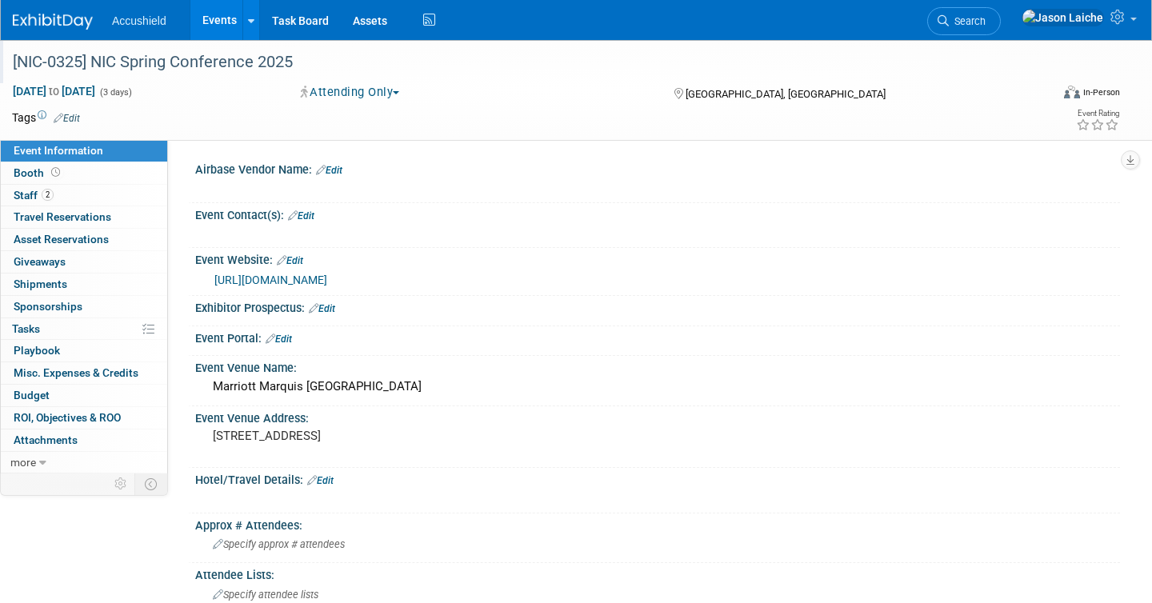
click at [173, 60] on div "[NIC-0325] NIC Spring Conference 2025" at bounding box center [516, 62] width 1018 height 29
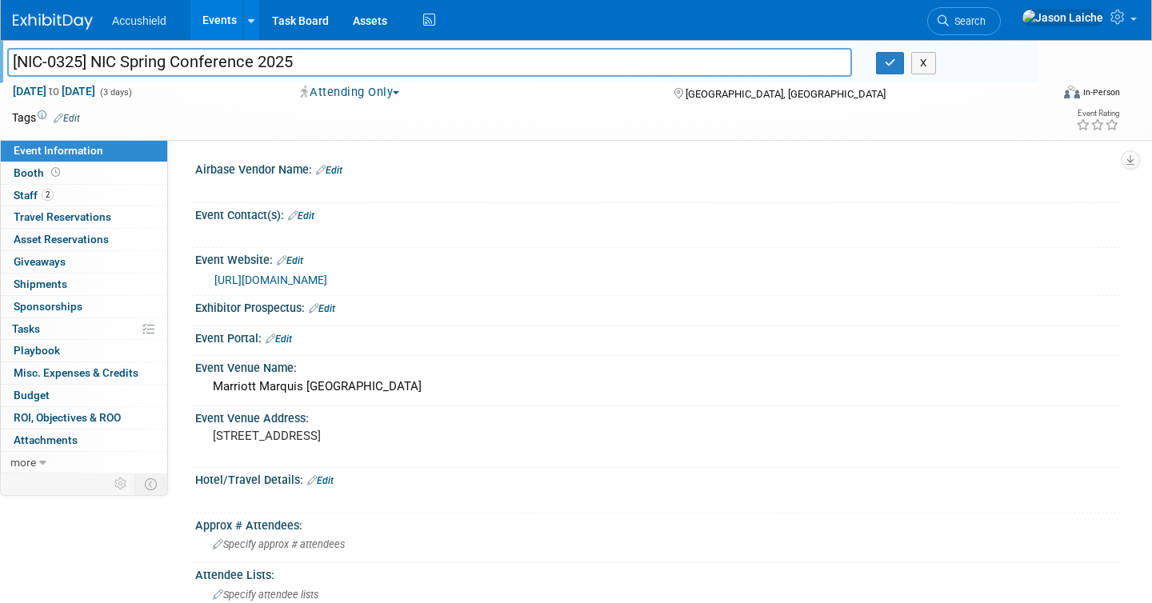
click at [173, 60] on input "[NIC-0325] NIC Spring Conference 2025" at bounding box center [429, 62] width 844 height 28
click at [129, 194] on link "2 Staff 2" at bounding box center [84, 196] width 166 height 22
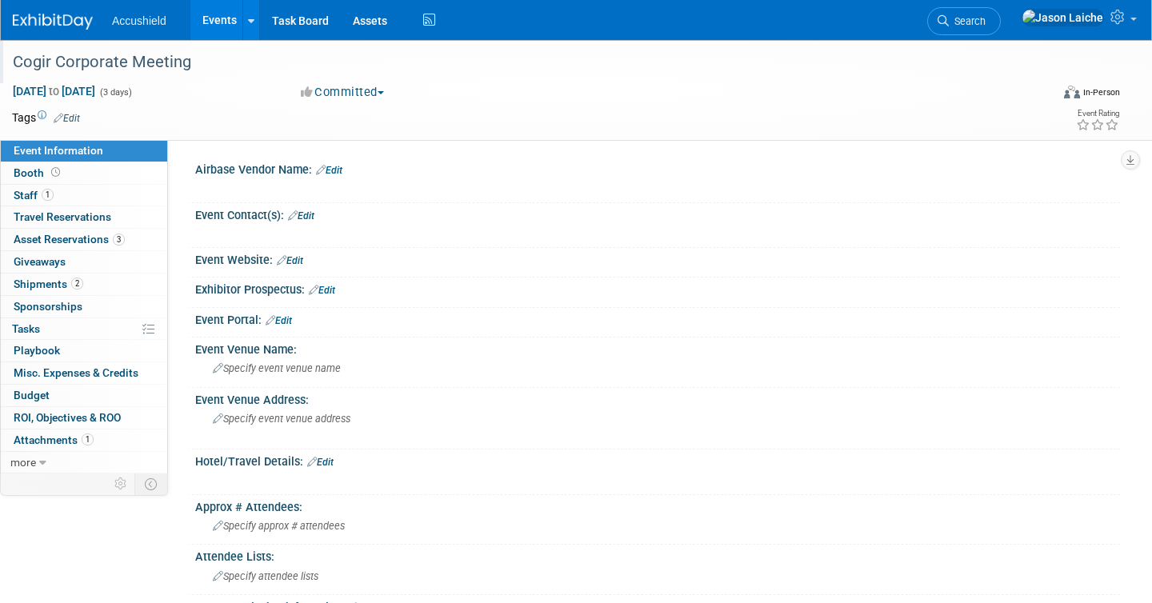
click at [142, 58] on div "Cogir Corporate Meeting" at bounding box center [516, 62] width 1018 height 29
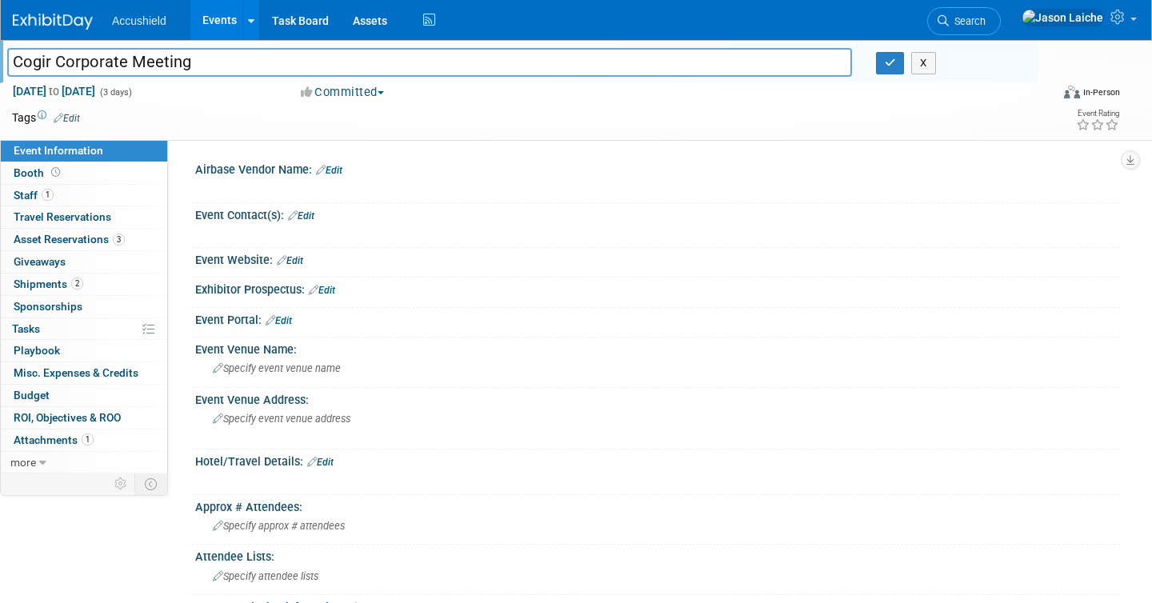
click at [142, 58] on input "Cogir Corporate Meeting" at bounding box center [429, 62] width 844 height 28
click at [78, 191] on link "1 Staff 1" at bounding box center [84, 196] width 166 height 22
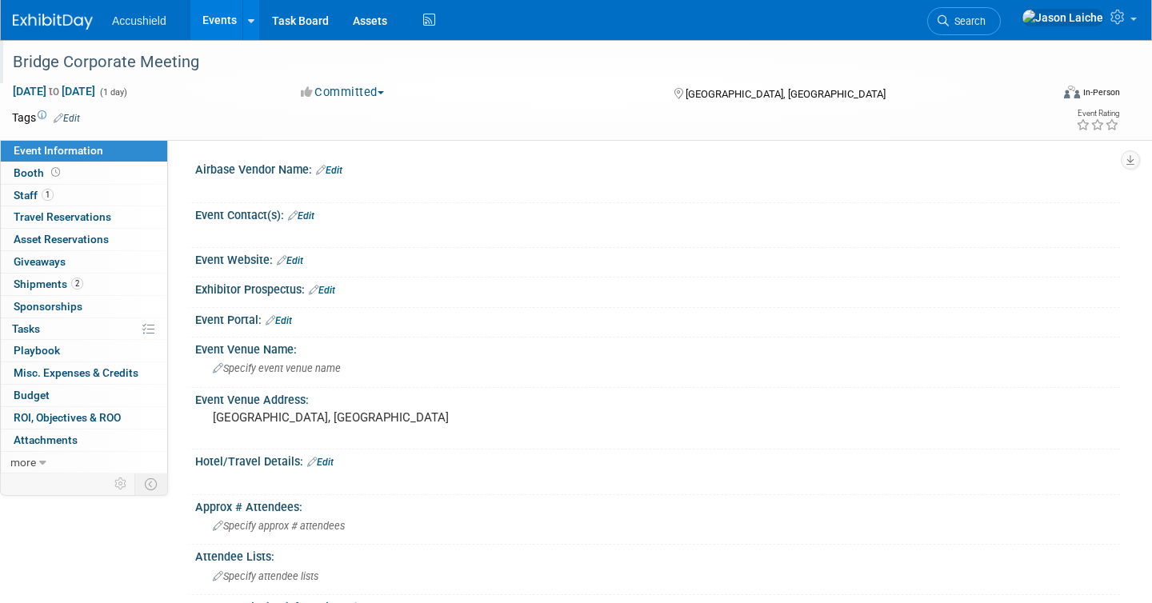
click at [160, 73] on div "Bridge Corporate Meeting" at bounding box center [516, 62] width 1018 height 29
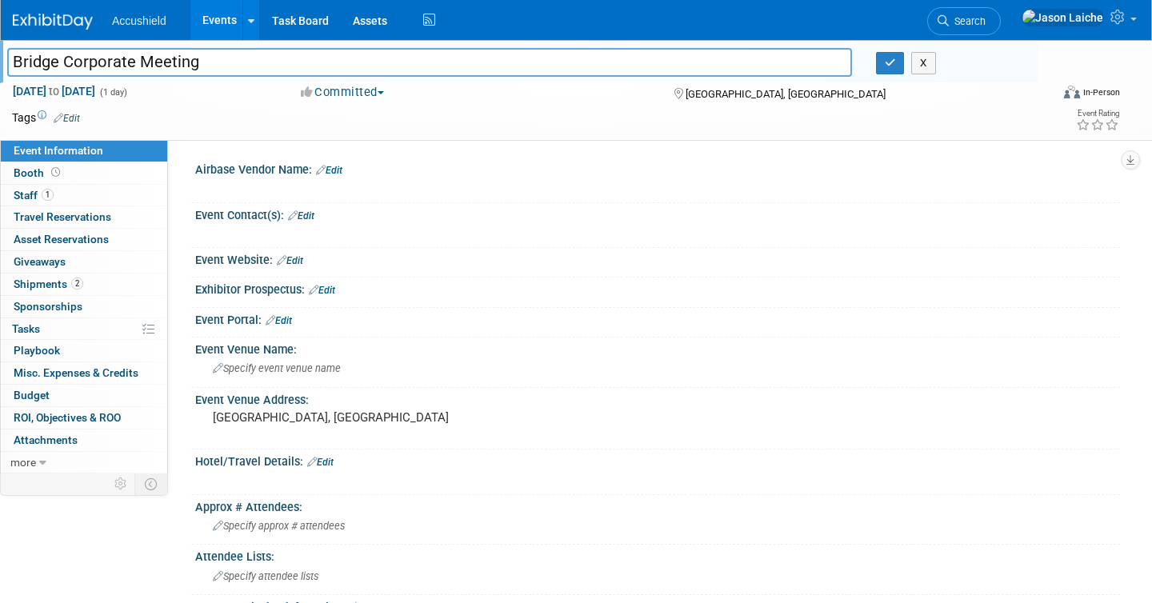
click at [160, 73] on input "Bridge Corporate Meeting" at bounding box center [429, 62] width 844 height 28
click at [114, 199] on link "1 Staff 1" at bounding box center [84, 196] width 166 height 22
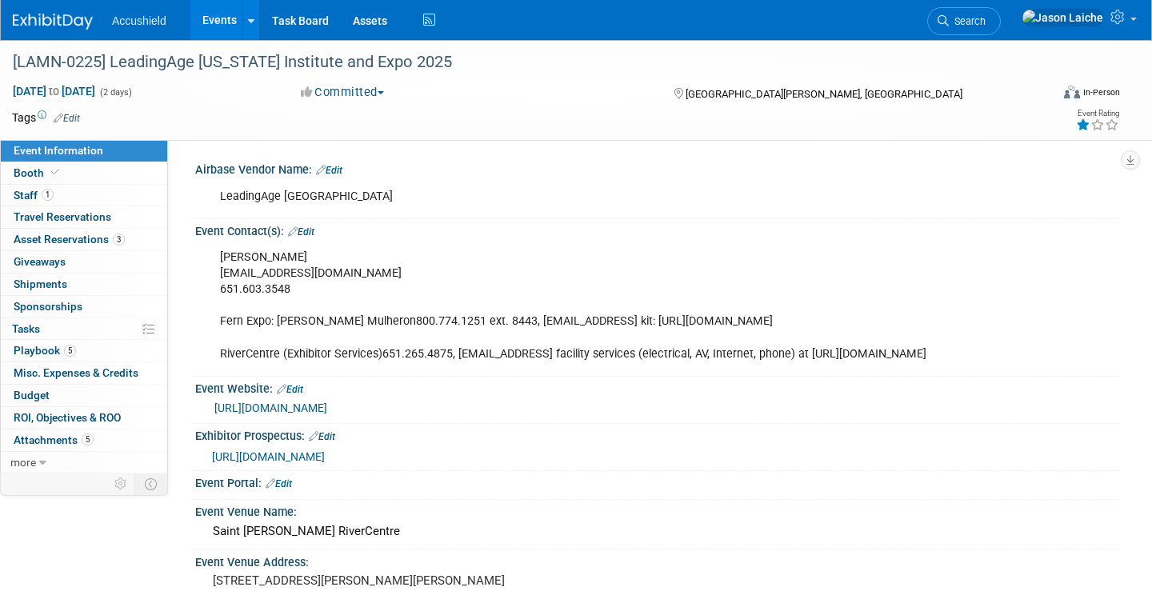
select select "Yes"
click at [115, 56] on div "[LAMN-0225] LeadingAge [US_STATE] Institute and Expo 2025" at bounding box center [516, 62] width 1018 height 29
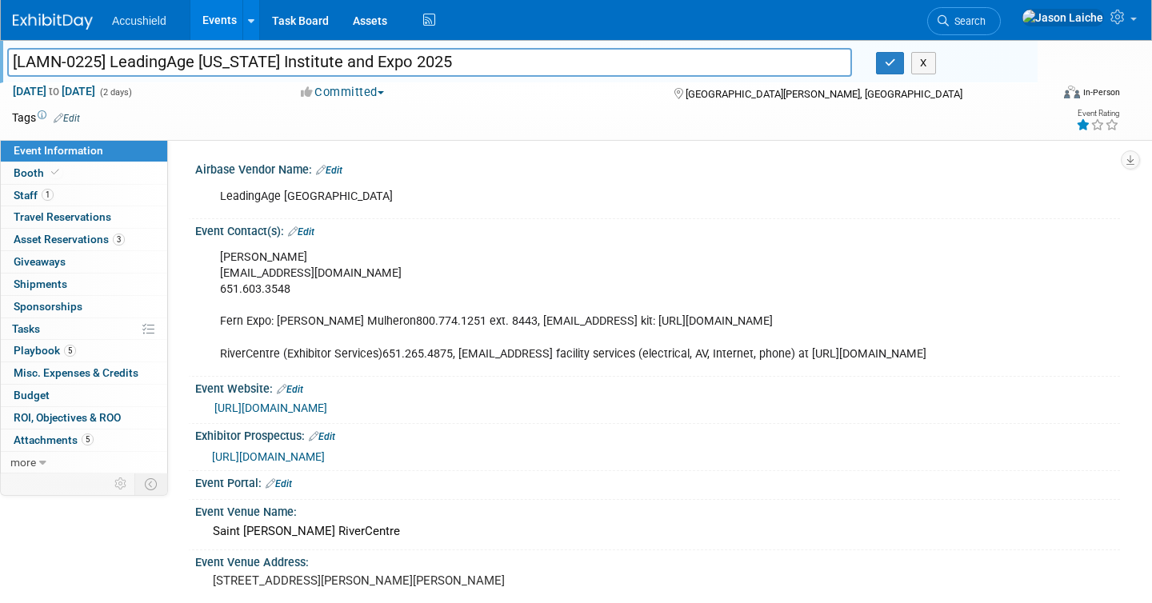
click at [115, 56] on input "[LAMN-0225] LeadingAge [US_STATE] Institute and Expo 2025" at bounding box center [429, 62] width 844 height 28
click at [74, 196] on link "1 Staff 1" at bounding box center [84, 196] width 166 height 22
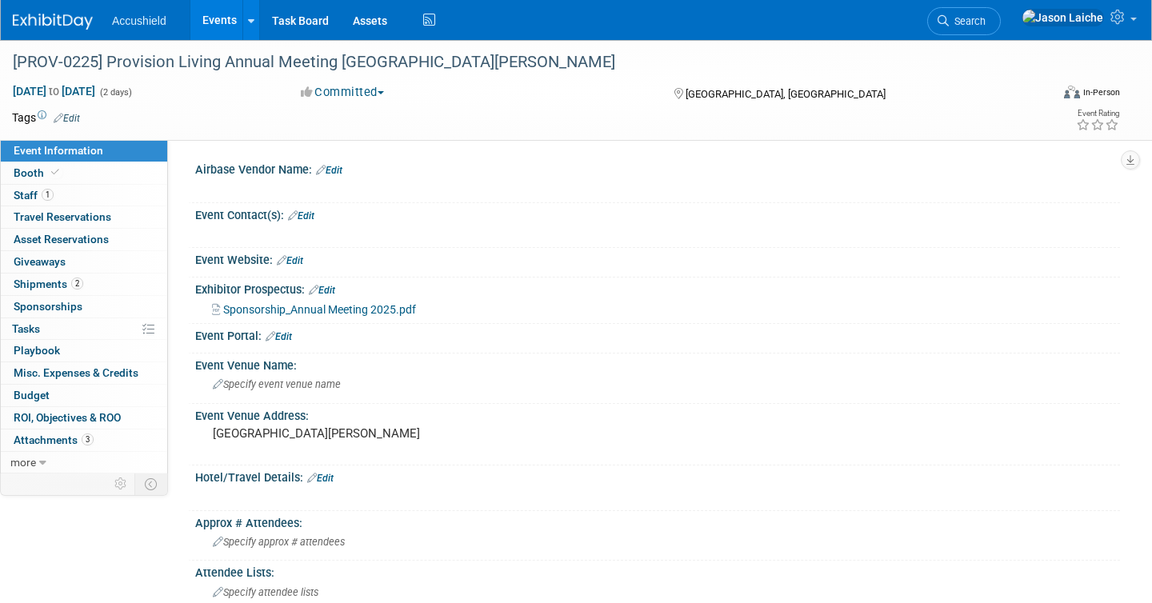
select select "Yes"
click at [231, 70] on div "[PROV-0225] Provision Living Annual Meeting [GEOGRAPHIC_DATA][PERSON_NAME]" at bounding box center [516, 62] width 1018 height 29
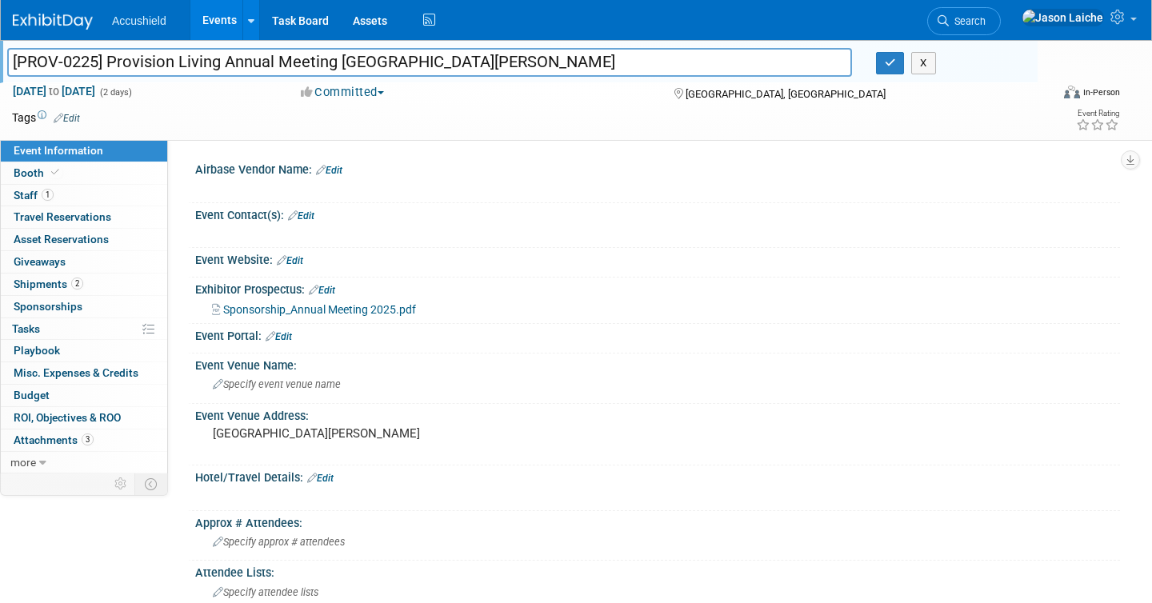
click at [231, 70] on input "[PROV-0225] Provision Living Annual Meeting [GEOGRAPHIC_DATA][PERSON_NAME]" at bounding box center [429, 62] width 844 height 28
click at [119, 196] on link "1 Staff 1" at bounding box center [84, 196] width 166 height 22
